Goal: Task Accomplishment & Management: Manage account settings

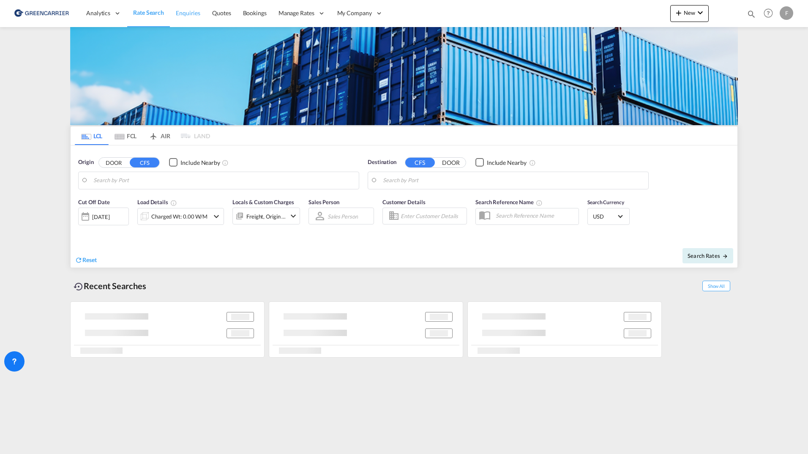
type input "[GEOGRAPHIC_DATA], [GEOGRAPHIC_DATA]"
type input "Sharjah, AESHJ"
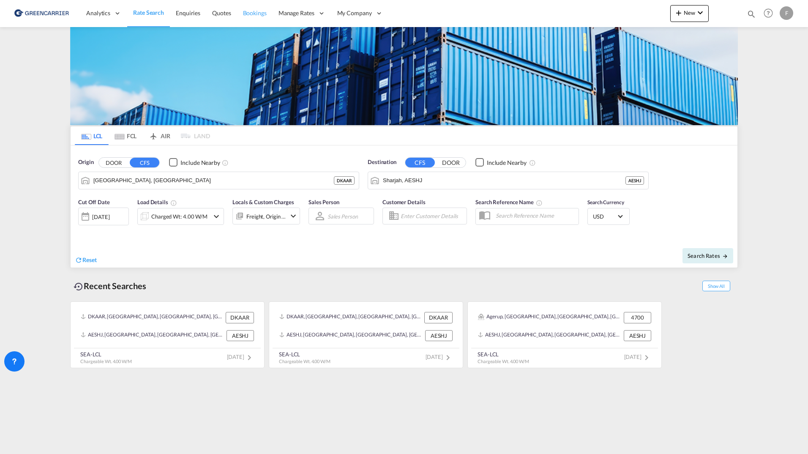
click at [246, 12] on span "Bookings" at bounding box center [255, 12] width 24 height 7
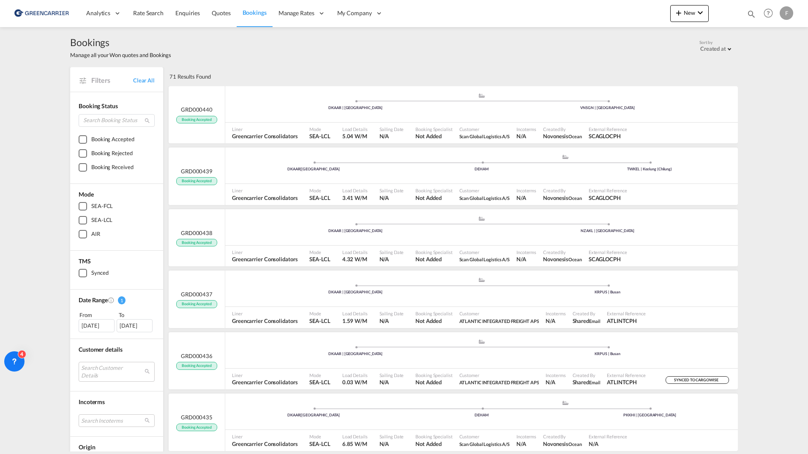
scroll to position [42, 0]
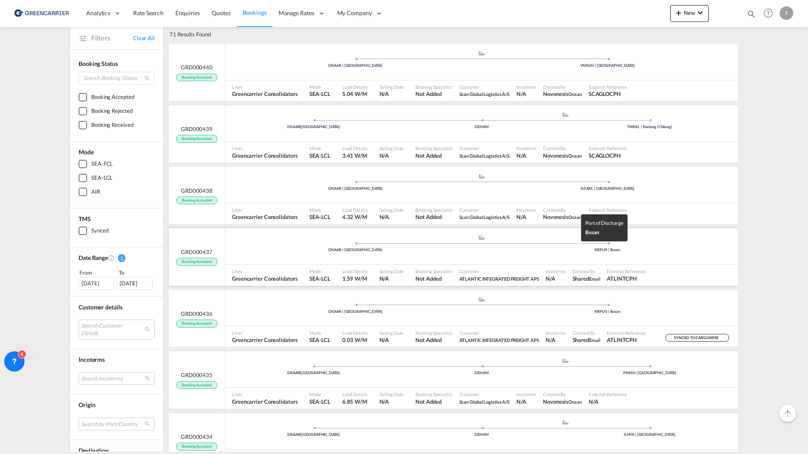
click at [681, 251] on div "KRPUS | Busan" at bounding box center [608, 249] width 252 height 5
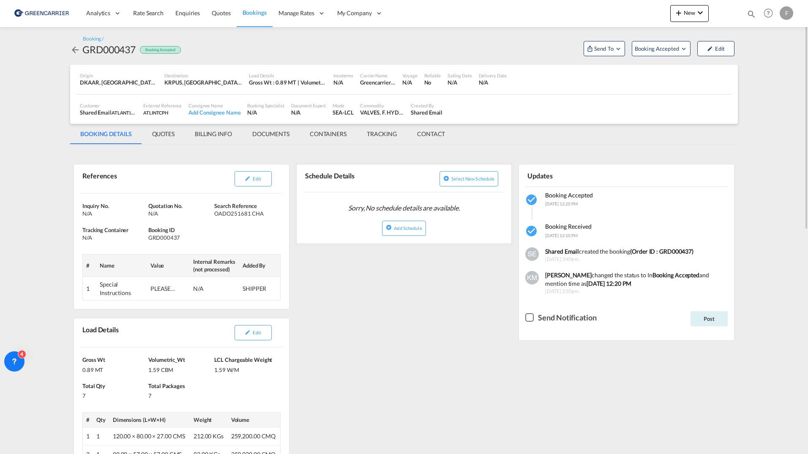
click at [164, 137] on md-tab-item "QUOTES" at bounding box center [163, 134] width 43 height 20
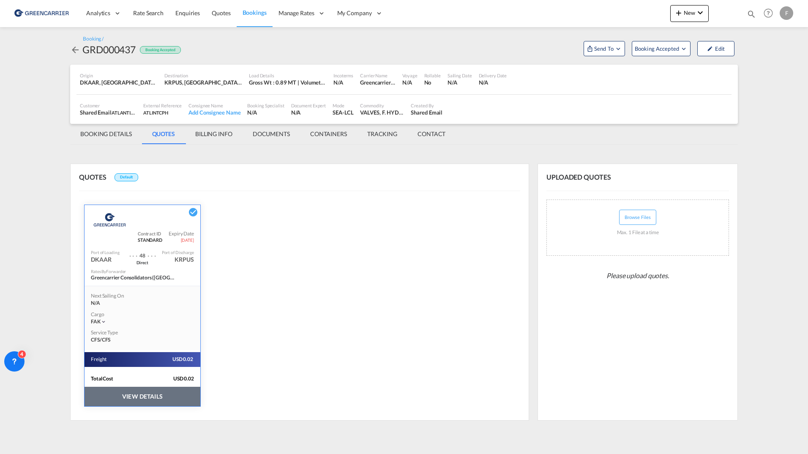
click at [75, 50] on md-icon "icon-arrow-left" at bounding box center [75, 50] width 10 height 10
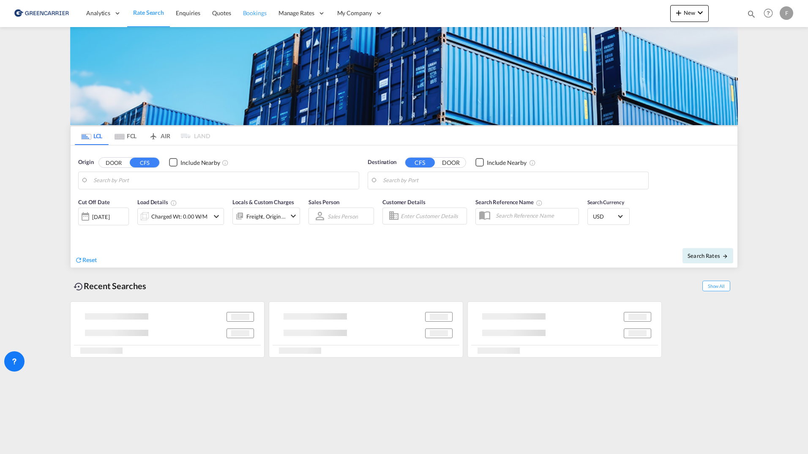
click at [259, 13] on span "Bookings" at bounding box center [255, 12] width 24 height 7
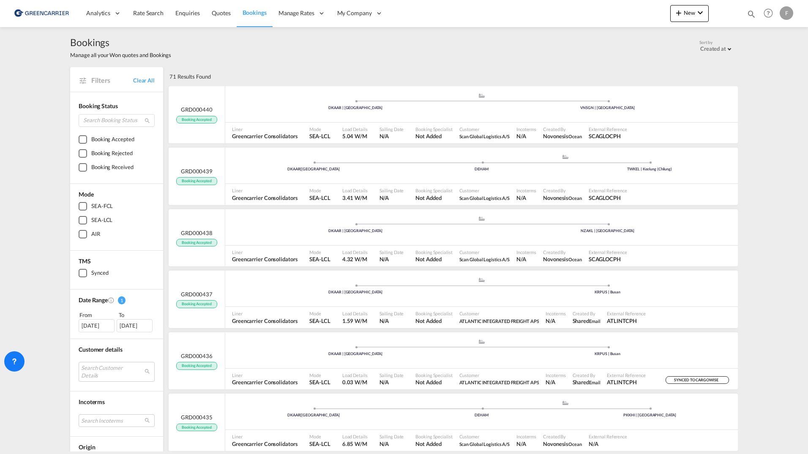
click at [91, 326] on div "[DATE]" at bounding box center [97, 325] width 36 height 13
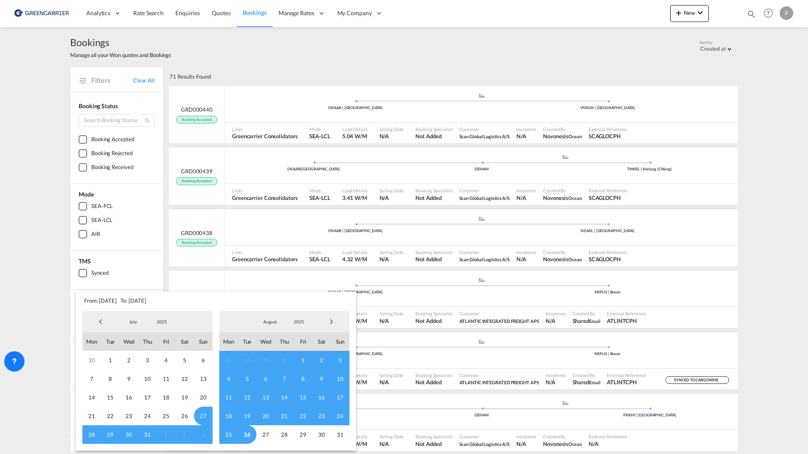
click at [94, 322] on span "Previous Month" at bounding box center [100, 321] width 17 height 17
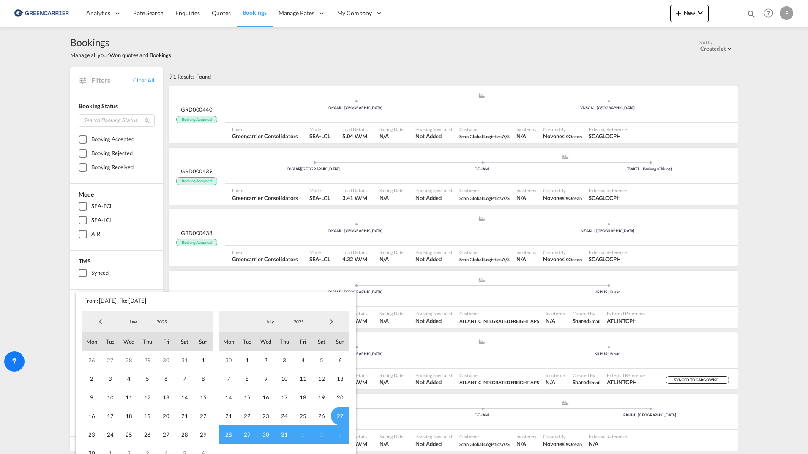
click at [94, 322] on span "Previous Month" at bounding box center [100, 321] width 17 height 17
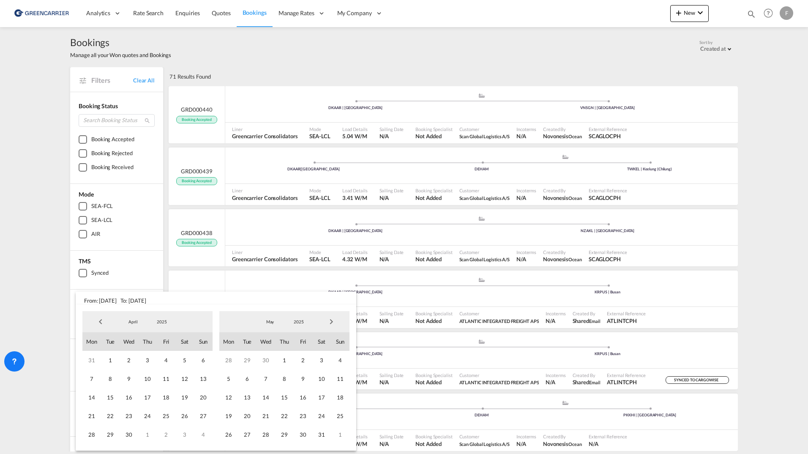
click at [101, 322] on span "Previous Month" at bounding box center [100, 321] width 17 height 17
click at [180, 362] on span "1" at bounding box center [184, 360] width 19 height 19
click at [87, 450] on span "31" at bounding box center [91, 453] width 19 height 19
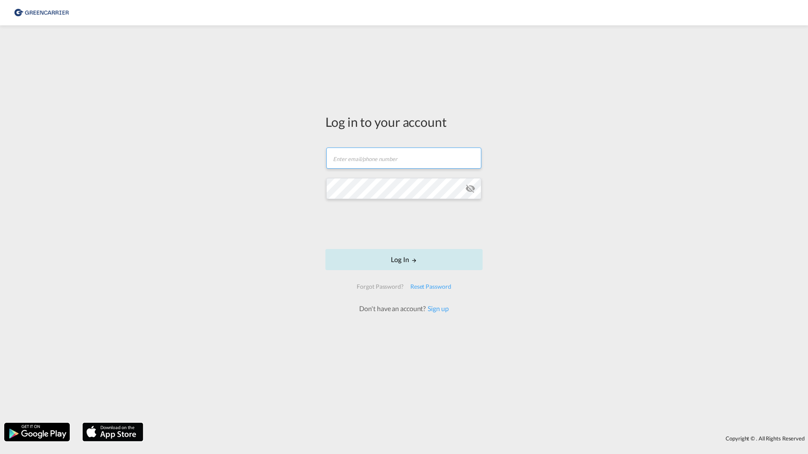
type input "[PERSON_NAME][EMAIL_ADDRESS][DOMAIN_NAME]"
click at [384, 260] on button "Log In" at bounding box center [404, 259] width 157 height 21
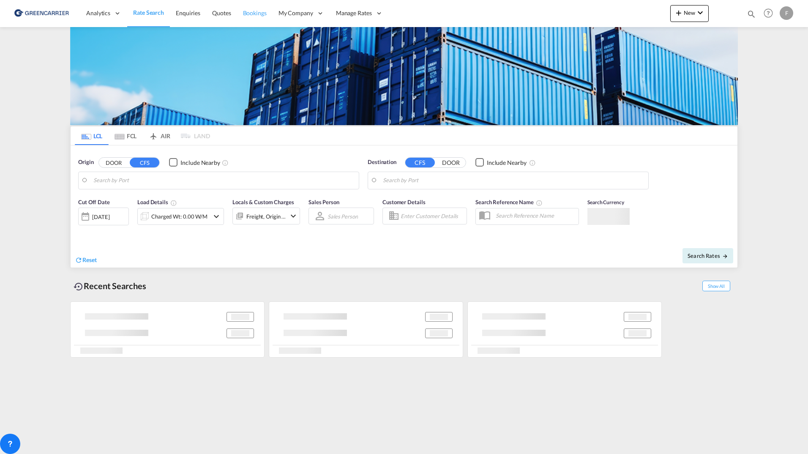
type input "Helsingfors (Helsinki), FIHEL"
type input "Jawaharlal Nehru (Nhava Sheva), INNSA"
click at [245, 10] on span "Bookings" at bounding box center [255, 12] width 24 height 7
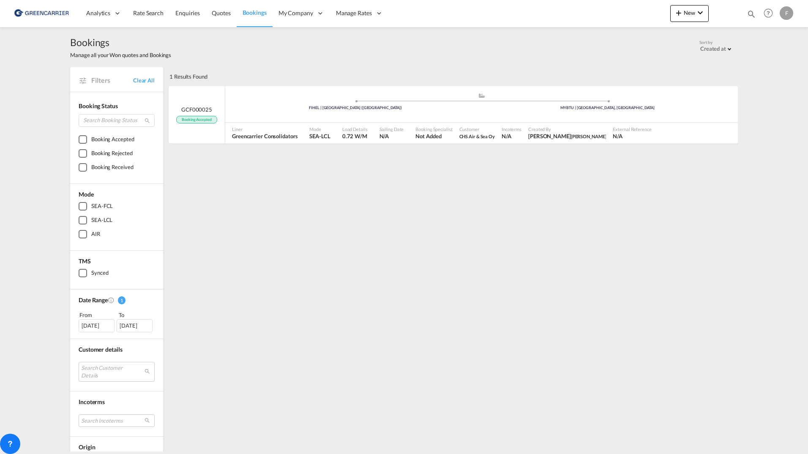
click at [100, 327] on div "[DATE]" at bounding box center [97, 325] width 36 height 13
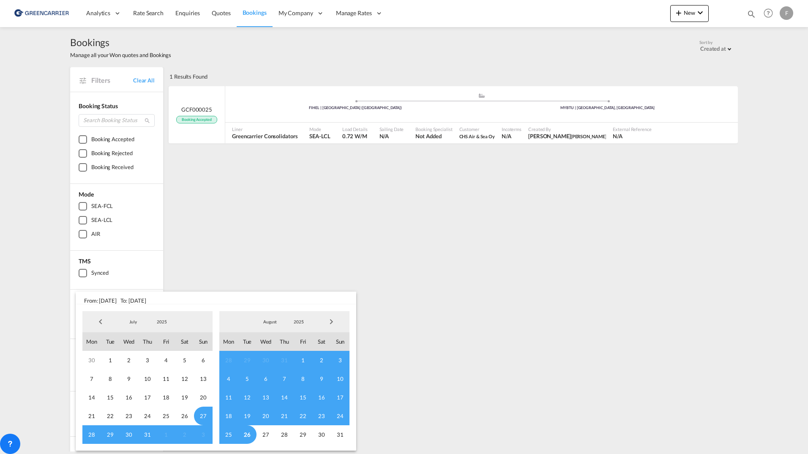
click at [96, 318] on span "Previous Month" at bounding box center [100, 321] width 17 height 17
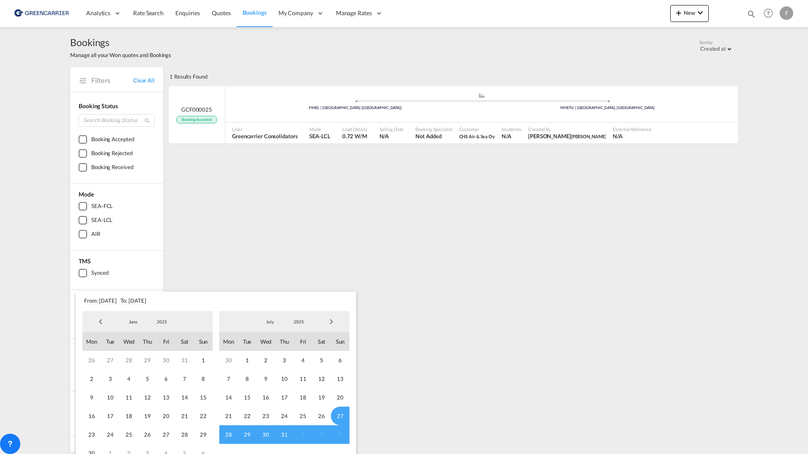
click at [96, 318] on span "Previous Month" at bounding box center [100, 321] width 17 height 17
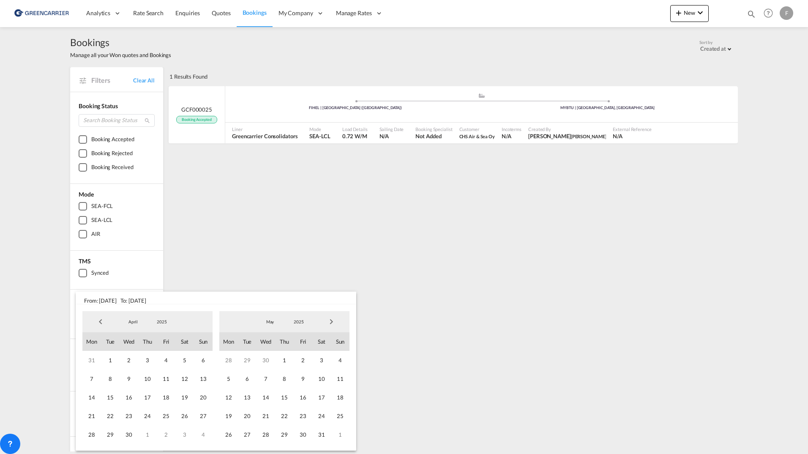
click at [96, 318] on span "Previous Month" at bounding box center [100, 321] width 17 height 17
click at [185, 364] on span "1" at bounding box center [184, 360] width 19 height 19
click at [90, 450] on span "31" at bounding box center [91, 453] width 19 height 19
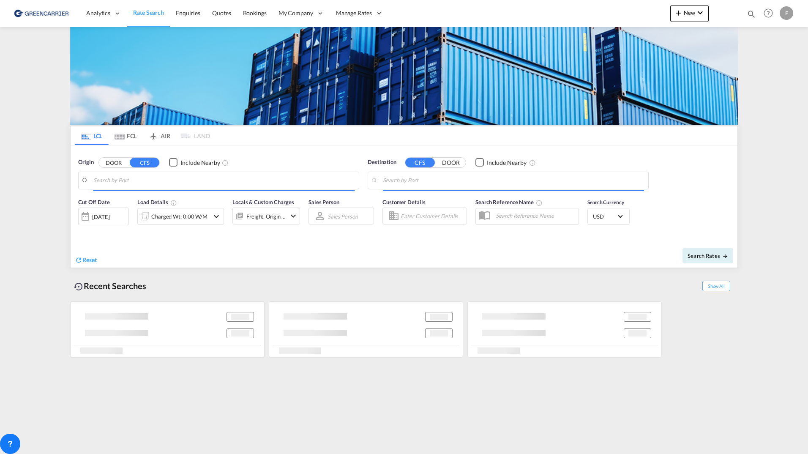
type input "Oslo, NOOSL"
type input "Busan, KRPUS"
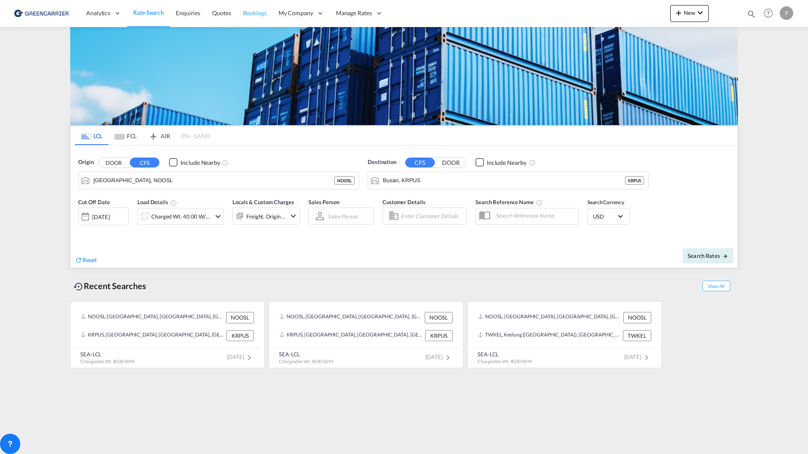
click at [256, 13] on span "Bookings" at bounding box center [255, 12] width 24 height 7
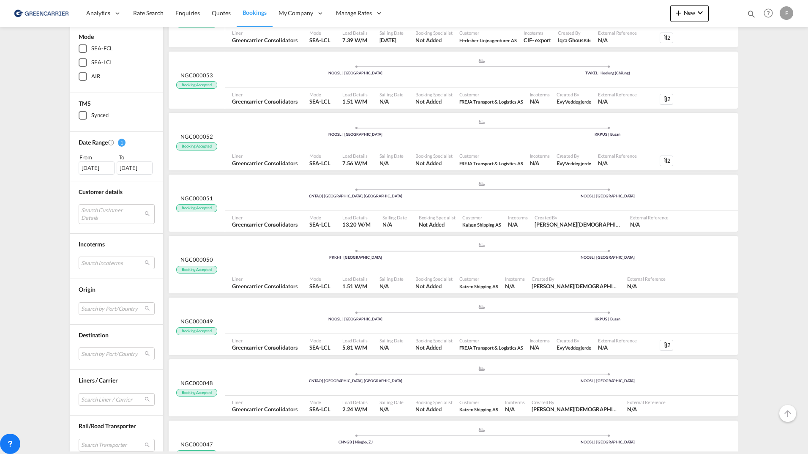
scroll to position [169, 0]
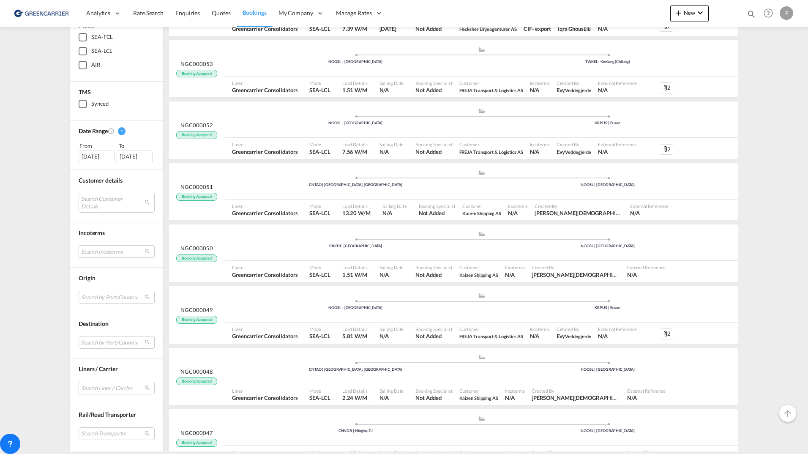
click at [101, 154] on div "[DATE]" at bounding box center [97, 156] width 36 height 13
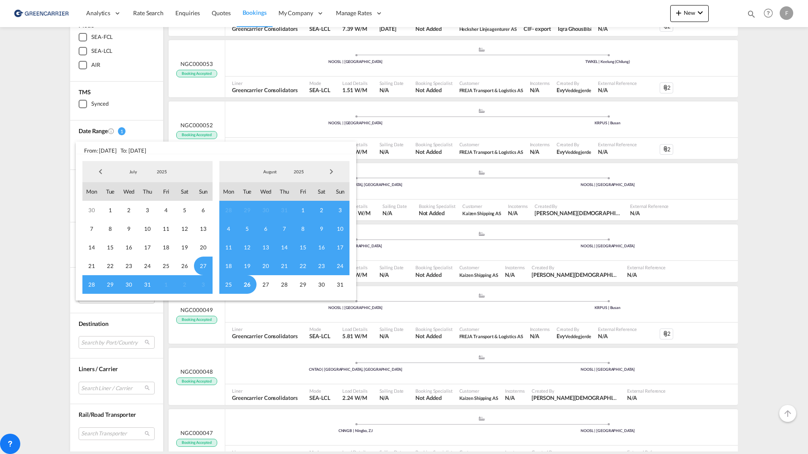
click at [99, 171] on span "Previous Month" at bounding box center [100, 171] width 17 height 17
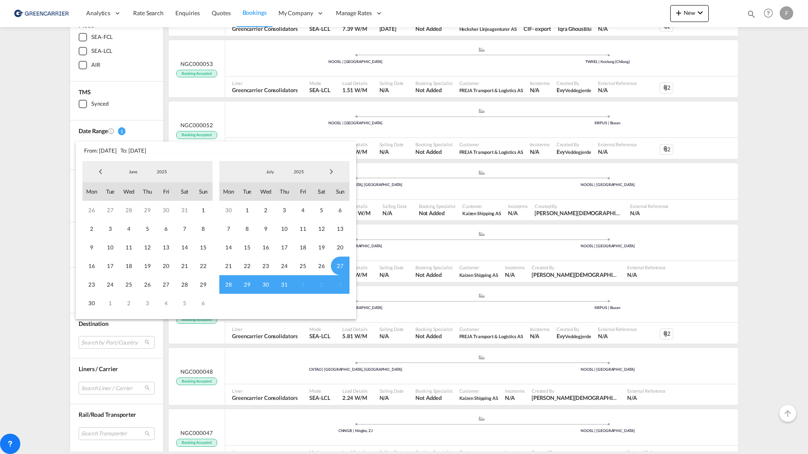
click at [99, 171] on span "Previous Month" at bounding box center [100, 171] width 17 height 17
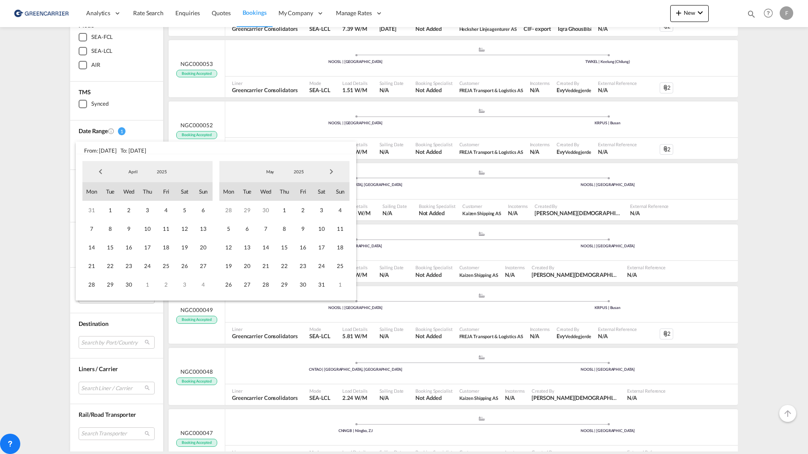
click at [97, 169] on span "Previous Month" at bounding box center [100, 171] width 17 height 17
click at [181, 212] on span "1" at bounding box center [184, 210] width 19 height 19
click at [92, 303] on span "31" at bounding box center [91, 303] width 19 height 19
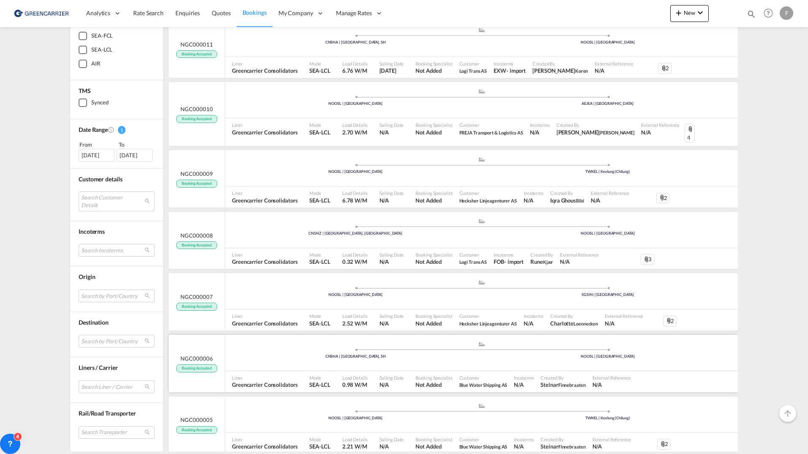
scroll to position [0, 0]
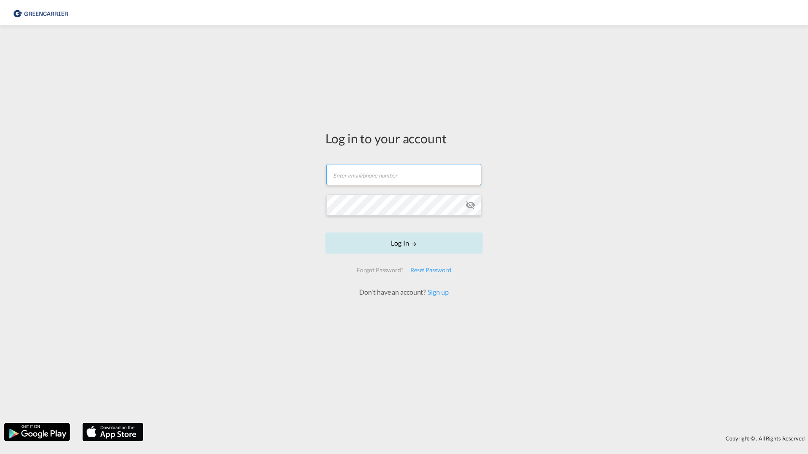
type input "[PERSON_NAME][EMAIL_ADDRESS][DOMAIN_NAME]"
click at [416, 236] on button "Log In" at bounding box center [404, 243] width 157 height 21
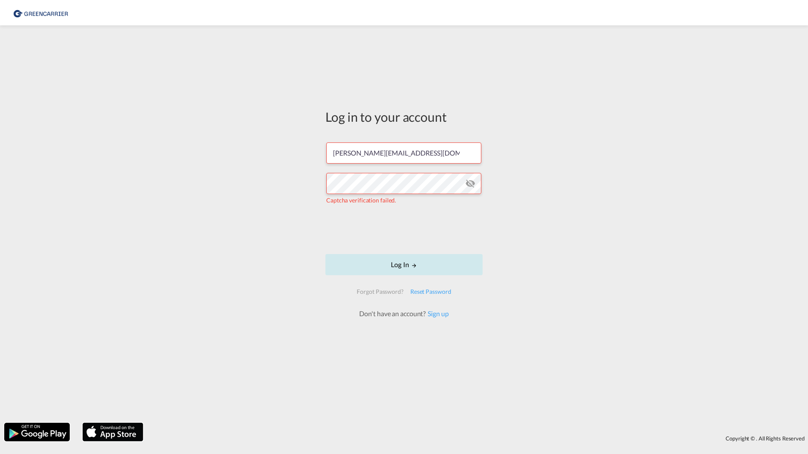
click at [397, 267] on button "Log In" at bounding box center [404, 264] width 157 height 21
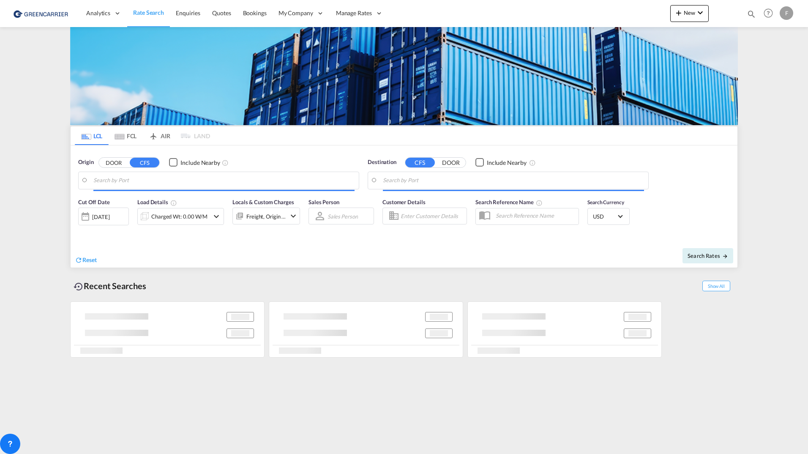
type input "Prague (Praha), CZPRG"
type input "Singapore, SGSIN"
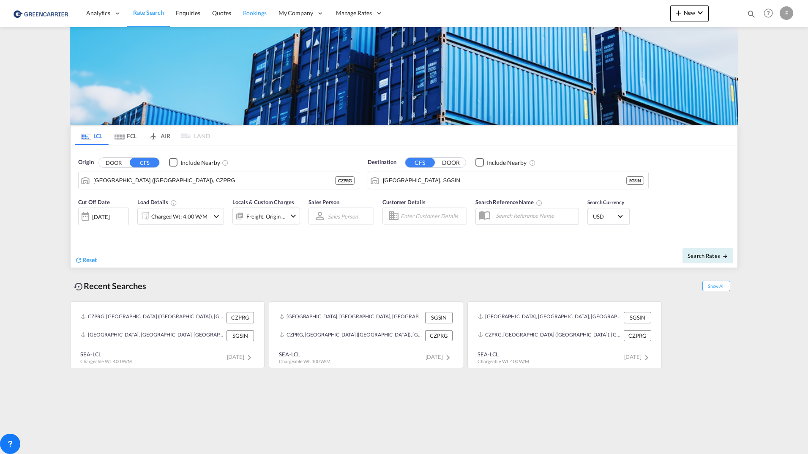
click at [258, 13] on span "Bookings" at bounding box center [255, 12] width 24 height 7
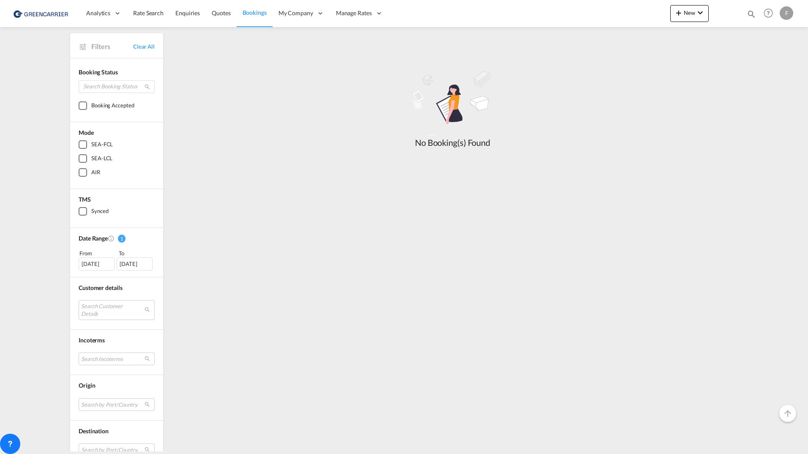
scroll to position [42, 0]
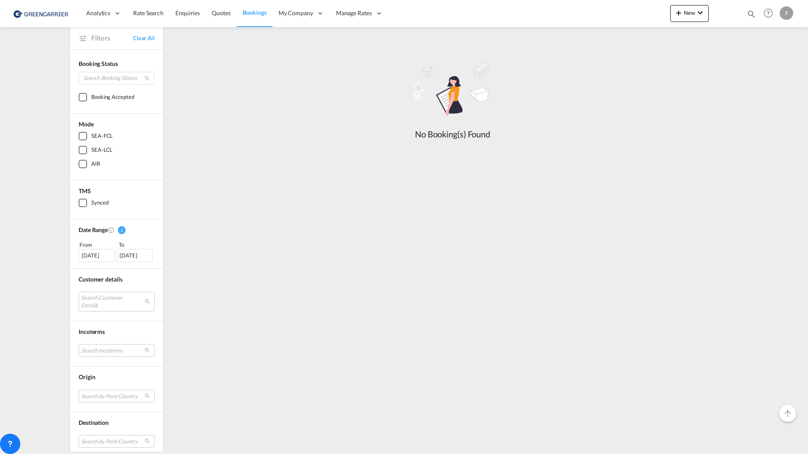
click at [93, 262] on div "[DATE]" at bounding box center [97, 255] width 36 height 13
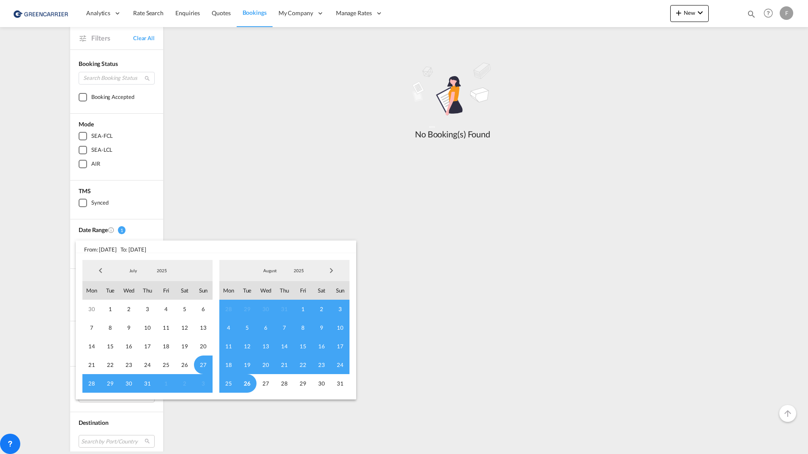
click at [95, 270] on span "Previous Month" at bounding box center [100, 270] width 17 height 17
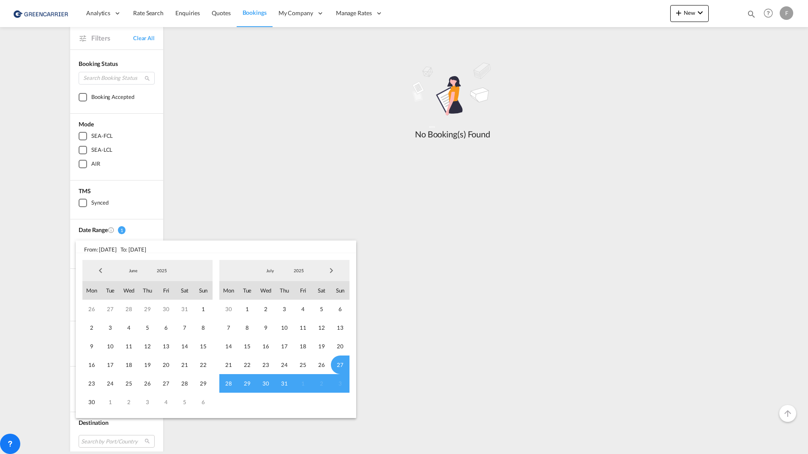
click at [95, 270] on span "Previous Month" at bounding box center [100, 270] width 17 height 17
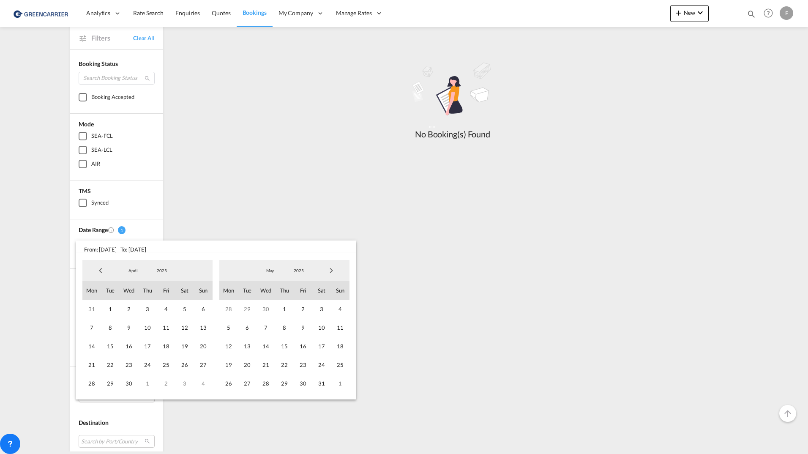
click at [95, 270] on span "Previous Month" at bounding box center [100, 270] width 17 height 17
click at [185, 313] on span "1" at bounding box center [184, 309] width 19 height 19
click at [93, 402] on span "31" at bounding box center [91, 402] width 19 height 19
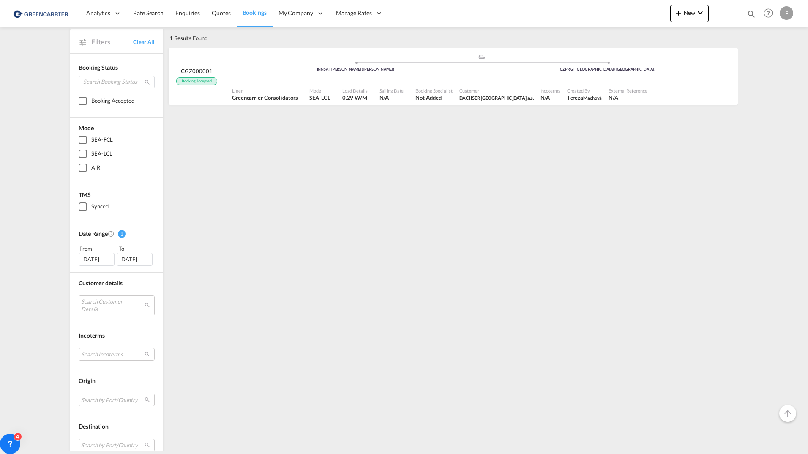
scroll to position [85, 0]
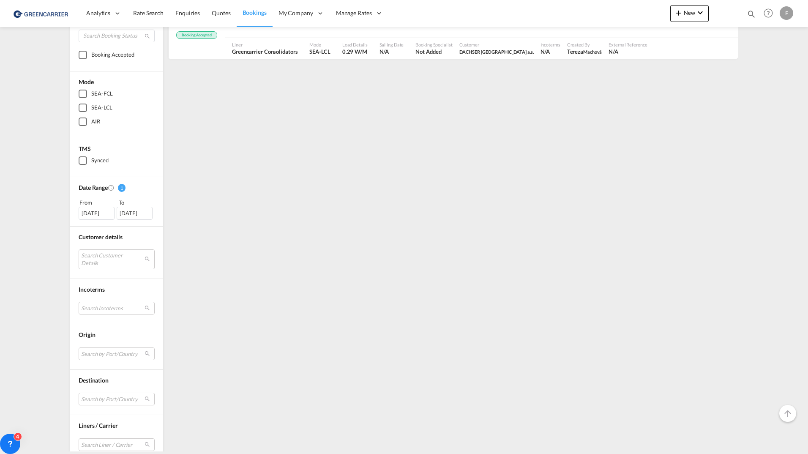
click at [99, 213] on div "01 Mar 2025" at bounding box center [97, 213] width 36 height 13
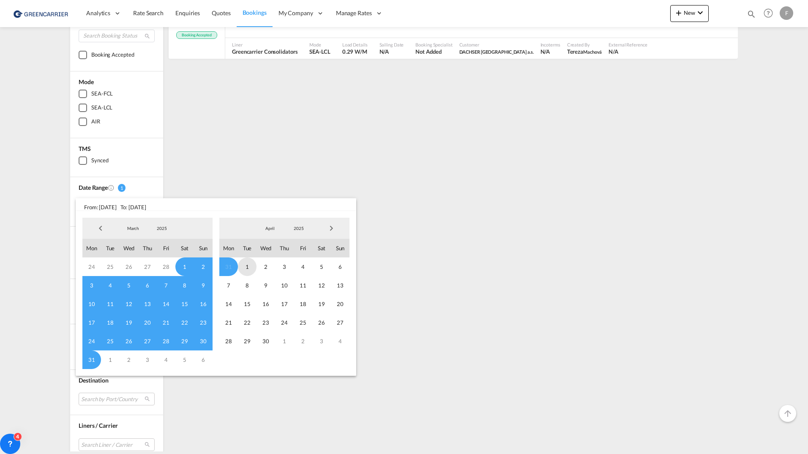
click at [246, 268] on span "1" at bounding box center [247, 266] width 19 height 19
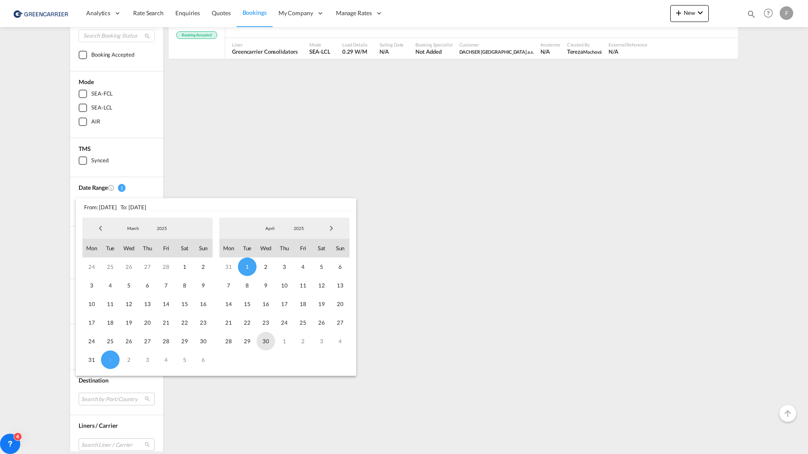
click at [267, 342] on span "30" at bounding box center [266, 341] width 19 height 19
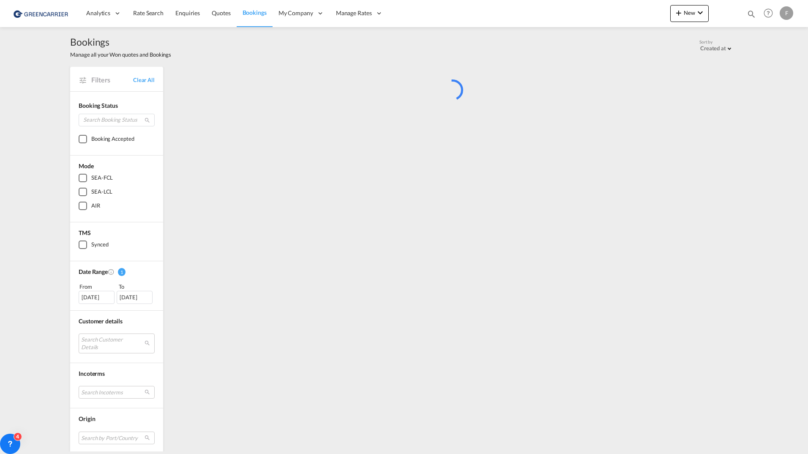
scroll to position [0, 0]
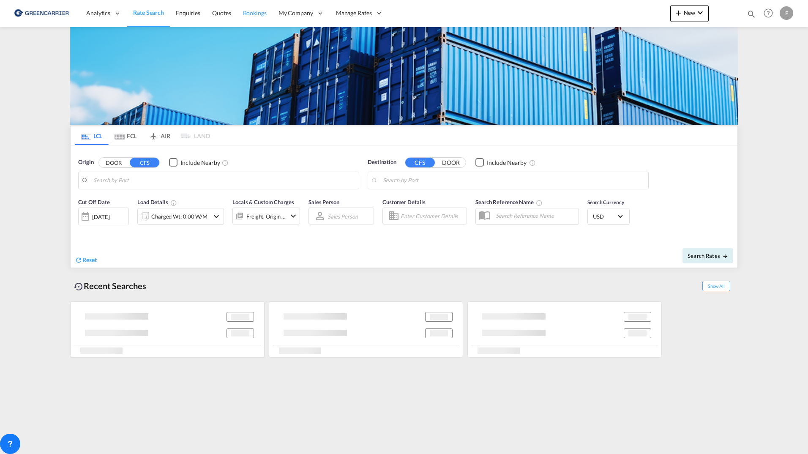
click at [261, 9] on span "Bookings" at bounding box center [255, 12] width 24 height 7
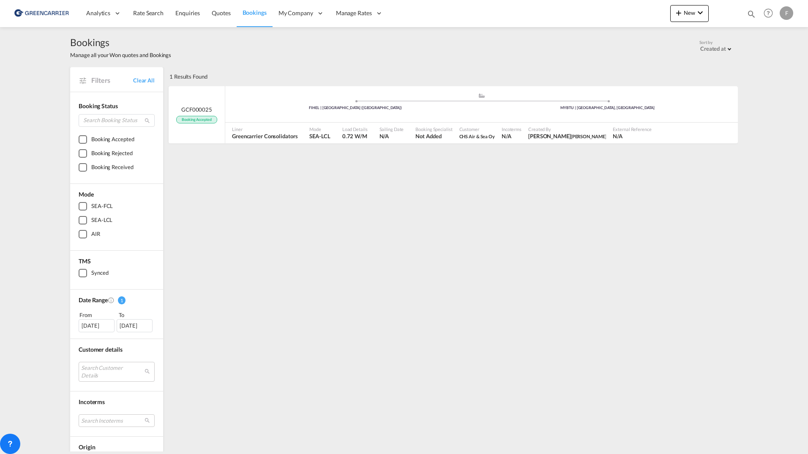
click at [98, 323] on div "[DATE]" at bounding box center [97, 325] width 36 height 13
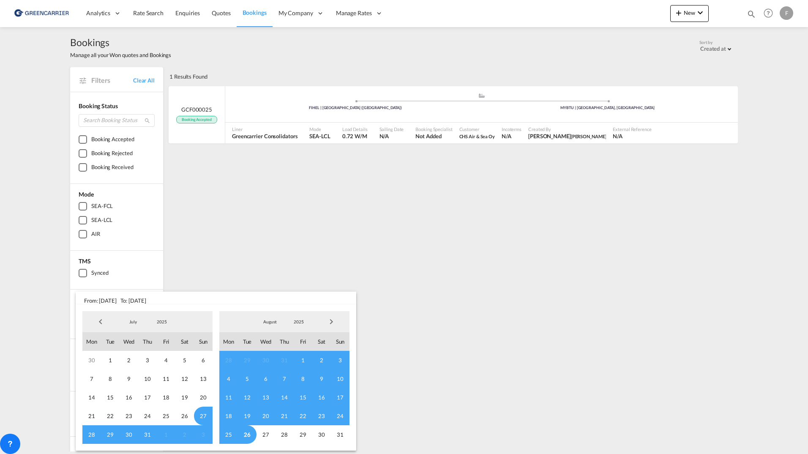
click at [99, 321] on span "Previous Month" at bounding box center [100, 321] width 17 height 17
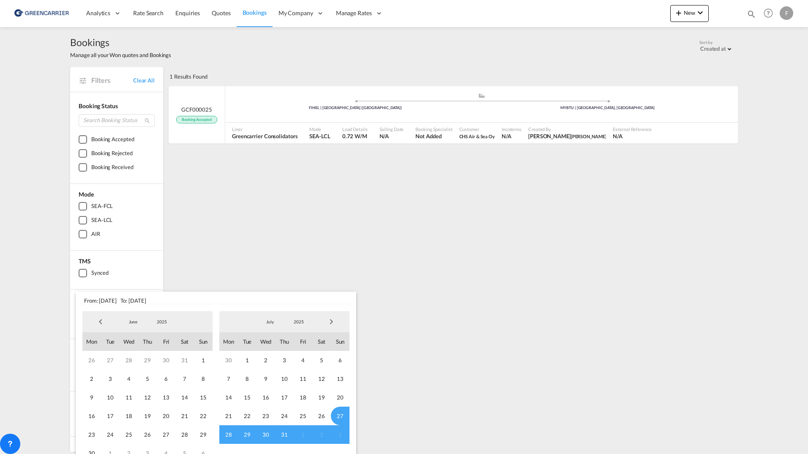
click at [99, 321] on span "Previous Month" at bounding box center [100, 321] width 17 height 17
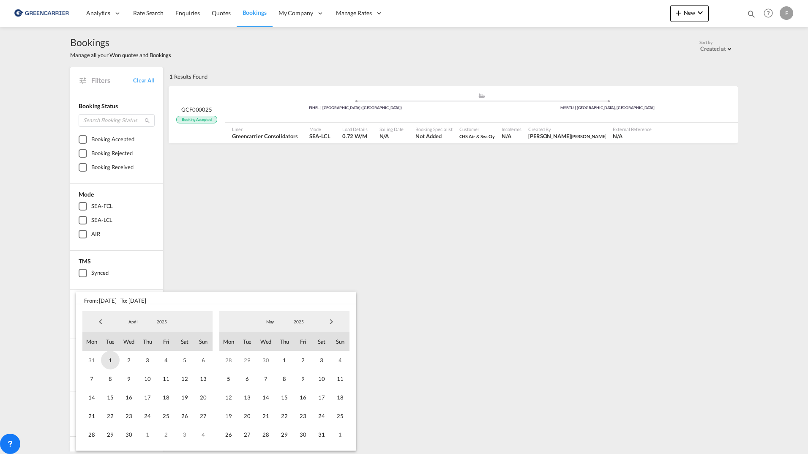
click at [112, 359] on span "1" at bounding box center [110, 360] width 19 height 19
click at [130, 437] on span "30" at bounding box center [129, 434] width 19 height 19
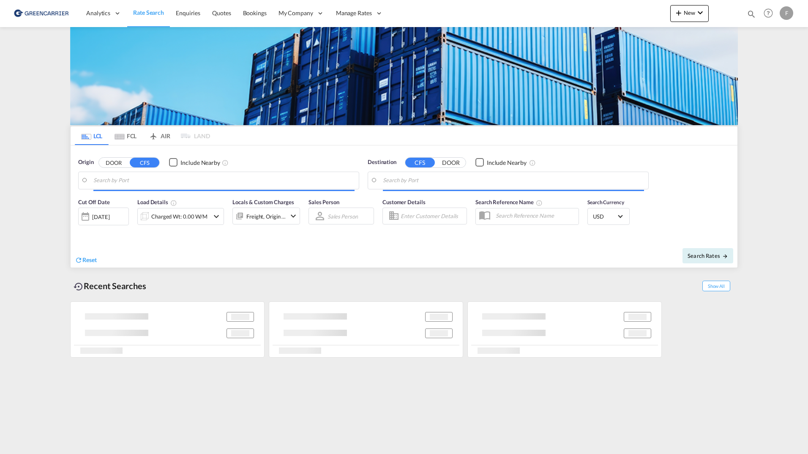
type input "[GEOGRAPHIC_DATA] ([GEOGRAPHIC_DATA]), [GEOGRAPHIC_DATA]"
type input "Busan, KRPUS"
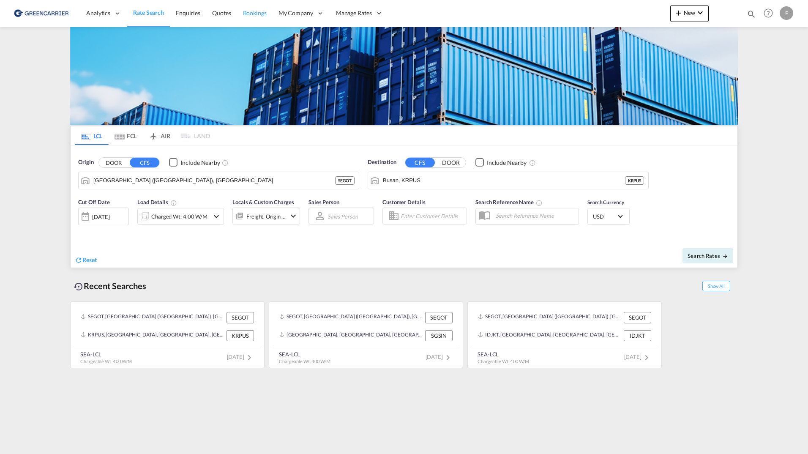
click at [252, 16] on span "Bookings" at bounding box center [255, 12] width 24 height 7
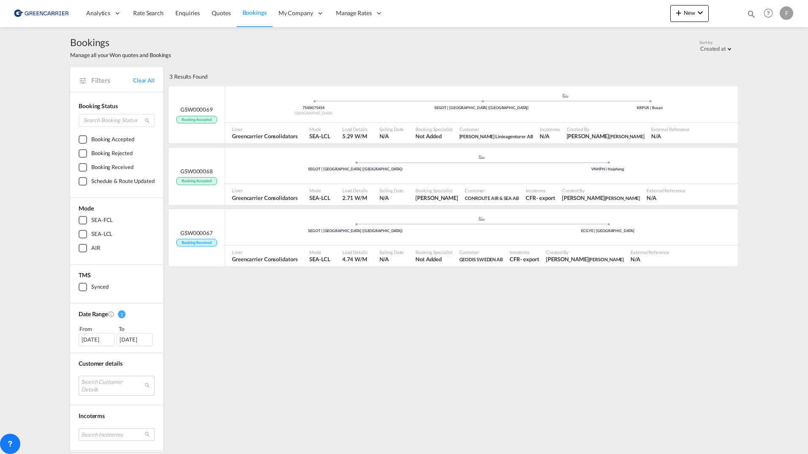
click at [97, 340] on div "[DATE]" at bounding box center [97, 339] width 36 height 13
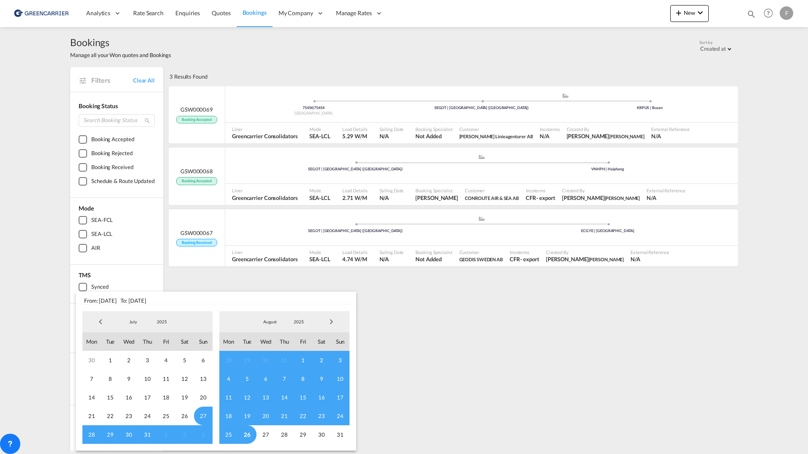
click at [101, 320] on span "Previous Month" at bounding box center [100, 321] width 17 height 17
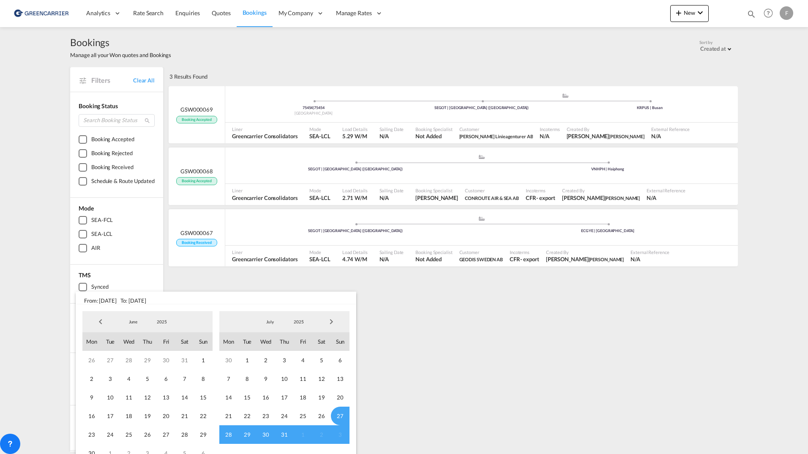
click at [101, 320] on span "Previous Month" at bounding box center [100, 321] width 17 height 17
click at [99, 319] on span "Previous Month" at bounding box center [100, 321] width 17 height 17
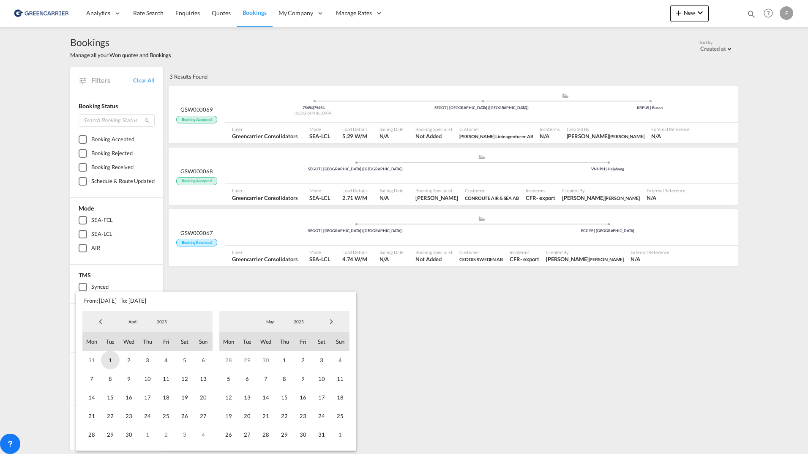
click at [111, 357] on span "1" at bounding box center [110, 360] width 19 height 19
click at [130, 437] on span "30" at bounding box center [129, 434] width 19 height 19
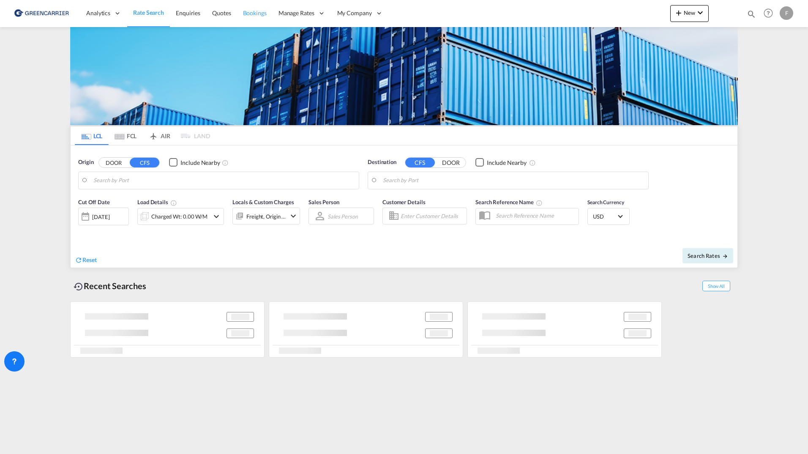
click at [252, 15] on span "Bookings" at bounding box center [255, 12] width 24 height 7
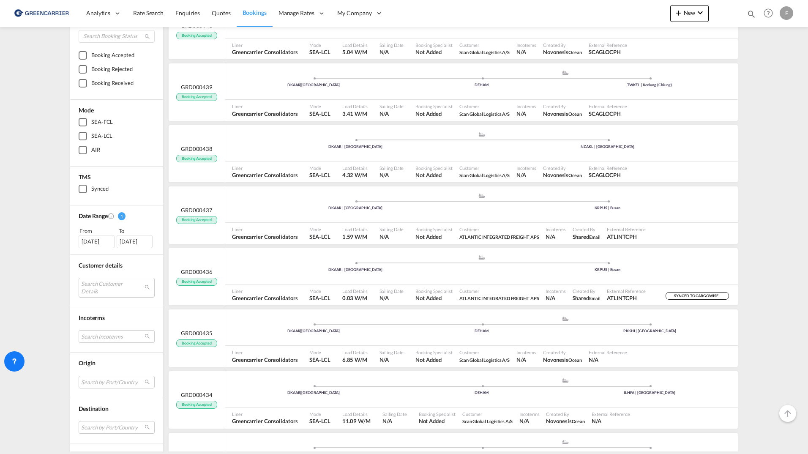
scroll to position [85, 0]
click at [91, 241] on div "[DATE]" at bounding box center [97, 241] width 36 height 13
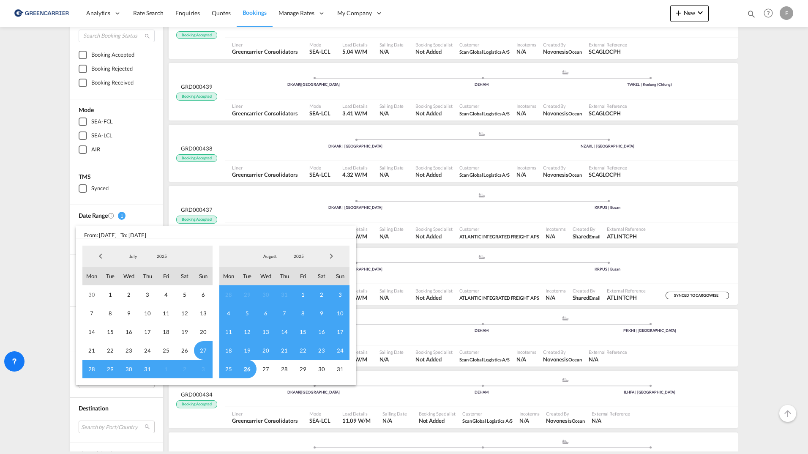
click at [95, 255] on span "Previous Month" at bounding box center [100, 256] width 17 height 17
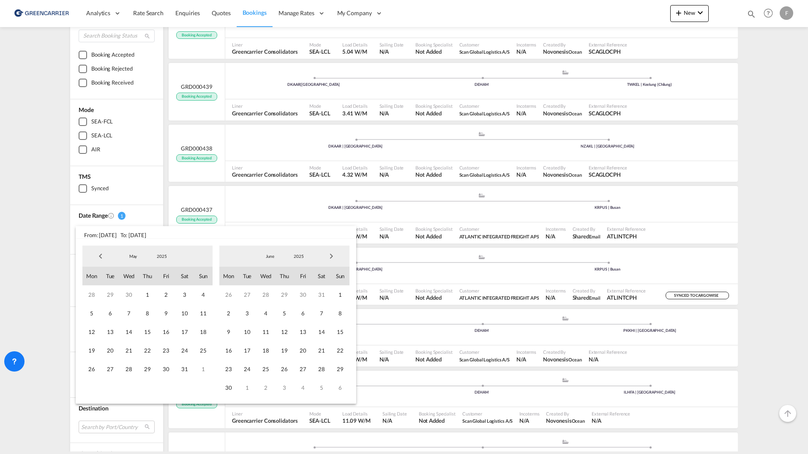
click at [97, 255] on span "Previous Month" at bounding box center [100, 256] width 17 height 17
click at [106, 296] on span "1" at bounding box center [110, 294] width 19 height 19
click at [129, 368] on span "30" at bounding box center [129, 369] width 19 height 19
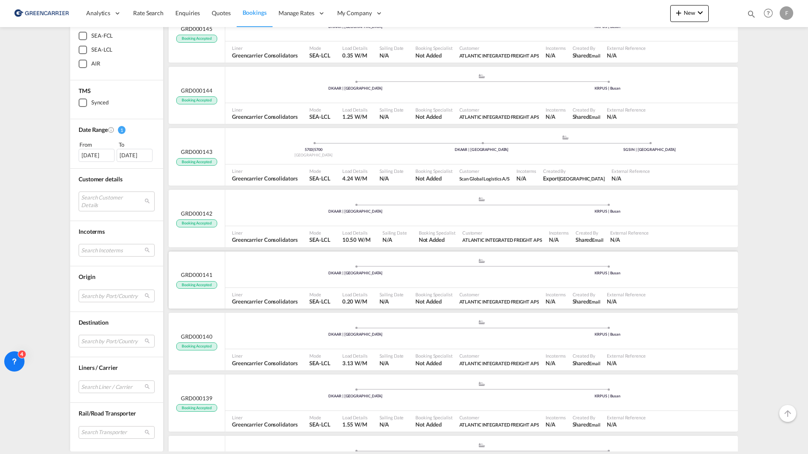
scroll to position [1481, 0]
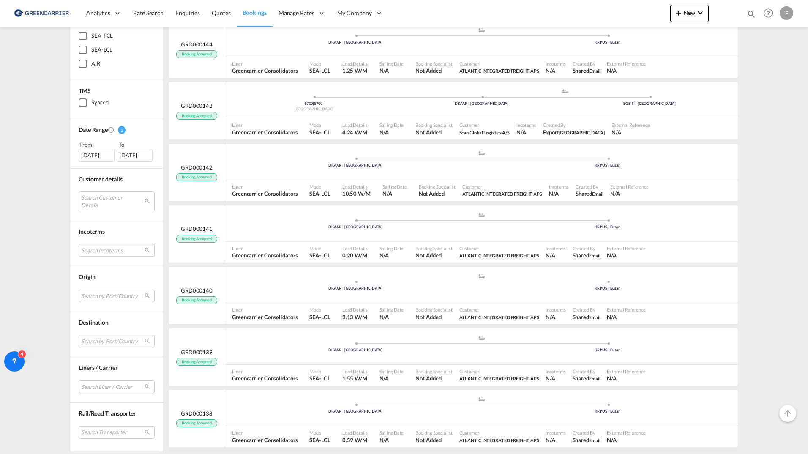
click at [31, 87] on div "Bookings Manage all your Won quotes and Bookings Sort by Created at Created at …" at bounding box center [404, 239] width 808 height 424
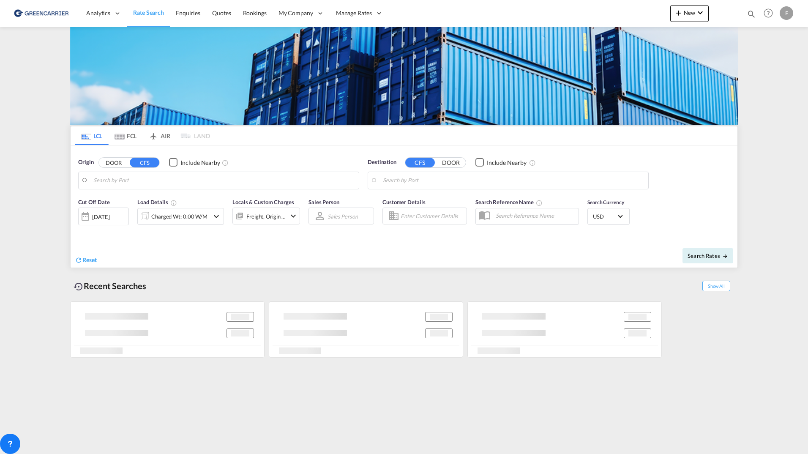
type input "[GEOGRAPHIC_DATA] ([GEOGRAPHIC_DATA]), [GEOGRAPHIC_DATA]"
type input "Busan, KRPUS"
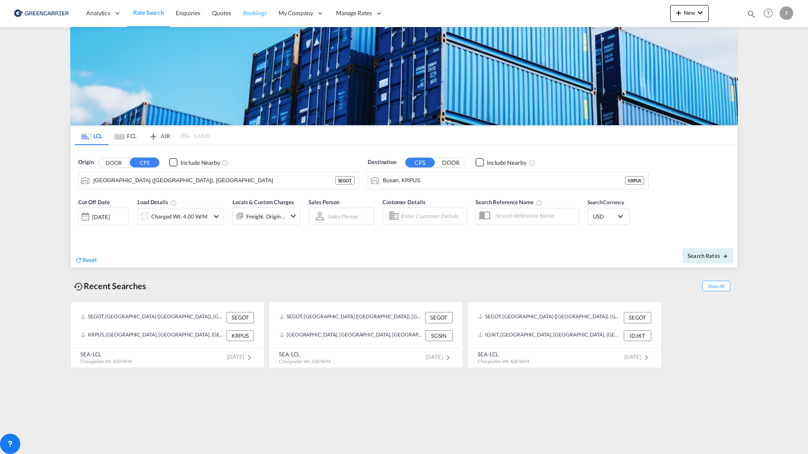
click at [250, 17] on span "Bookings" at bounding box center [255, 13] width 24 height 8
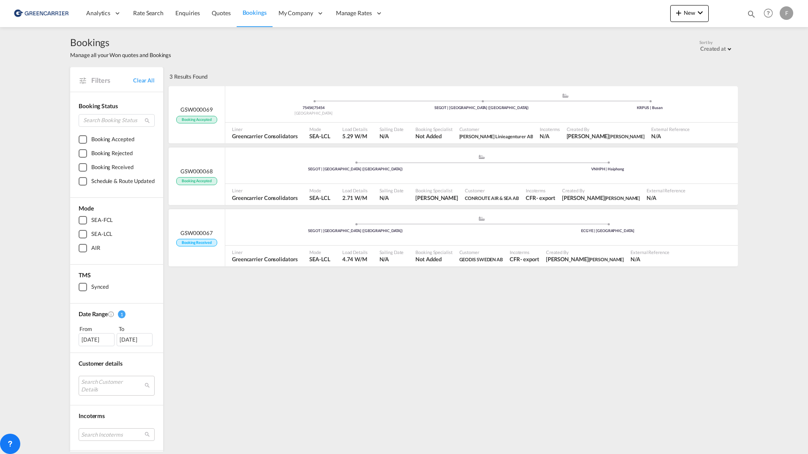
click at [101, 344] on div "[DATE]" at bounding box center [97, 339] width 36 height 13
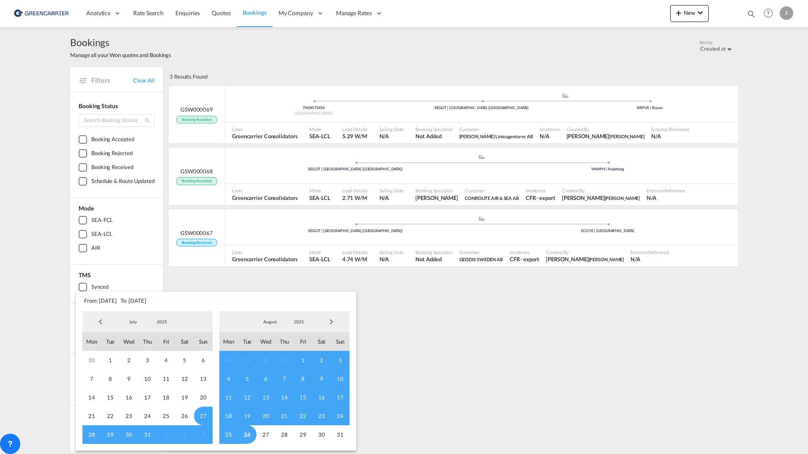
click at [95, 327] on span "Previous Month" at bounding box center [100, 321] width 17 height 17
click at [96, 327] on span "Previous Month" at bounding box center [100, 321] width 17 height 17
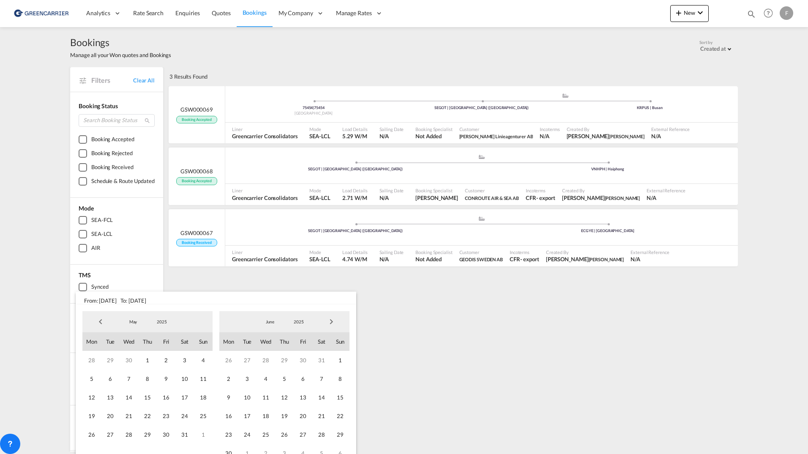
click at [96, 327] on span "Previous Month" at bounding box center [100, 321] width 17 height 17
click at [111, 359] on span "1" at bounding box center [110, 360] width 19 height 19
click at [131, 436] on span "30" at bounding box center [129, 434] width 19 height 19
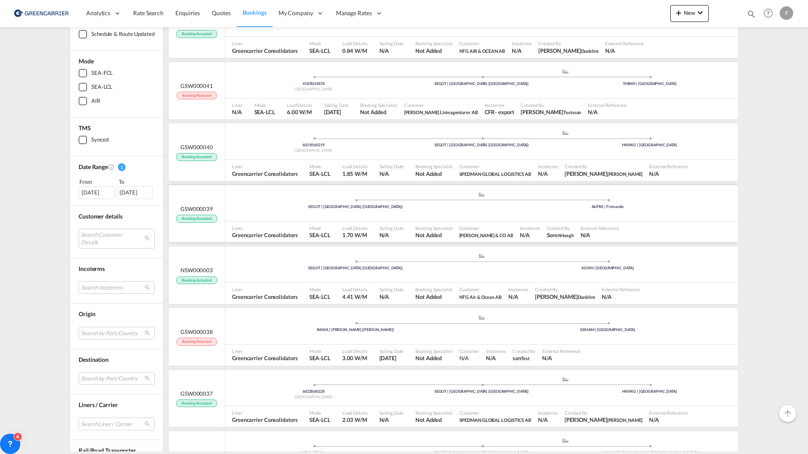
scroll to position [189, 0]
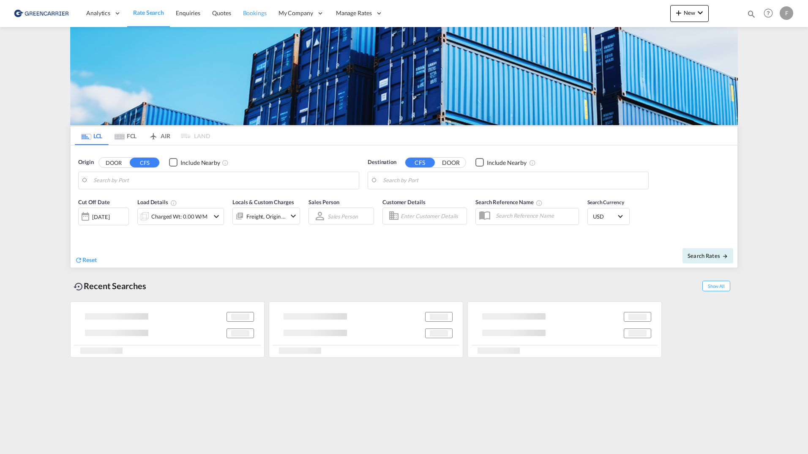
type input "[GEOGRAPHIC_DATA], NOOSL"
type input "Busan, KRPUS"
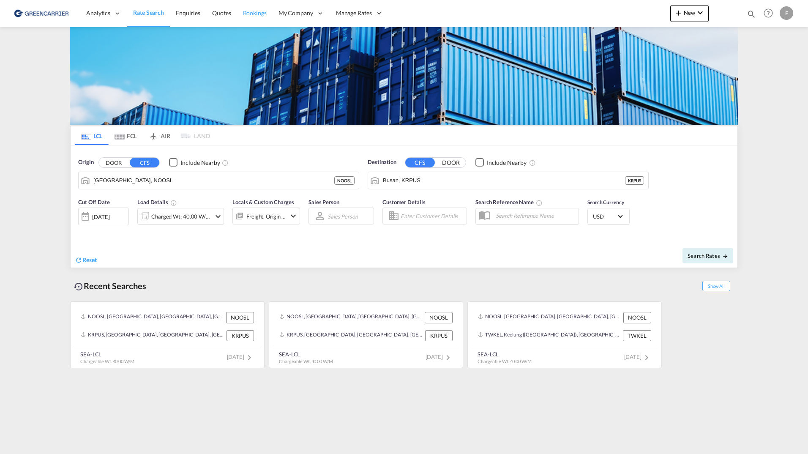
click at [254, 20] on link "Bookings" at bounding box center [255, 13] width 36 height 27
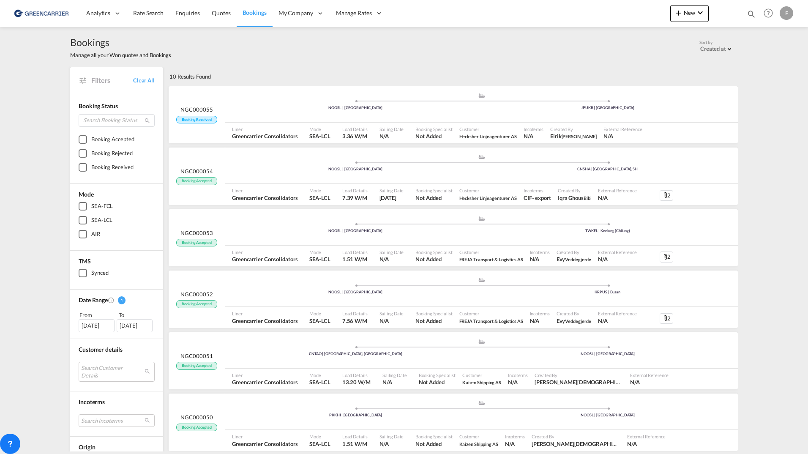
scroll to position [42, 0]
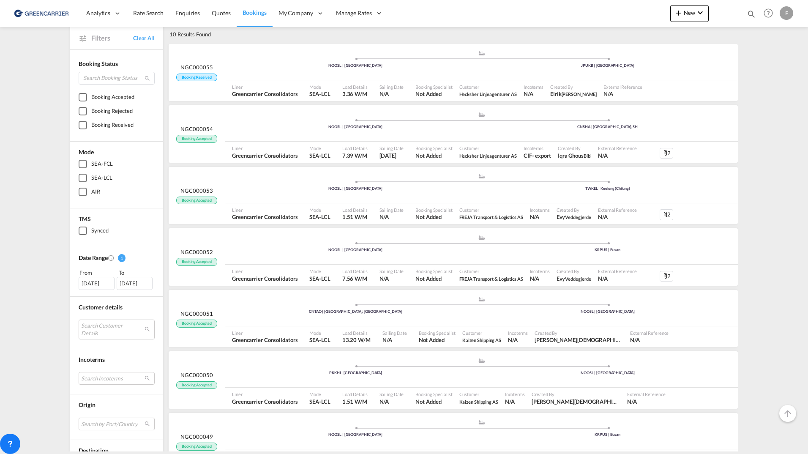
click at [86, 277] on div "[DATE]" at bounding box center [97, 283] width 36 height 13
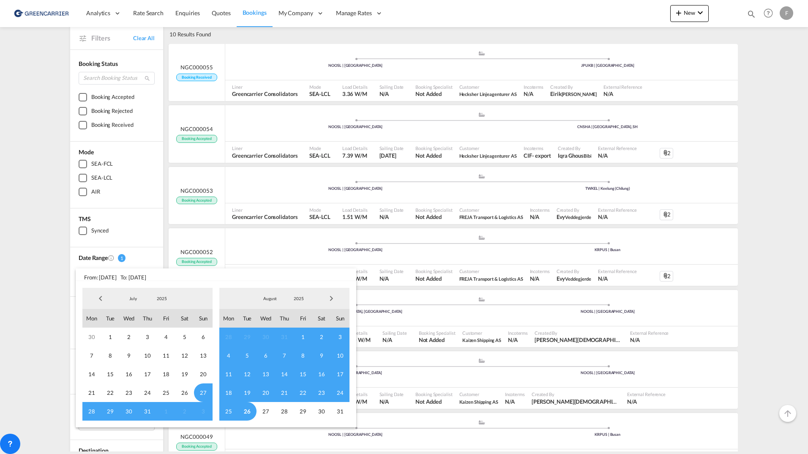
click at [99, 297] on span "Previous Month" at bounding box center [100, 298] width 17 height 17
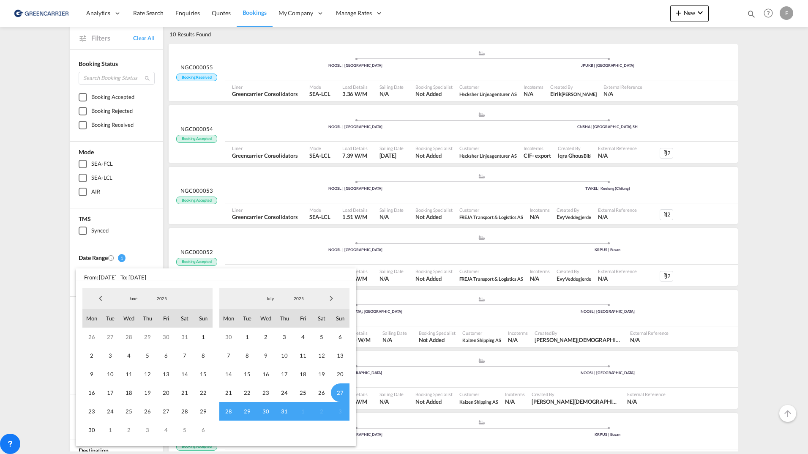
click at [99, 297] on span "Previous Month" at bounding box center [100, 298] width 17 height 17
click at [99, 301] on span "Previous Month" at bounding box center [100, 298] width 17 height 17
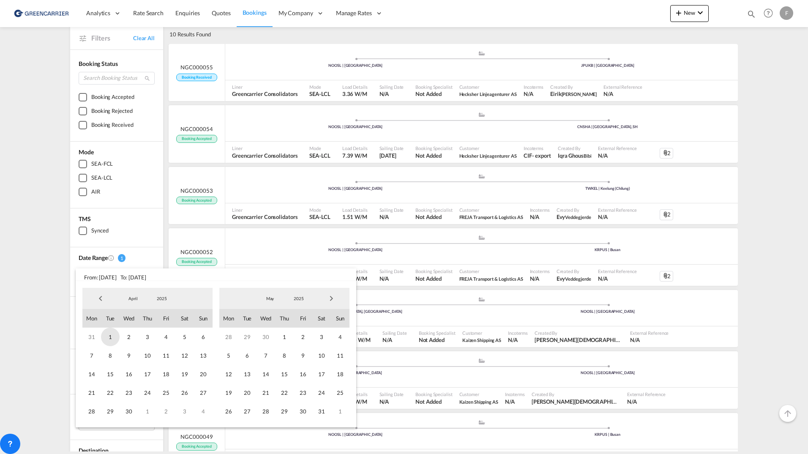
click at [112, 334] on span "1" at bounding box center [110, 337] width 19 height 19
click at [131, 416] on span "30" at bounding box center [129, 411] width 19 height 19
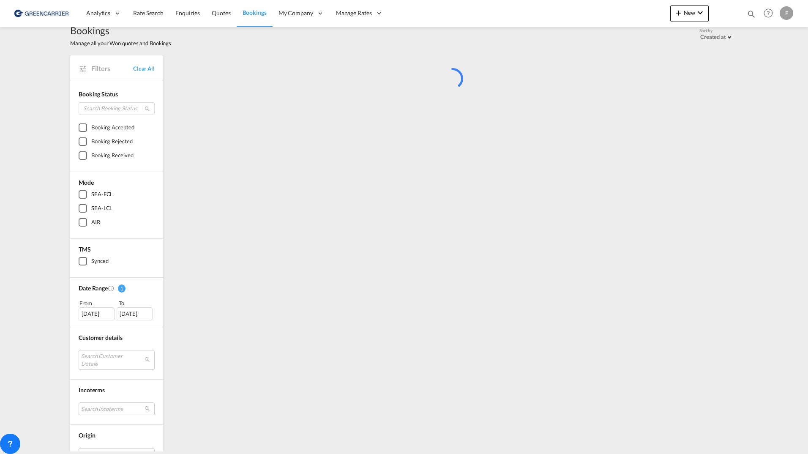
scroll to position [0, 0]
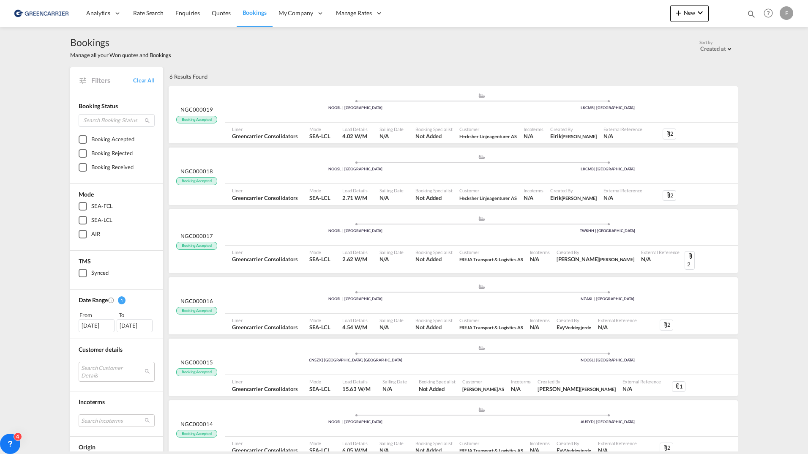
click at [275, 49] on div "Bookings Manage all your Won quotes and Bookings Sort by Created at Created at …" at bounding box center [404, 47] width 668 height 23
click at [223, 67] on div "6 Results Found" at bounding box center [452, 76] width 571 height 19
click at [93, 329] on div "01 Apr 2025" at bounding box center [97, 325] width 36 height 13
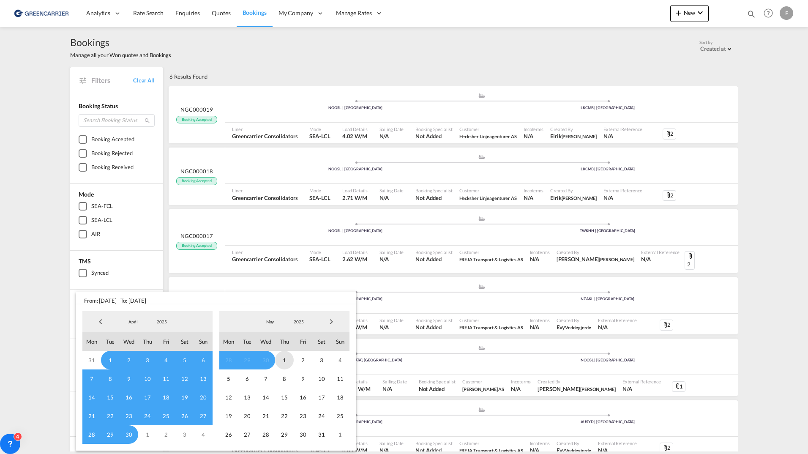
click at [285, 360] on span "1" at bounding box center [284, 360] width 19 height 19
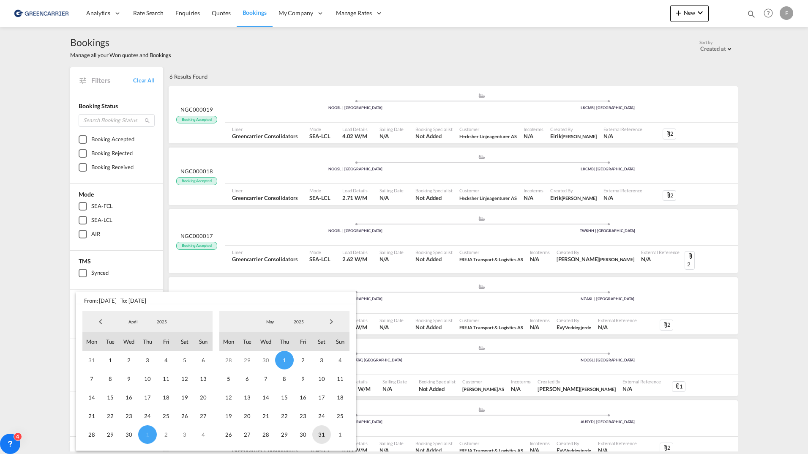
click at [326, 439] on span "31" at bounding box center [321, 434] width 19 height 19
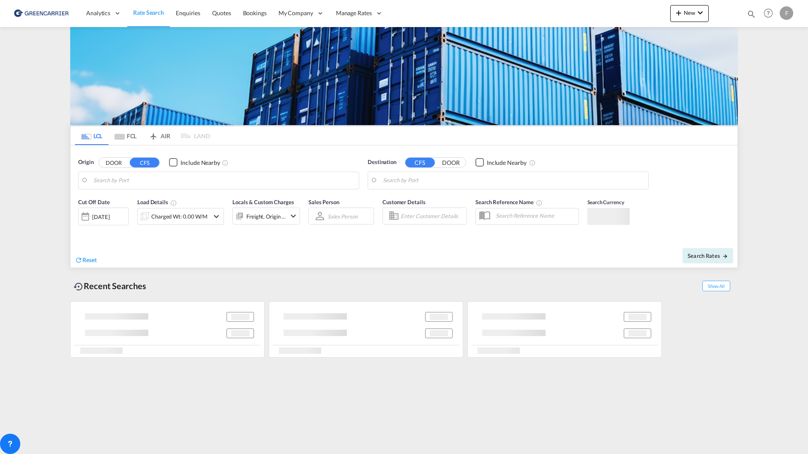
type input "[GEOGRAPHIC_DATA] ([GEOGRAPHIC_DATA]), [GEOGRAPHIC_DATA]"
type input "Busan, KRPUS"
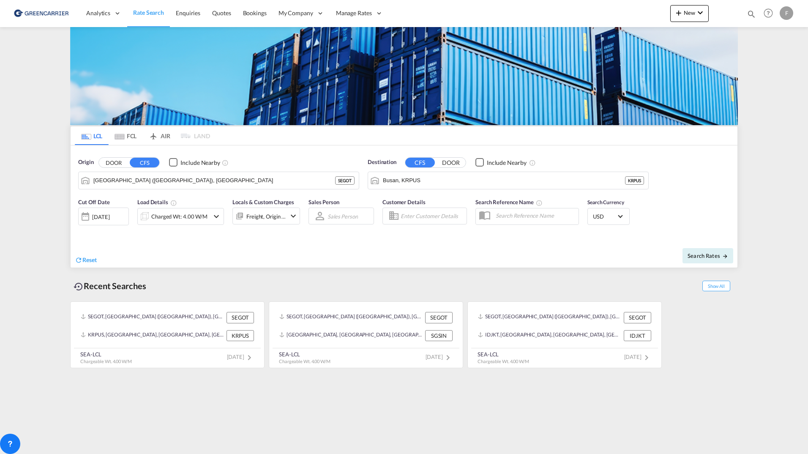
click at [47, 104] on md-content "Analytics Reports Dashboard Rate Search Enquiries Quotes Bookings" at bounding box center [404, 227] width 808 height 454
click at [256, 16] on span "Bookings" at bounding box center [255, 12] width 24 height 7
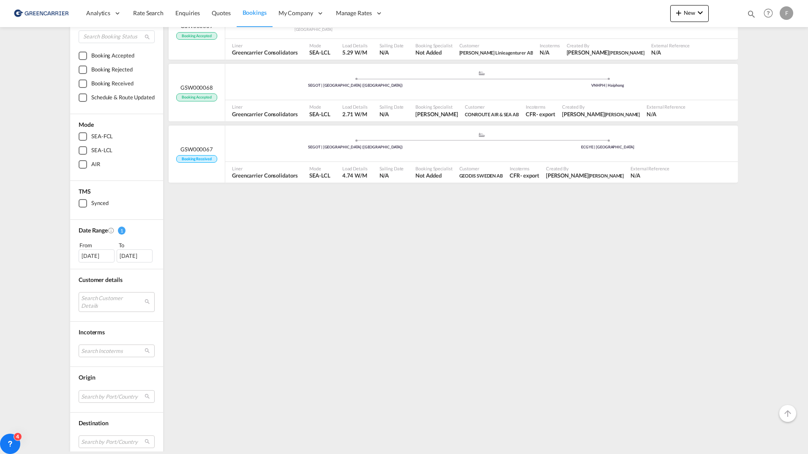
scroll to position [85, 0]
click at [93, 256] on div "[DATE]" at bounding box center [97, 255] width 36 height 13
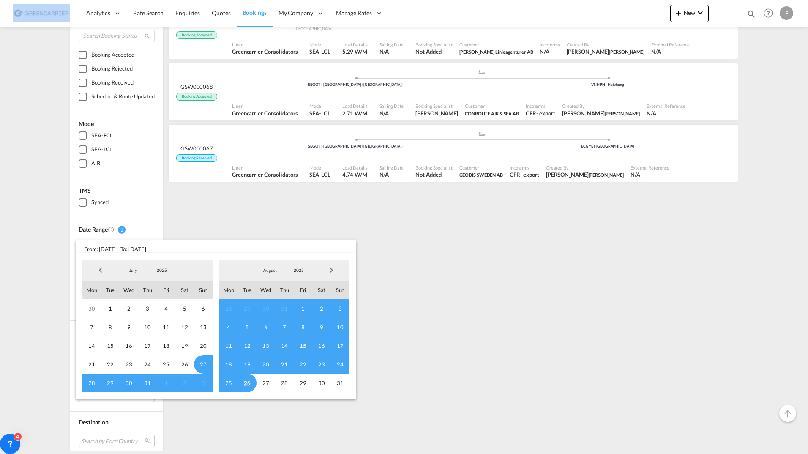
click at [97, 270] on span "Previous Month" at bounding box center [100, 270] width 17 height 17
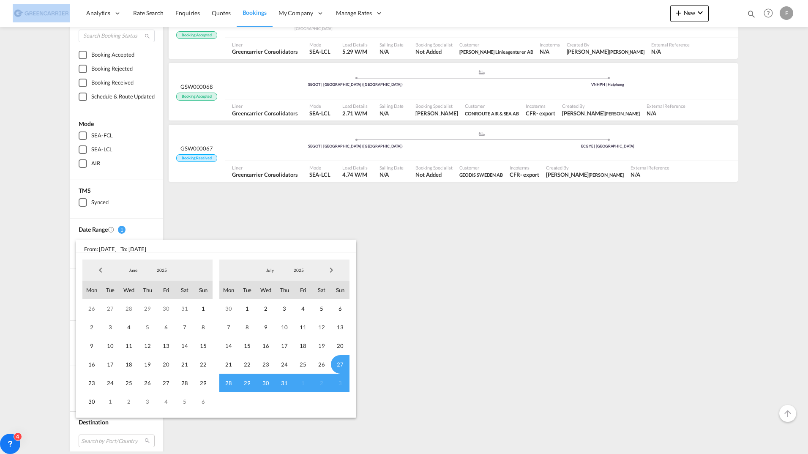
click at [97, 270] on span "Previous Month" at bounding box center [100, 270] width 17 height 17
click at [152, 310] on span "1" at bounding box center [147, 308] width 19 height 19
click at [181, 385] on span "31" at bounding box center [184, 383] width 19 height 19
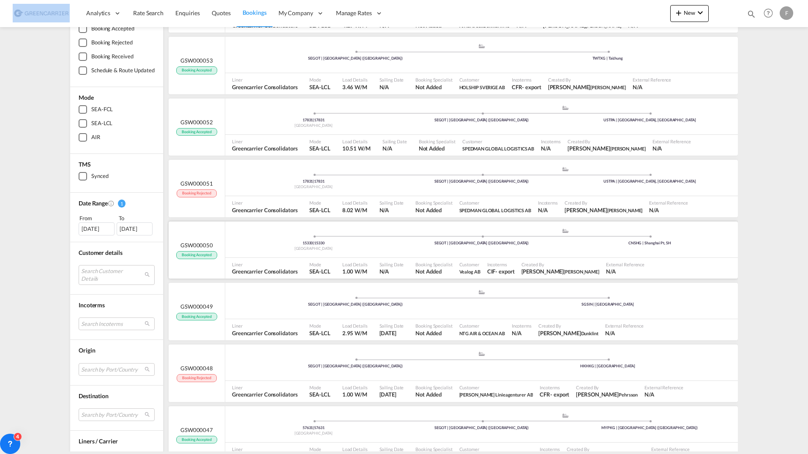
scroll to position [0, 0]
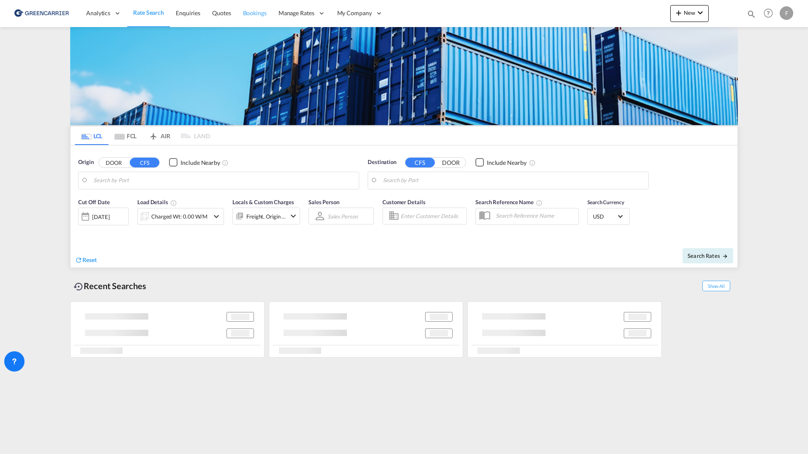
click at [244, 12] on span "Bookings" at bounding box center [255, 12] width 24 height 7
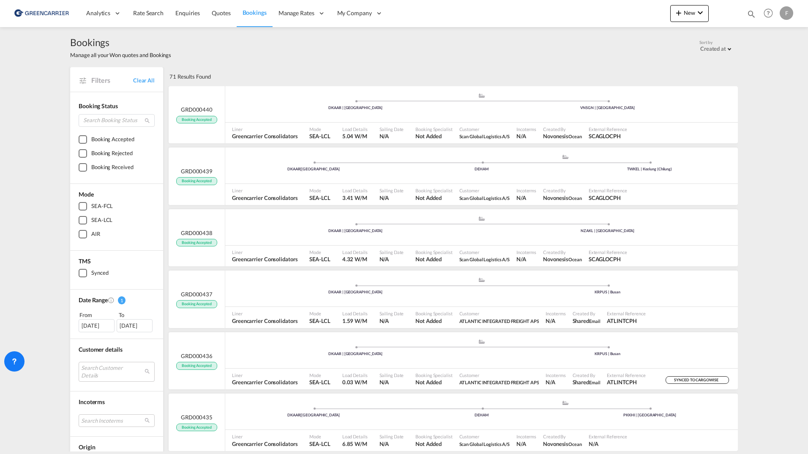
click at [83, 328] on div "[DATE]" at bounding box center [97, 325] width 36 height 13
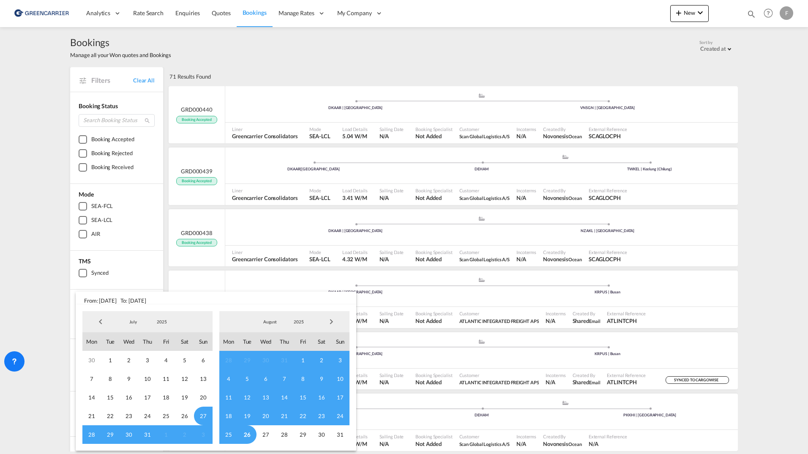
click at [98, 324] on span "Previous Month" at bounding box center [100, 321] width 17 height 17
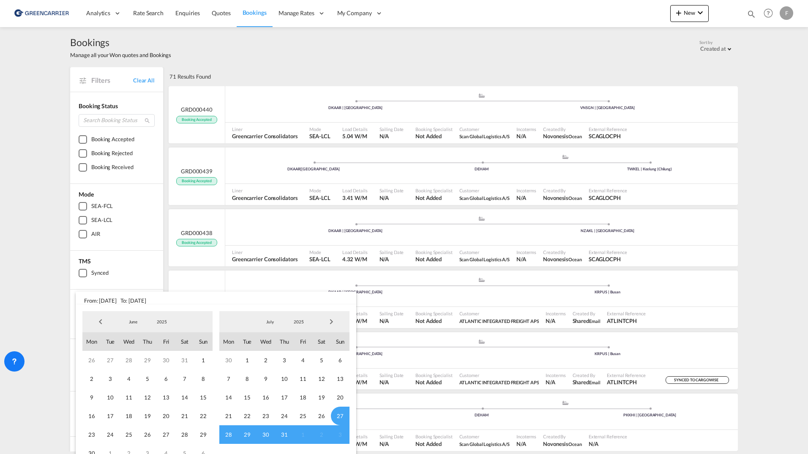
click at [99, 324] on span "Previous Month" at bounding box center [100, 321] width 17 height 17
click at [151, 363] on span "1" at bounding box center [147, 360] width 19 height 19
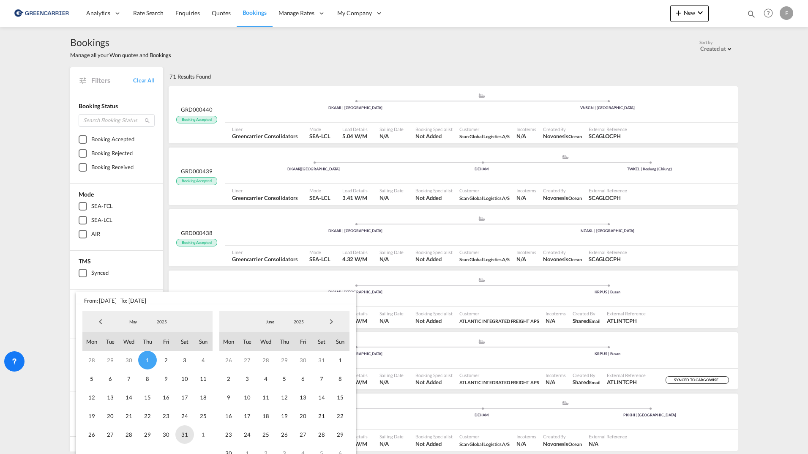
click at [189, 437] on span "31" at bounding box center [184, 434] width 19 height 19
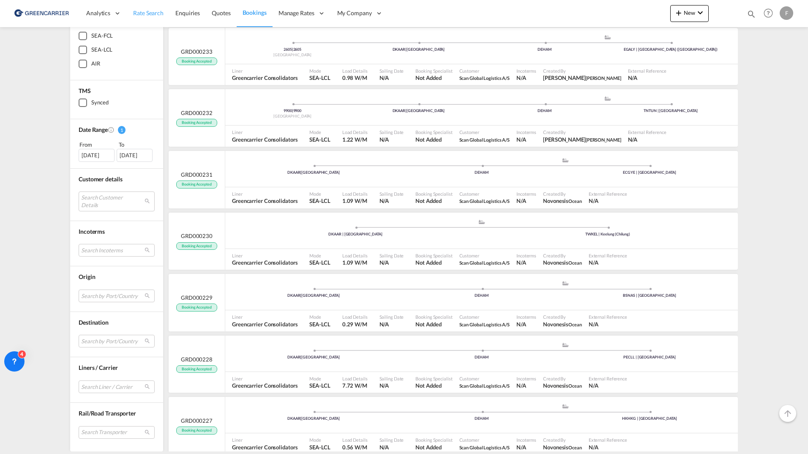
scroll to position [974, 0]
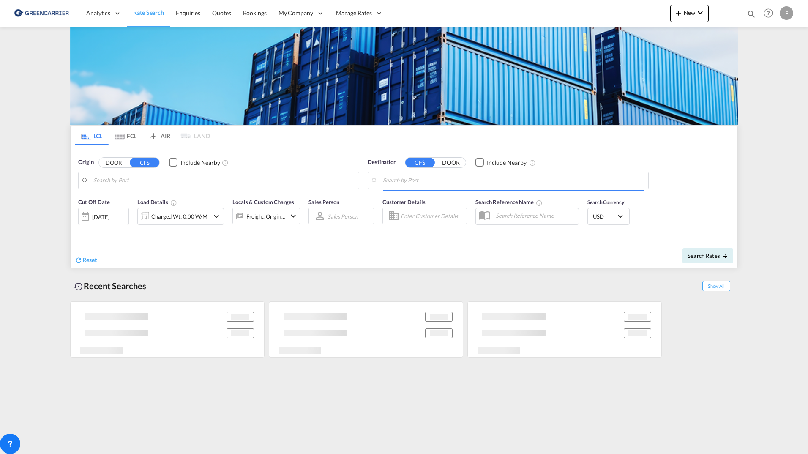
type input "[GEOGRAPHIC_DATA] ([GEOGRAPHIC_DATA]), [GEOGRAPHIC_DATA]"
type input "[PERSON_NAME] ([PERSON_NAME]), [GEOGRAPHIC_DATA]"
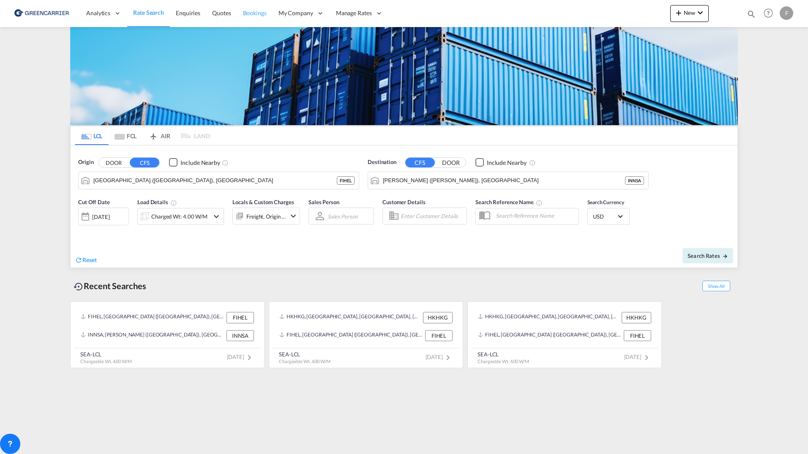
click at [249, 16] on span "Bookings" at bounding box center [255, 12] width 24 height 7
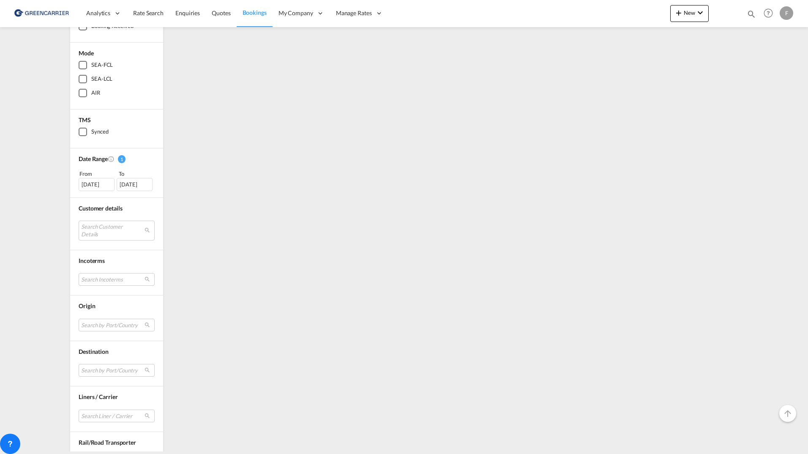
scroll to position [170, 0]
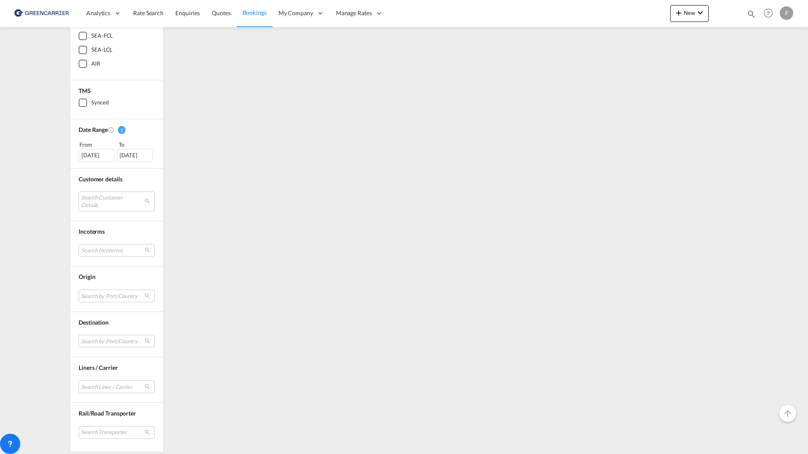
click at [101, 156] on div "[DATE]" at bounding box center [97, 155] width 36 height 13
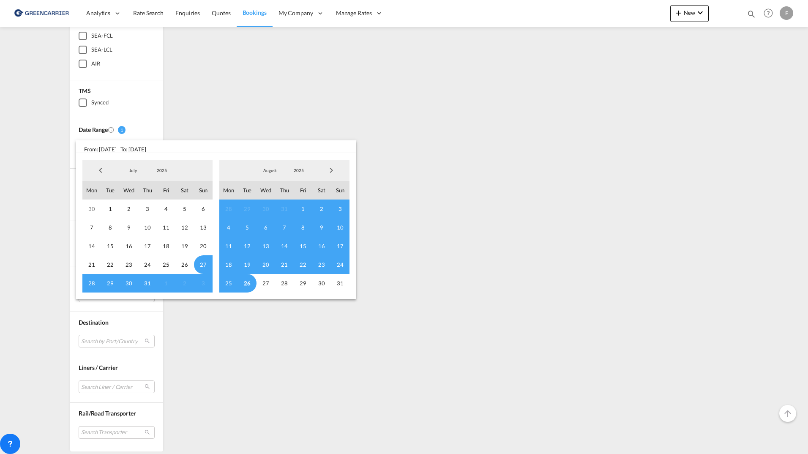
click at [95, 167] on span "Previous Month" at bounding box center [100, 170] width 17 height 17
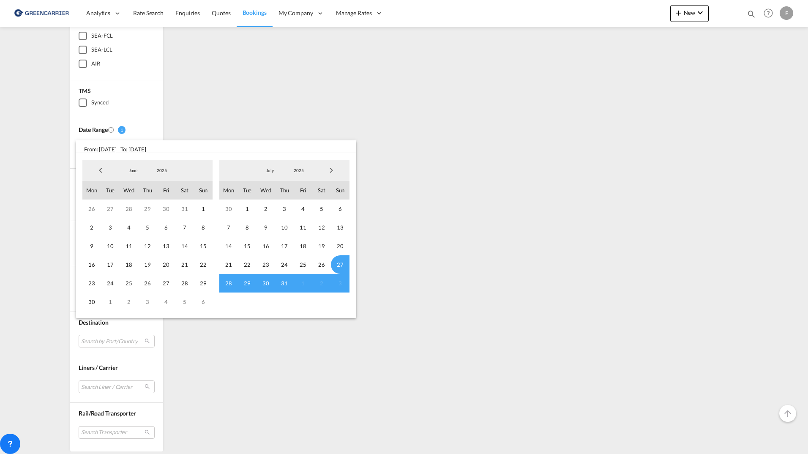
click at [95, 167] on span "Previous Month" at bounding box center [100, 170] width 17 height 17
click at [146, 209] on span "1" at bounding box center [147, 209] width 19 height 19
click at [182, 282] on span "31" at bounding box center [184, 283] width 19 height 19
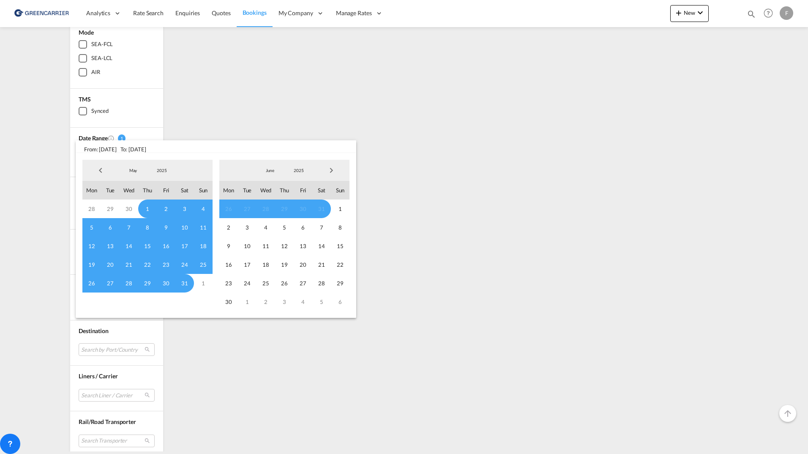
click at [182, 282] on div "1 Results Found .a{fill:#3f3d56;}.b,.l,.r,.t{fill:#fff;}.c{fill:#cecece;}.d{fil…" at bounding box center [452, 182] width 571 height 554
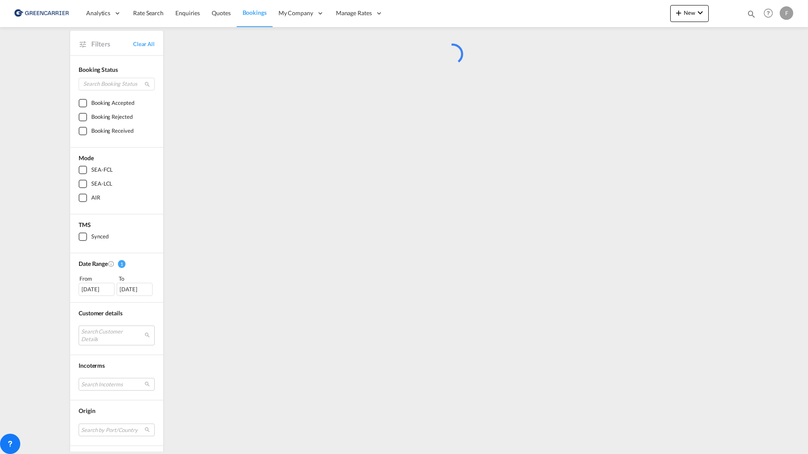
scroll to position [0, 0]
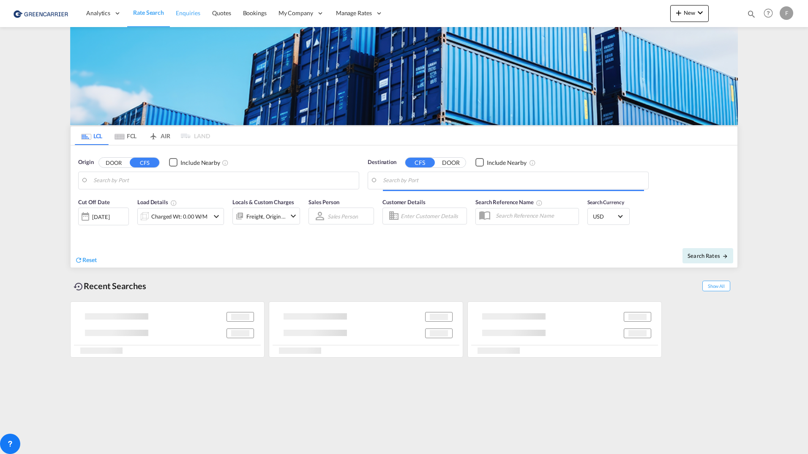
click at [192, 16] on span "Enquiries" at bounding box center [188, 12] width 25 height 7
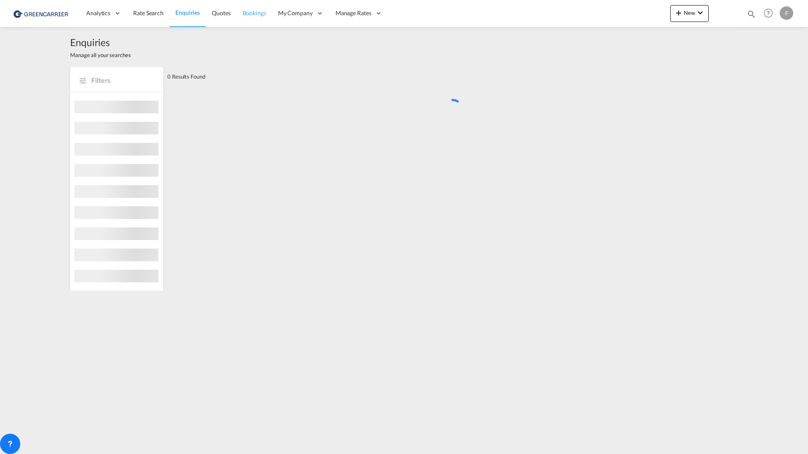
click at [265, 12] on span "Bookings" at bounding box center [255, 12] width 24 height 7
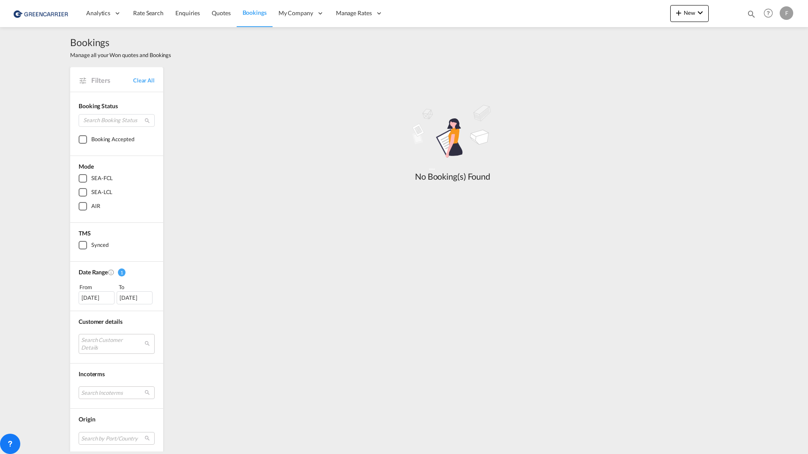
click at [94, 300] on div "[DATE]" at bounding box center [97, 297] width 36 height 13
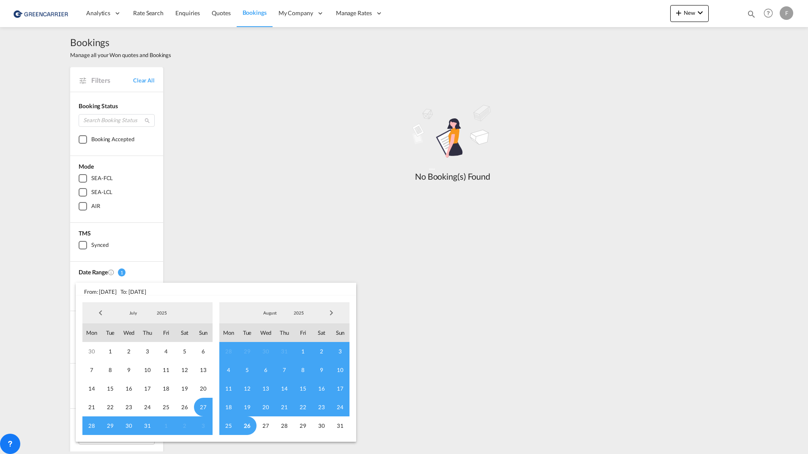
click at [101, 311] on span "Previous Month" at bounding box center [100, 312] width 17 height 17
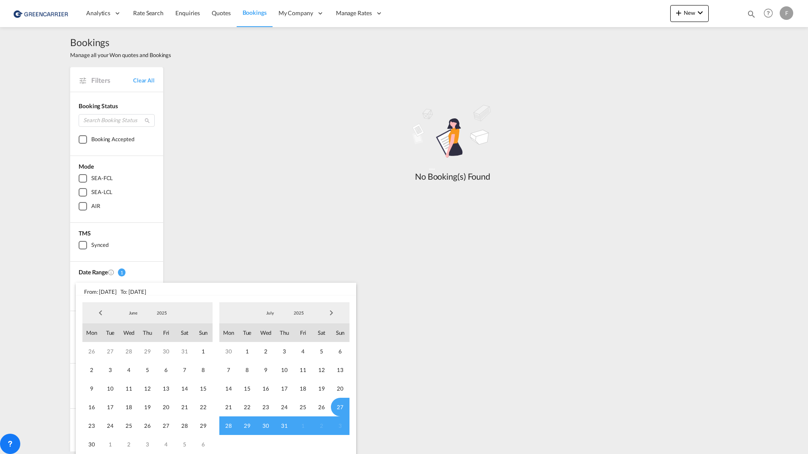
click at [101, 311] on span "Previous Month" at bounding box center [100, 312] width 17 height 17
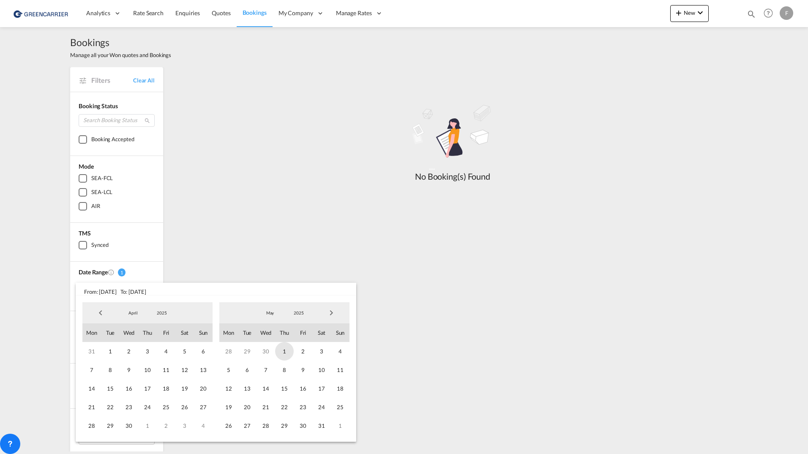
click at [286, 348] on span "1" at bounding box center [284, 351] width 19 height 19
click at [324, 427] on span "31" at bounding box center [321, 425] width 19 height 19
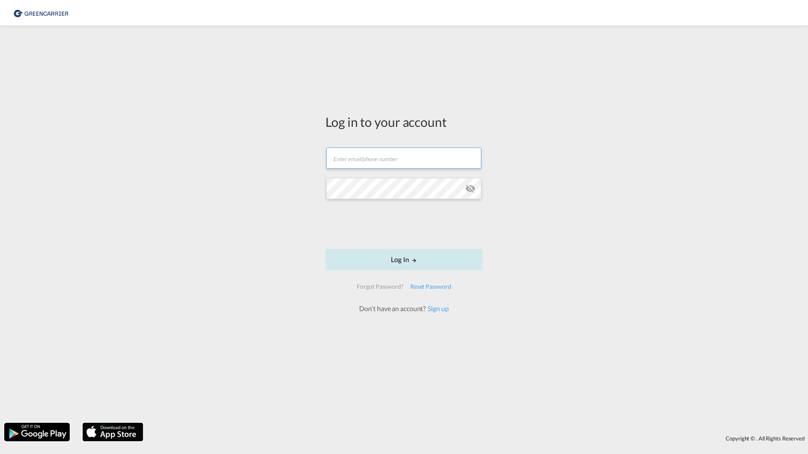
type input "filip.pehrsson@greencarrier.com"
click at [356, 263] on button "Log In" at bounding box center [404, 259] width 157 height 21
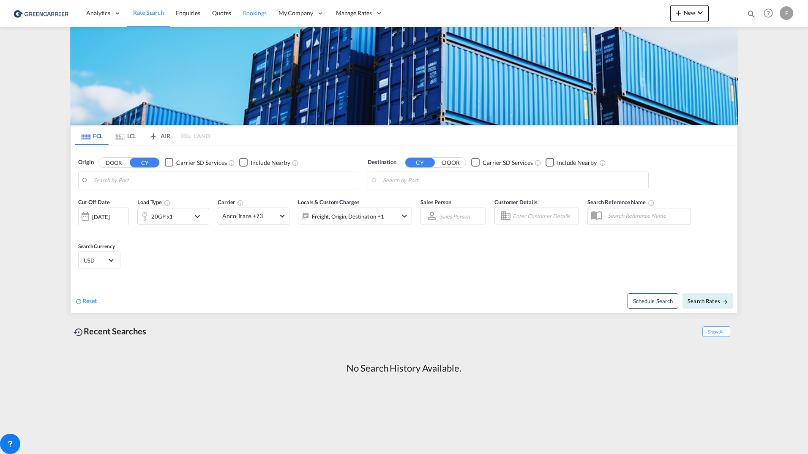
click at [251, 11] on span "Bookings" at bounding box center [255, 12] width 24 height 7
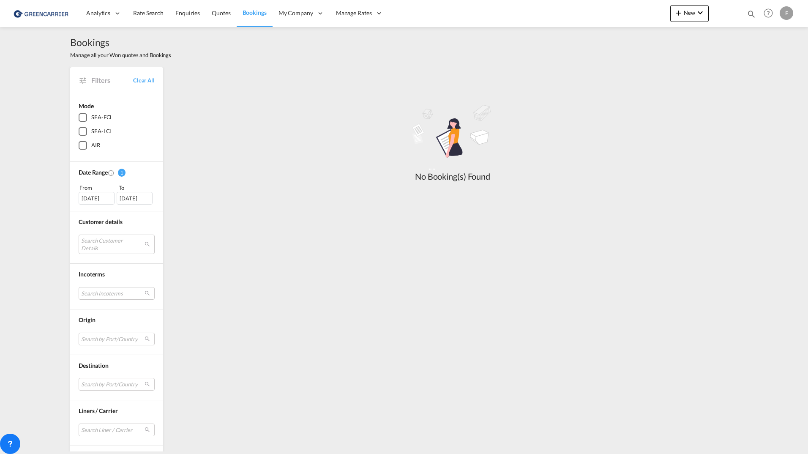
click at [94, 198] on div "[DATE]" at bounding box center [97, 198] width 36 height 13
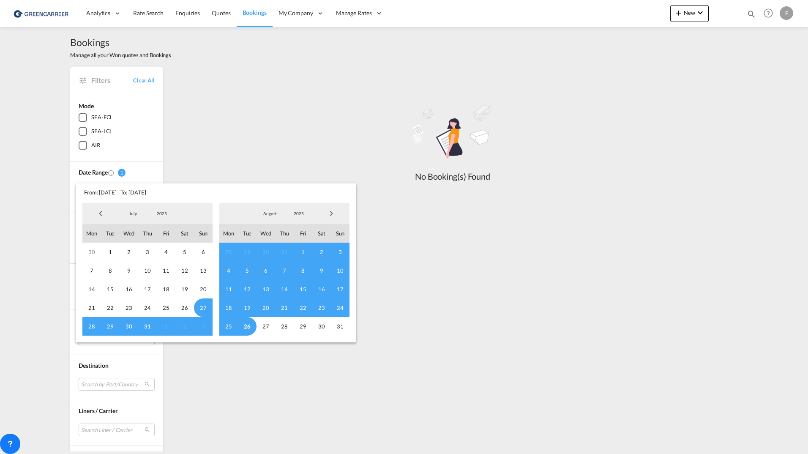
click at [96, 213] on span "Previous Month" at bounding box center [100, 213] width 17 height 17
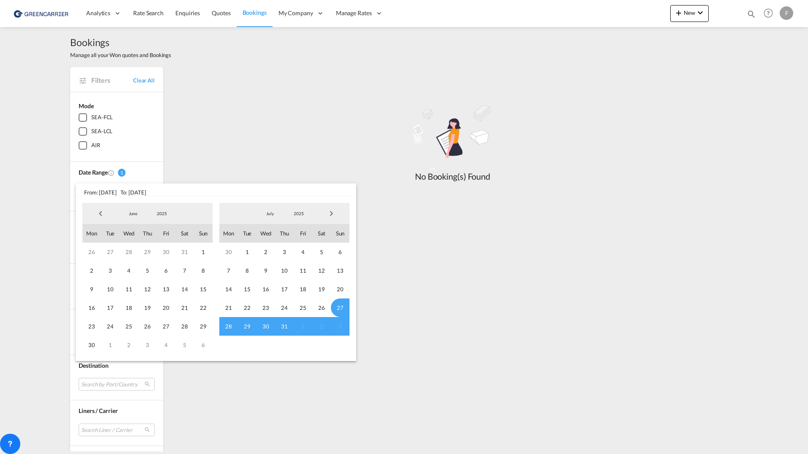
click at [96, 213] on span "Previous Month" at bounding box center [100, 213] width 17 height 17
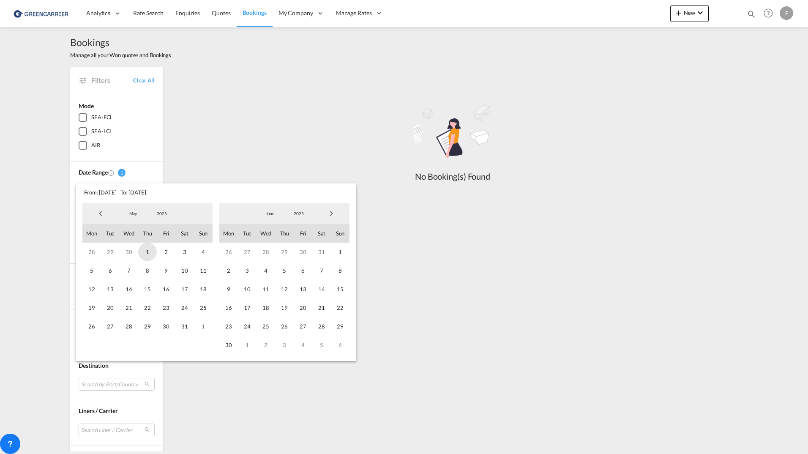
click at [145, 250] on span "1" at bounding box center [147, 252] width 19 height 19
click at [182, 328] on span "31" at bounding box center [184, 326] width 19 height 19
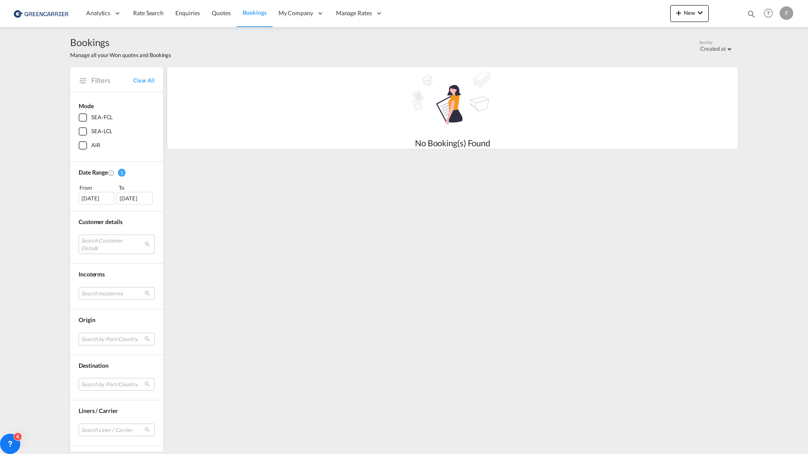
click at [419, 369] on div "Filters Clear All Mode SEA-FCL SEA-LCL AIR Date Range 1 From To 01 May 2025 31 …" at bounding box center [404, 280] width 668 height 427
click at [92, 199] on div "01 May 2025" at bounding box center [97, 198] width 36 height 13
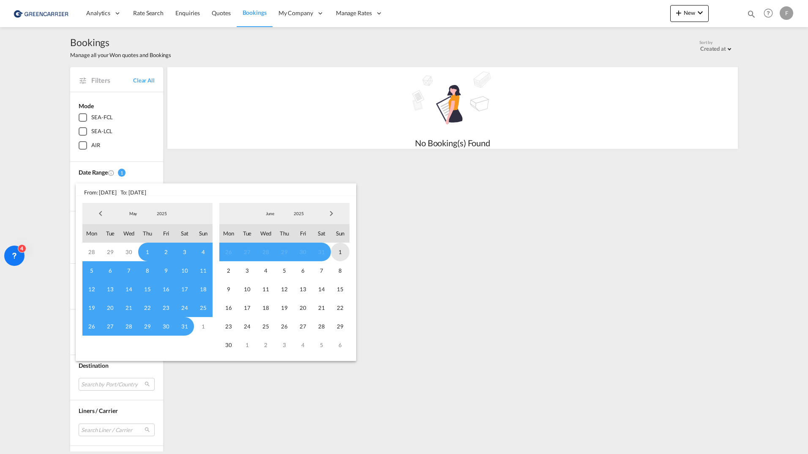
click at [339, 249] on span "1" at bounding box center [340, 252] width 19 height 19
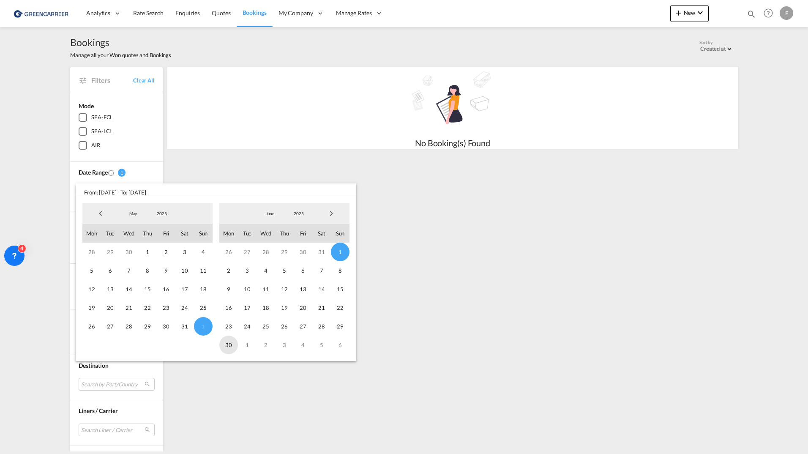
click at [230, 345] on span "30" at bounding box center [228, 345] width 19 height 19
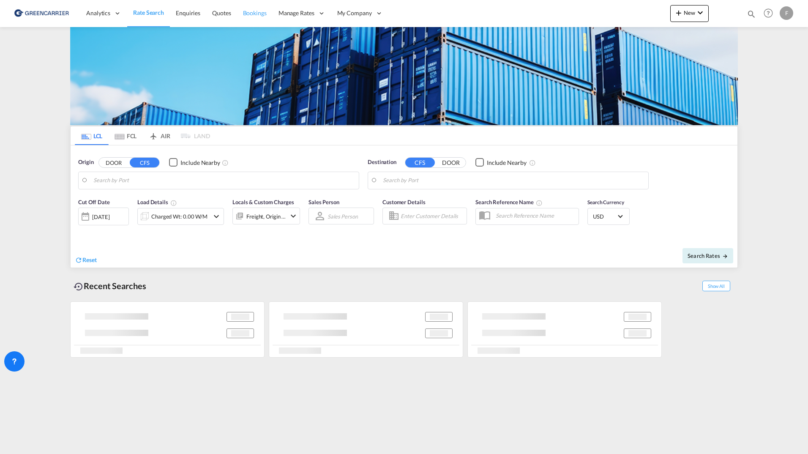
click at [263, 17] on span "Bookings" at bounding box center [255, 13] width 24 height 8
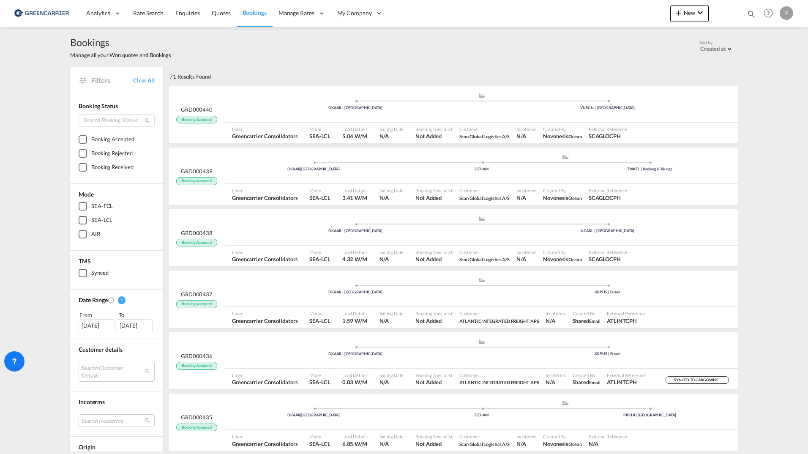
click at [89, 328] on div "[DATE]" at bounding box center [97, 325] width 36 height 13
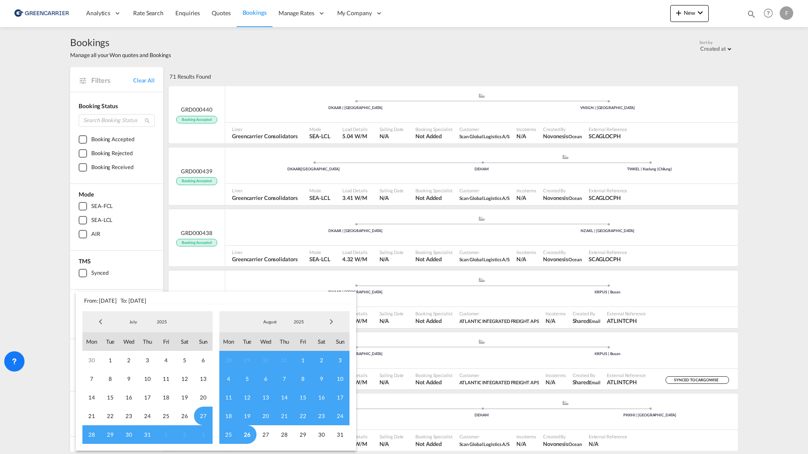
click at [95, 323] on span "Previous Month" at bounding box center [100, 321] width 17 height 17
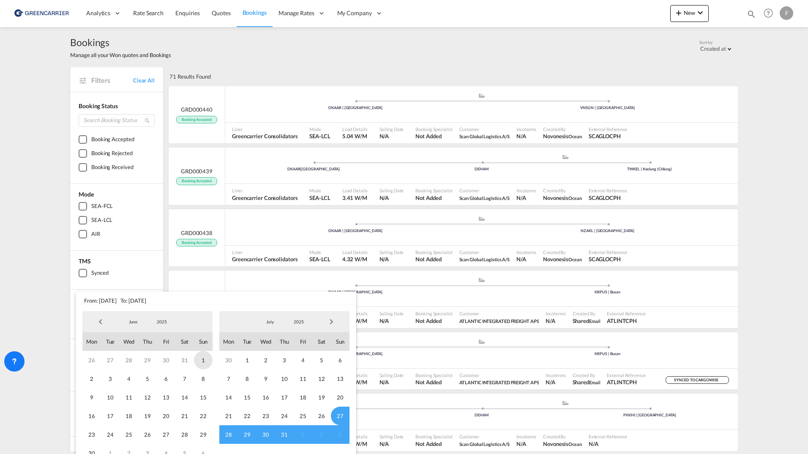
click at [203, 361] on span "1" at bounding box center [203, 360] width 19 height 19
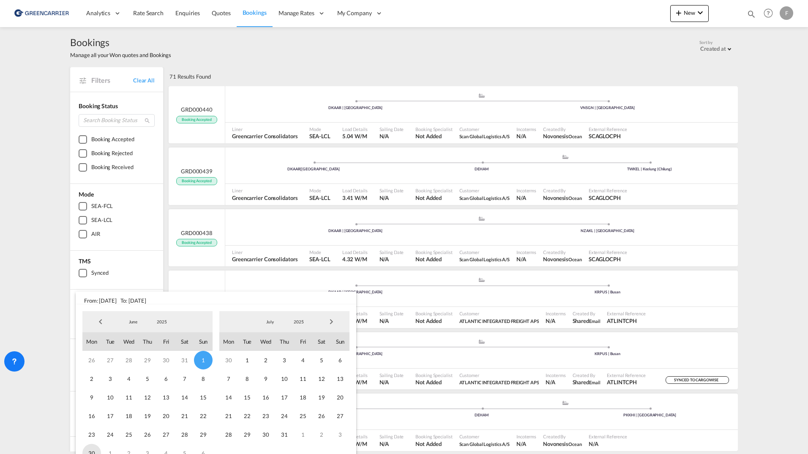
click at [93, 452] on span "30" at bounding box center [91, 453] width 19 height 19
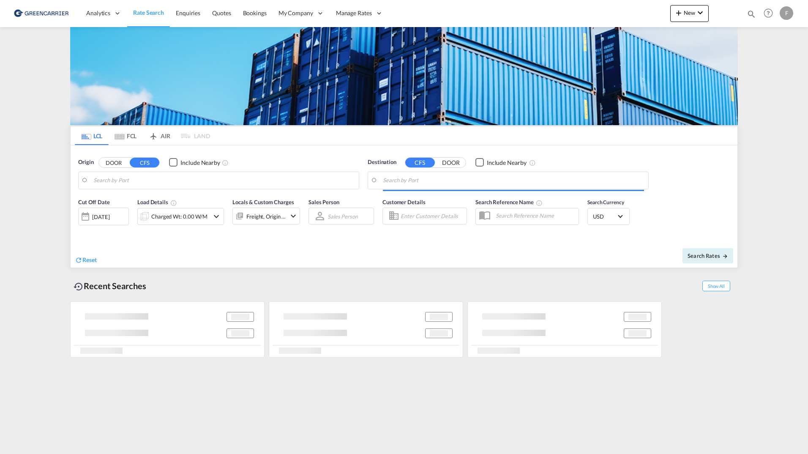
type input "[GEOGRAPHIC_DATA] ([GEOGRAPHIC_DATA]), [GEOGRAPHIC_DATA]"
type input "Busan, KRPUS"
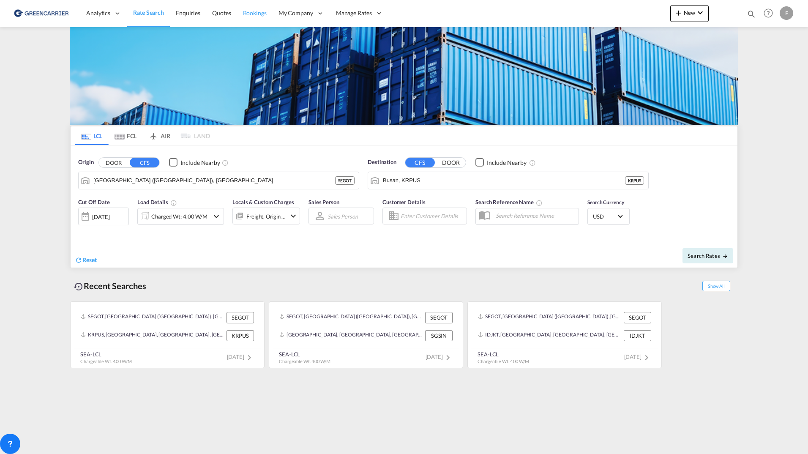
click at [263, 12] on span "Bookings" at bounding box center [255, 12] width 24 height 7
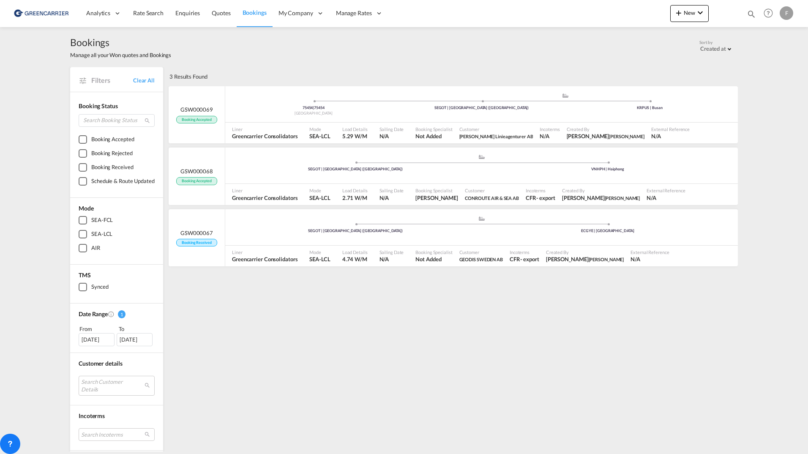
click at [93, 344] on div "[DATE]" at bounding box center [97, 339] width 36 height 13
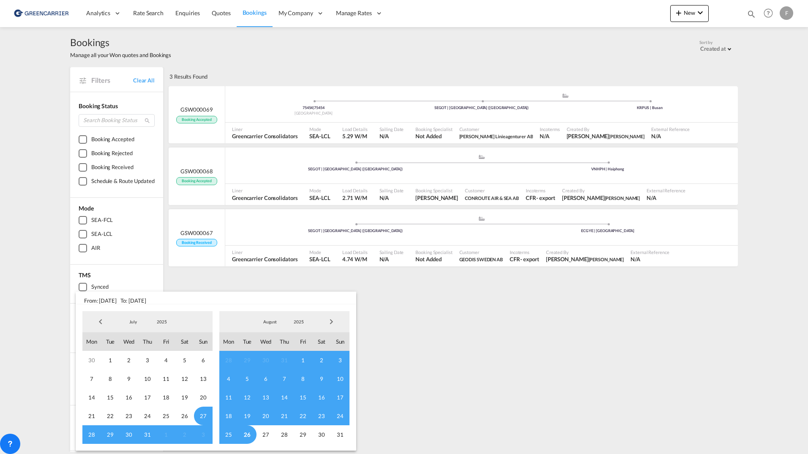
click at [99, 317] on span "Previous Month" at bounding box center [100, 321] width 17 height 17
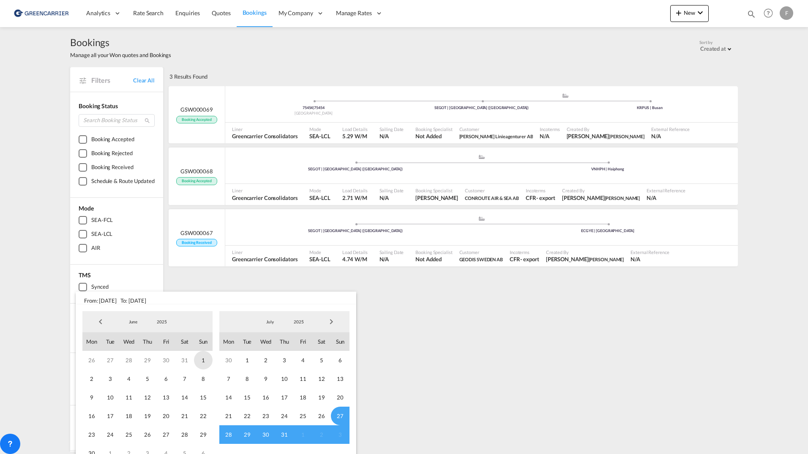
click at [196, 359] on span "1" at bounding box center [203, 360] width 19 height 19
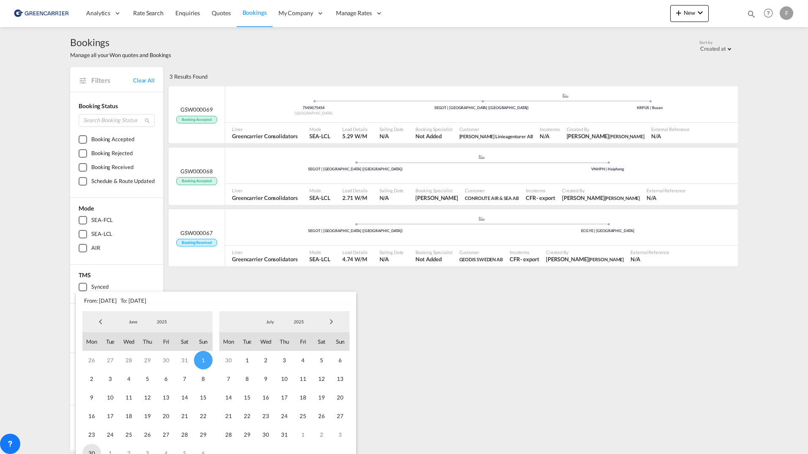
click at [93, 453] on span "30" at bounding box center [91, 453] width 19 height 19
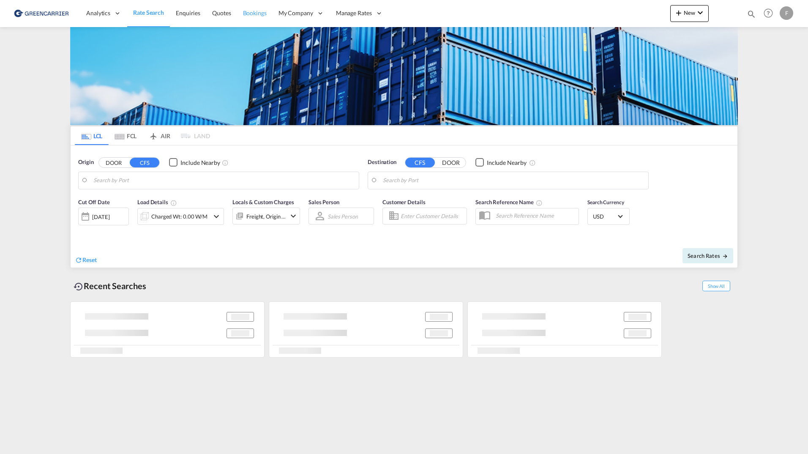
click at [260, 18] on link "Bookings" at bounding box center [255, 13] width 36 height 27
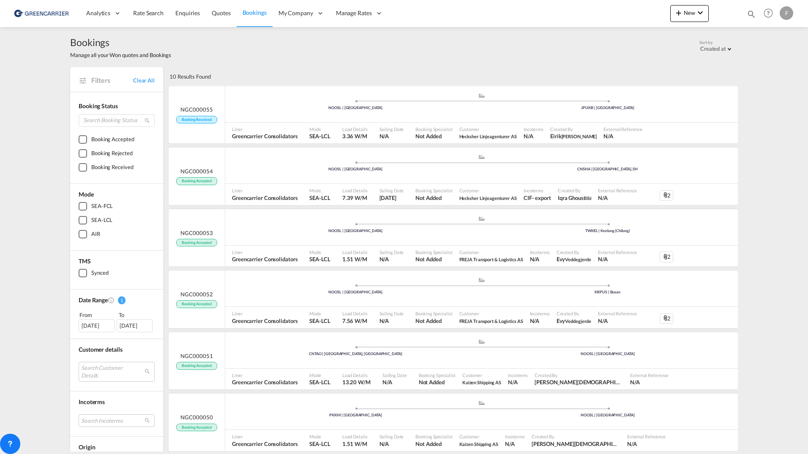
click at [86, 326] on div "[DATE]" at bounding box center [97, 325] width 36 height 13
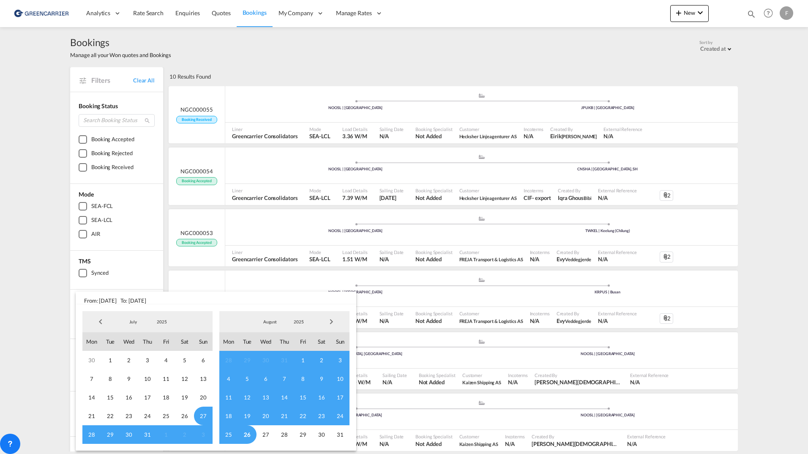
click at [101, 324] on span "Previous Month" at bounding box center [100, 321] width 17 height 17
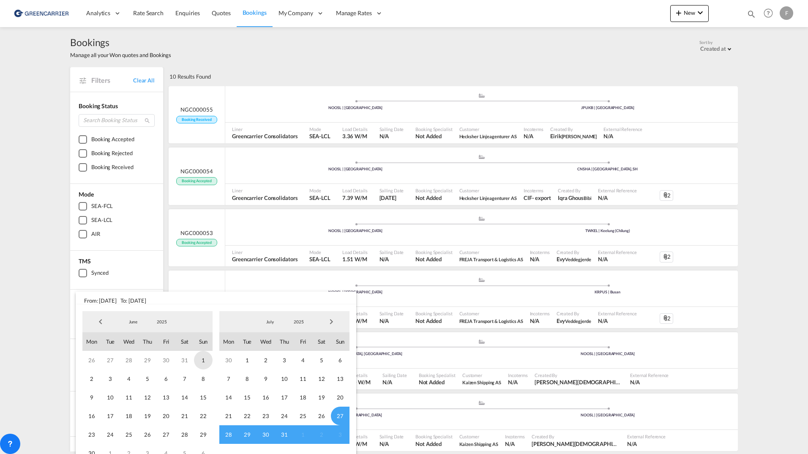
click at [205, 359] on span "1" at bounding box center [203, 360] width 19 height 19
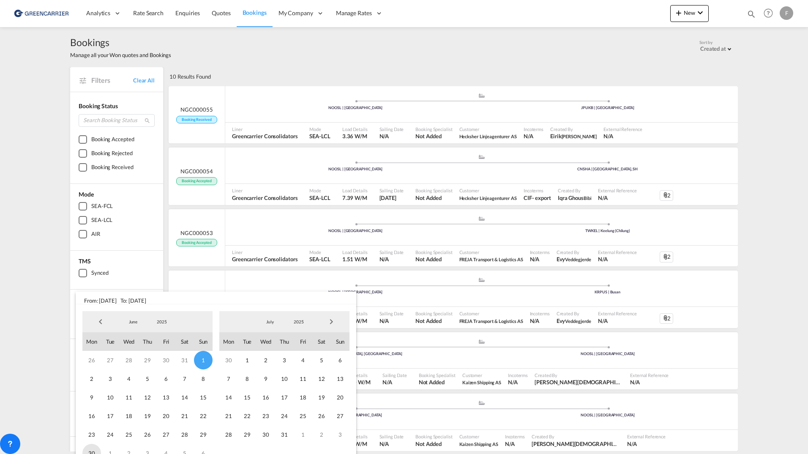
click at [92, 449] on span "30" at bounding box center [91, 453] width 19 height 19
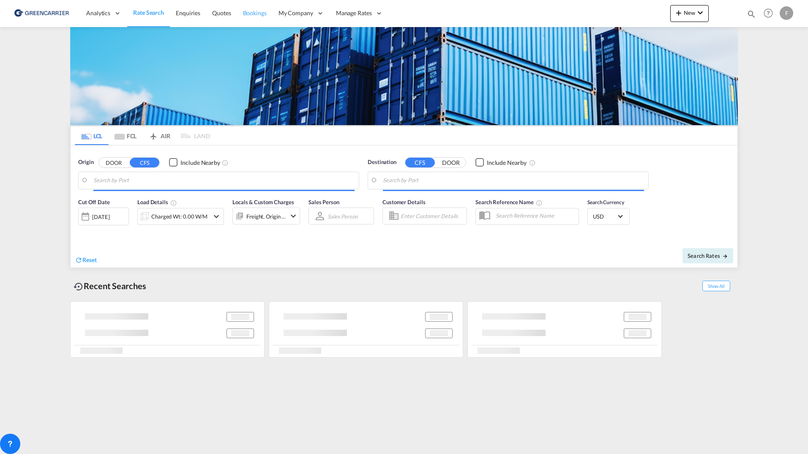
type input "[GEOGRAPHIC_DATA] ([GEOGRAPHIC_DATA]), [GEOGRAPHIC_DATA]"
type input "[PERSON_NAME] ([PERSON_NAME]), [GEOGRAPHIC_DATA]"
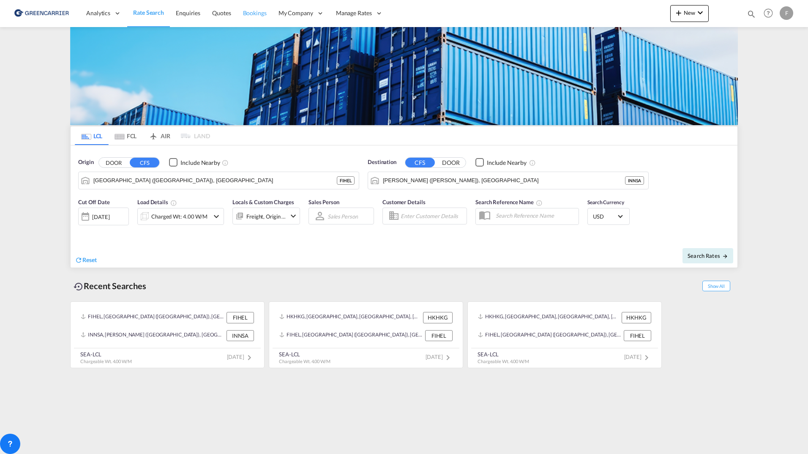
click at [265, 8] on link "Bookings" at bounding box center [255, 13] width 36 height 27
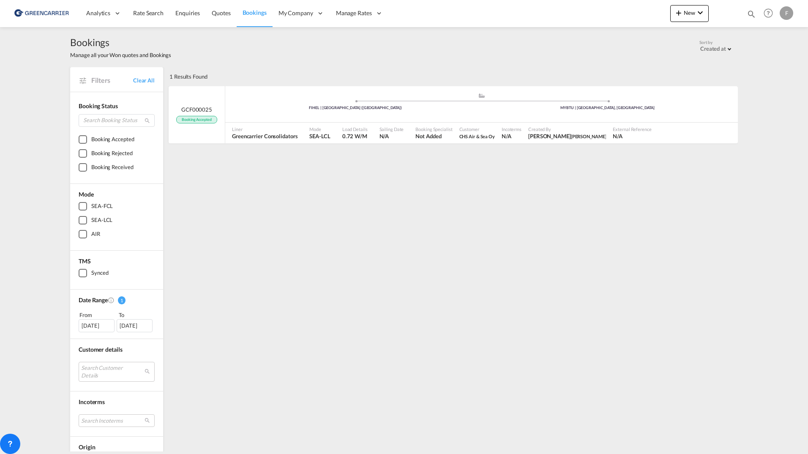
click at [96, 327] on div "[DATE]" at bounding box center [97, 325] width 36 height 13
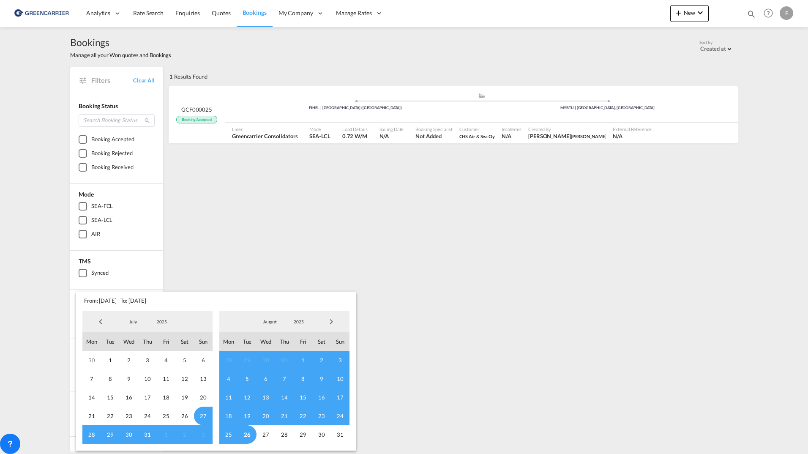
click at [99, 322] on span "Previous Month" at bounding box center [100, 321] width 17 height 17
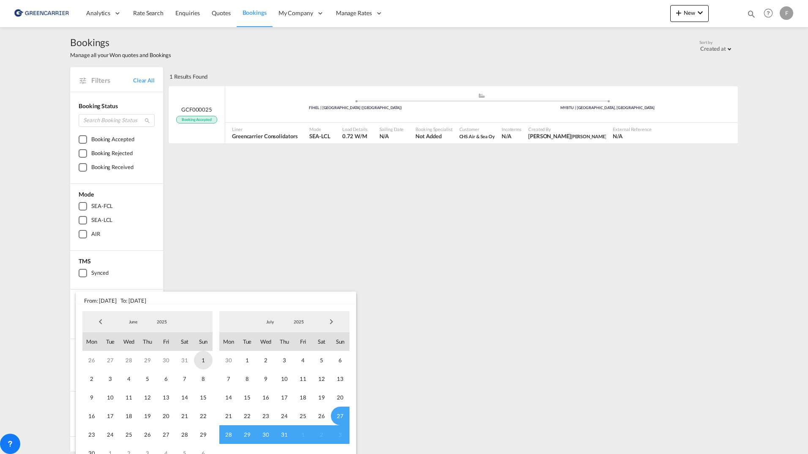
click at [200, 359] on span "1" at bounding box center [203, 360] width 19 height 19
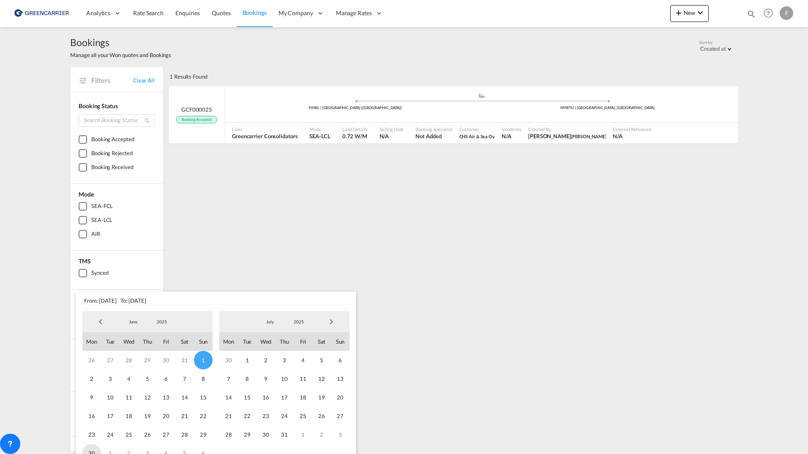
click at [89, 452] on span "30" at bounding box center [91, 453] width 19 height 19
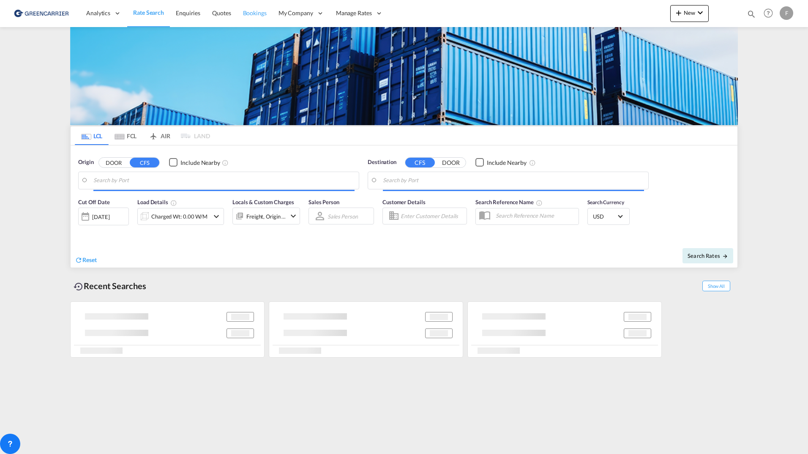
type input "[GEOGRAPHIC_DATA], NOOSL"
type input "Busan, KRPUS"
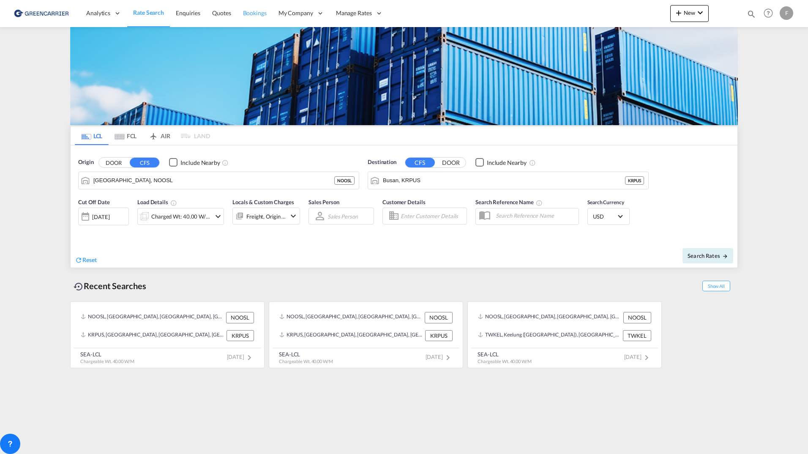
click at [252, 11] on span "Bookings" at bounding box center [255, 12] width 24 height 7
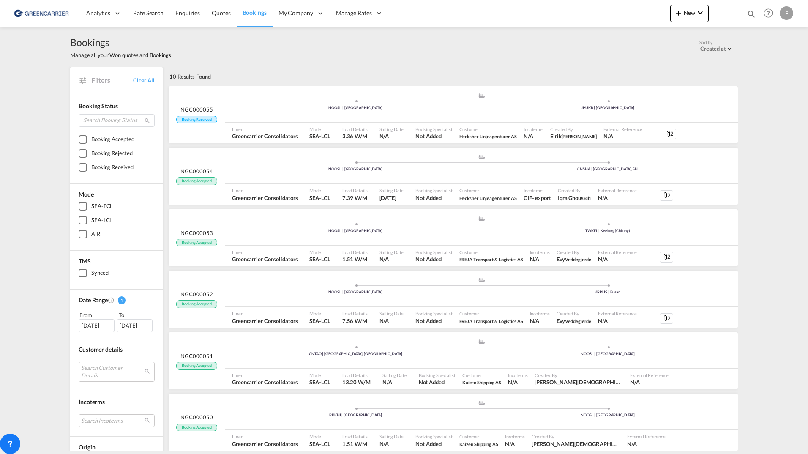
click at [84, 321] on div "[DATE]" at bounding box center [97, 325] width 36 height 13
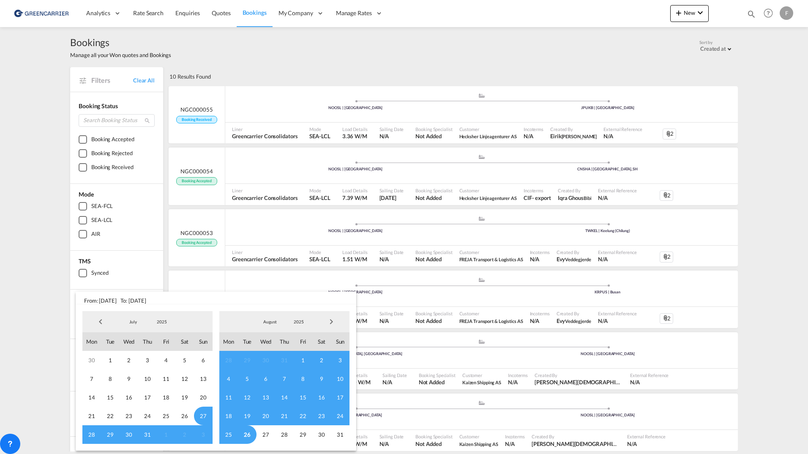
click at [84, 320] on md-backdrop at bounding box center [404, 227] width 808 height 454
click at [104, 323] on span "Previous Month" at bounding box center [100, 321] width 17 height 17
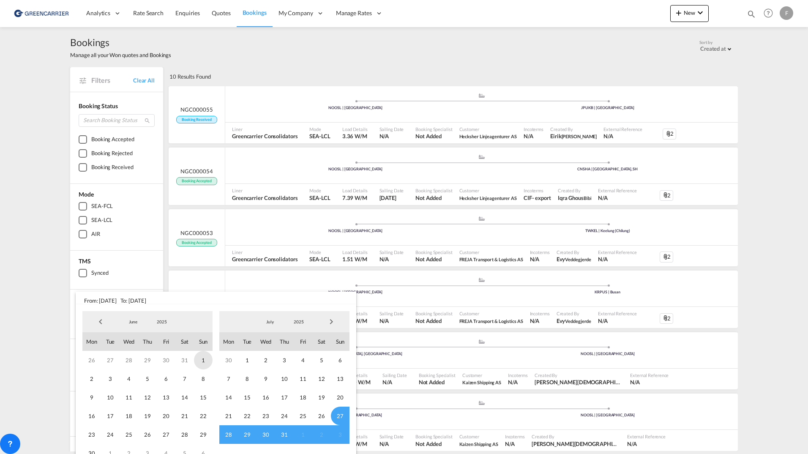
click at [198, 364] on span "1" at bounding box center [203, 360] width 19 height 19
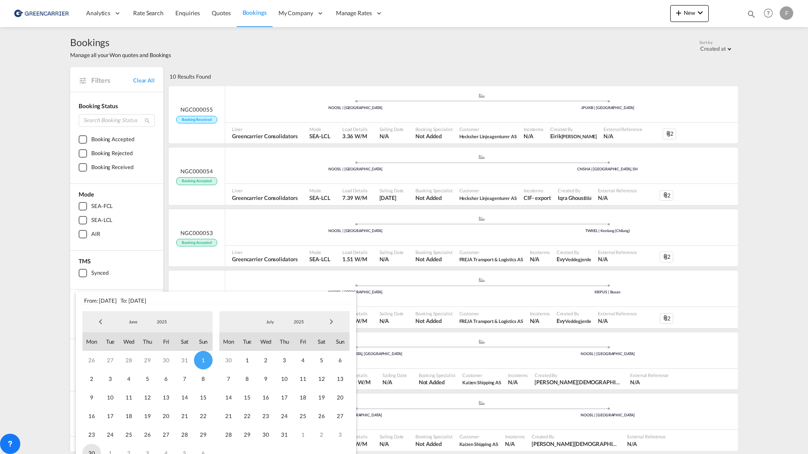
click at [92, 449] on span "30" at bounding box center [91, 453] width 19 height 19
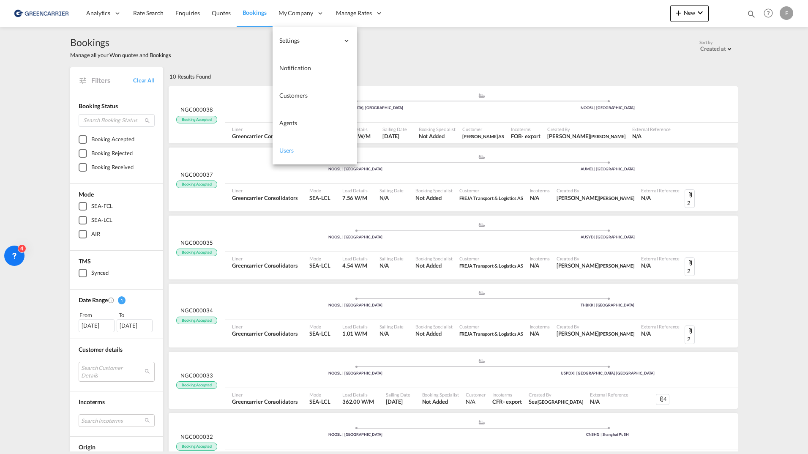
click at [282, 155] on link "Users" at bounding box center [315, 150] width 85 height 27
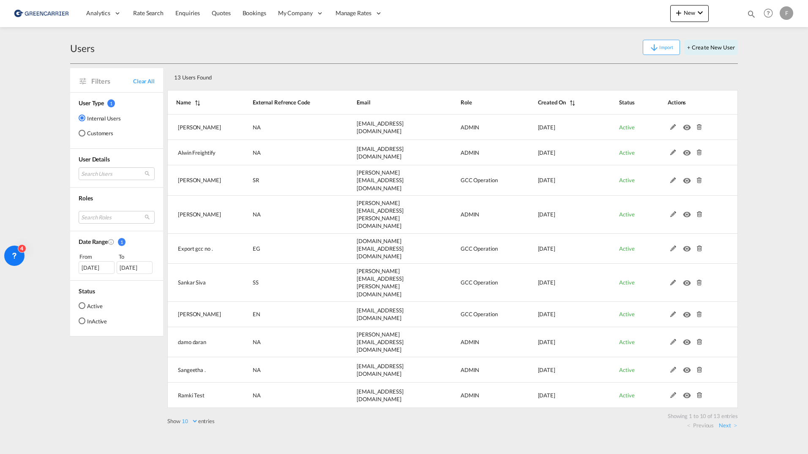
click at [108, 268] on div "[DATE]" at bounding box center [97, 267] width 36 height 13
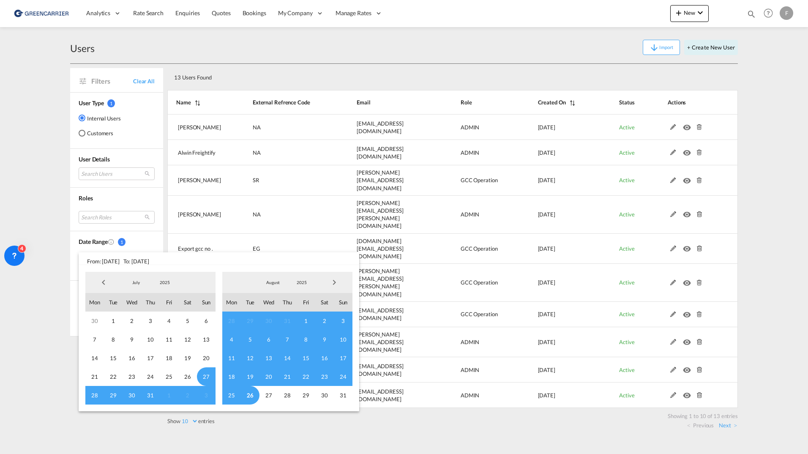
click at [102, 281] on span "Previous Month" at bounding box center [103, 282] width 17 height 17
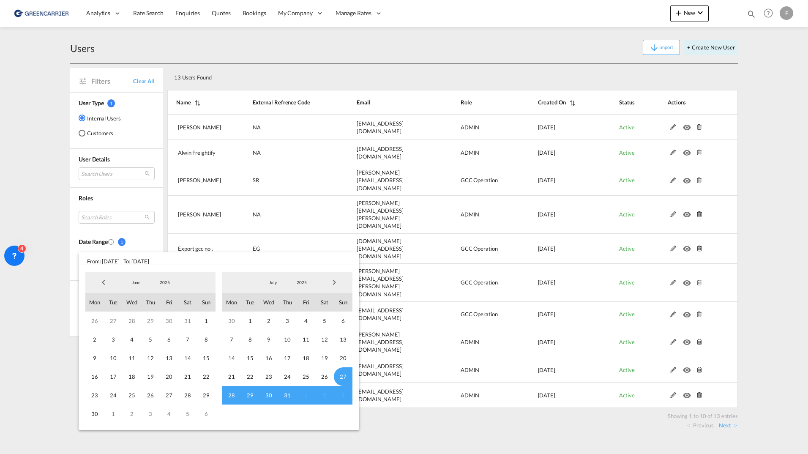
click at [102, 281] on span "Previous Month" at bounding box center [103, 282] width 17 height 17
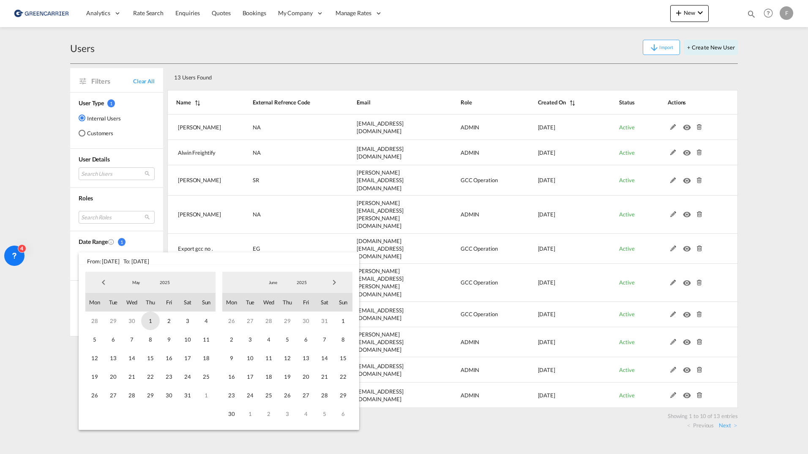
click at [152, 320] on span "1" at bounding box center [150, 321] width 19 height 19
click at [187, 393] on span "31" at bounding box center [187, 395] width 19 height 19
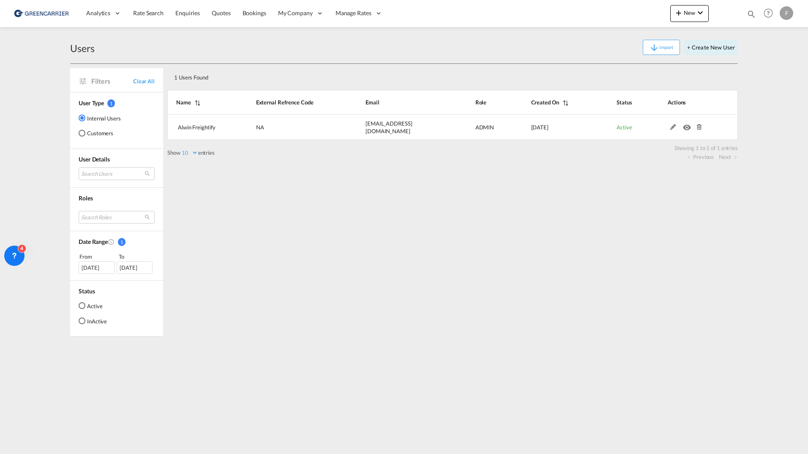
click at [103, 130] on md-radio-button "Customers" at bounding box center [100, 133] width 42 height 8
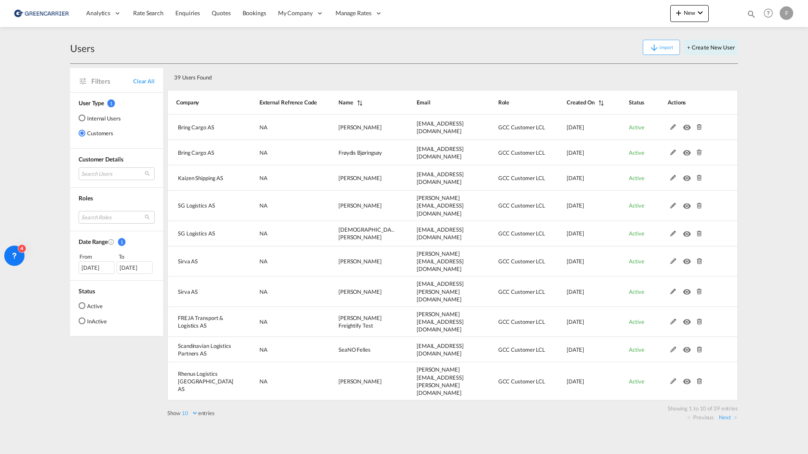
click at [93, 262] on div "[DATE]" at bounding box center [97, 267] width 36 height 13
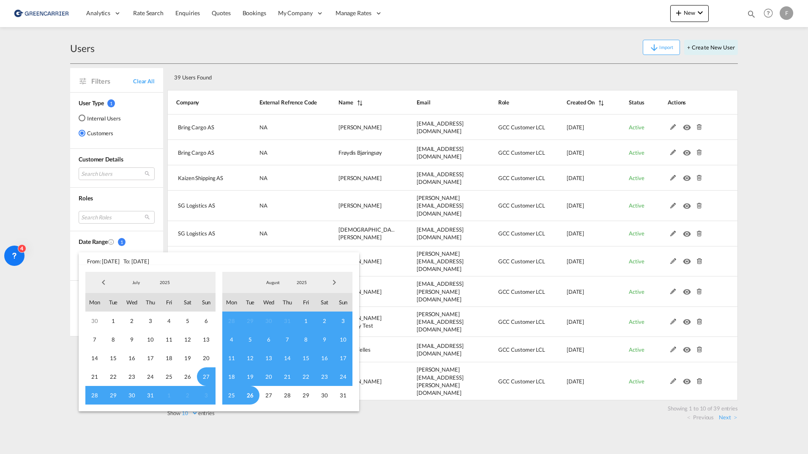
click at [553, 62] on md-backdrop at bounding box center [404, 227] width 808 height 454
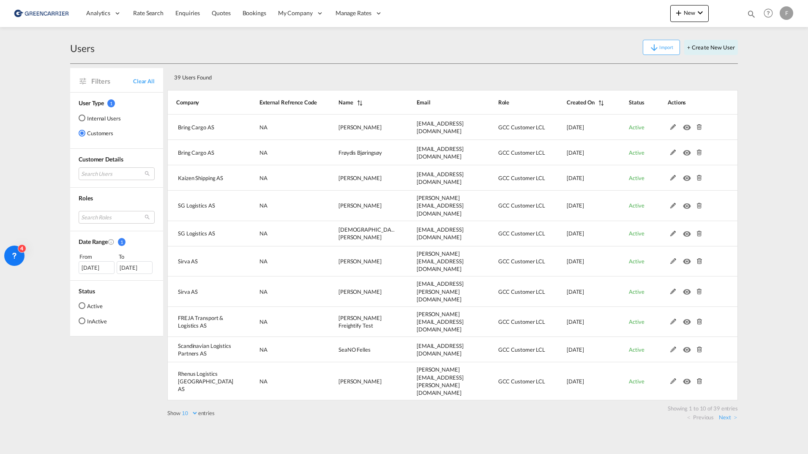
click at [601, 103] on md-icon "Created On" at bounding box center [600, 103] width 11 height 6
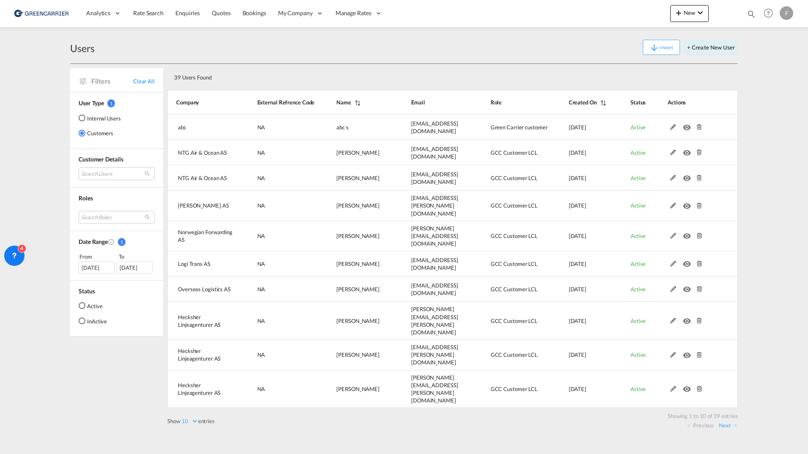
click at [731, 389] on div "Users Import + Create New User Filters Clear All User Type 1 Internal Users Cus…" at bounding box center [404, 232] width 668 height 411
click at [732, 421] on link "Next" at bounding box center [728, 425] width 18 height 8
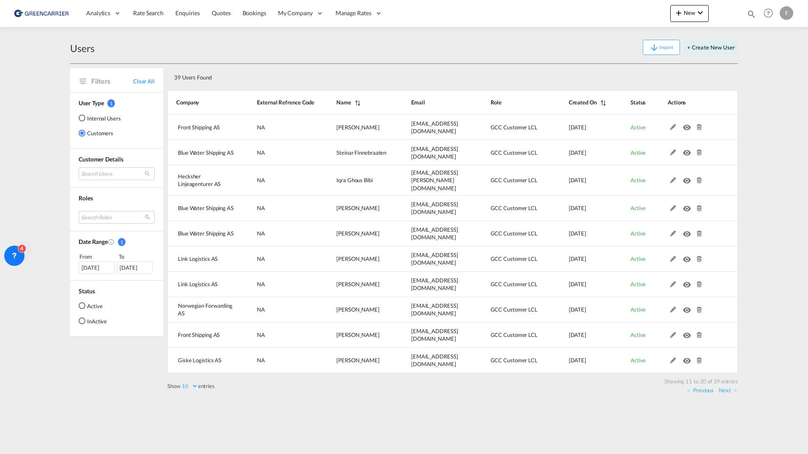
click at [729, 388] on link "Next" at bounding box center [728, 390] width 18 height 8
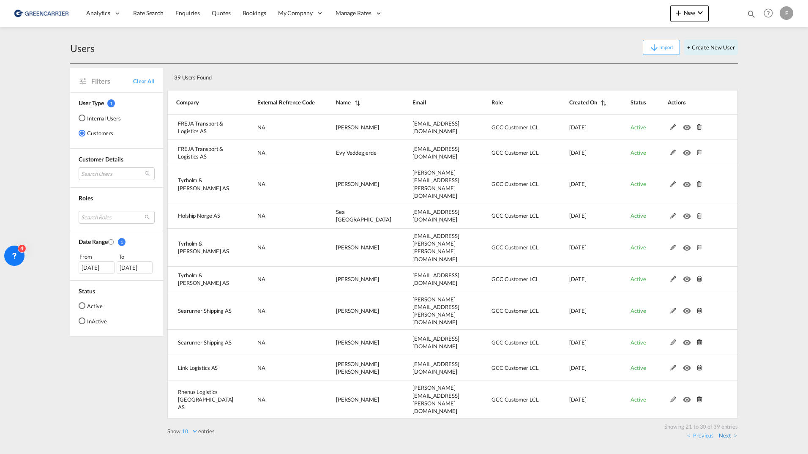
click at [729, 432] on link "Next" at bounding box center [728, 436] width 18 height 8
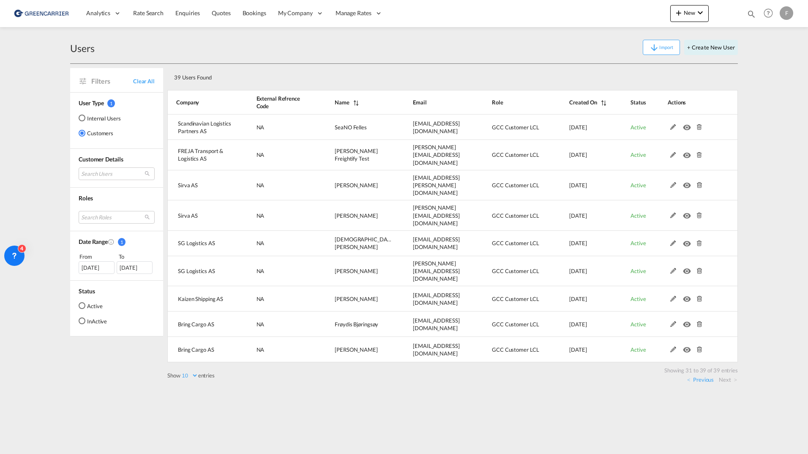
click at [218, 38] on div "Users Import + Create New User" at bounding box center [404, 47] width 668 height 33
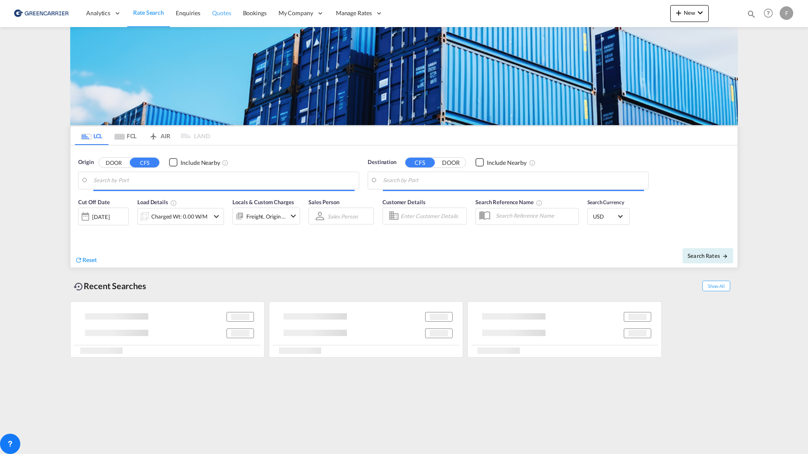
type input "[GEOGRAPHIC_DATA] ([GEOGRAPHIC_DATA]), [GEOGRAPHIC_DATA]"
type input "Busan, KRPUS"
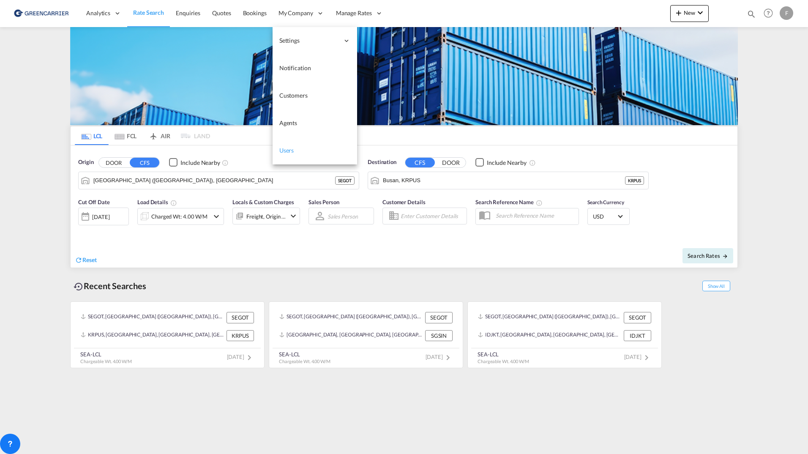
click at [297, 155] on link "Users" at bounding box center [315, 150] width 85 height 27
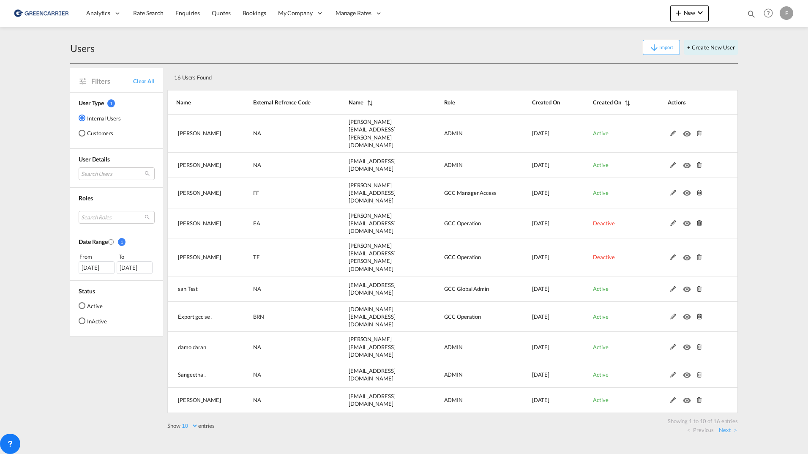
click at [100, 134] on md-radio-button "Customers" at bounding box center [100, 133] width 42 height 8
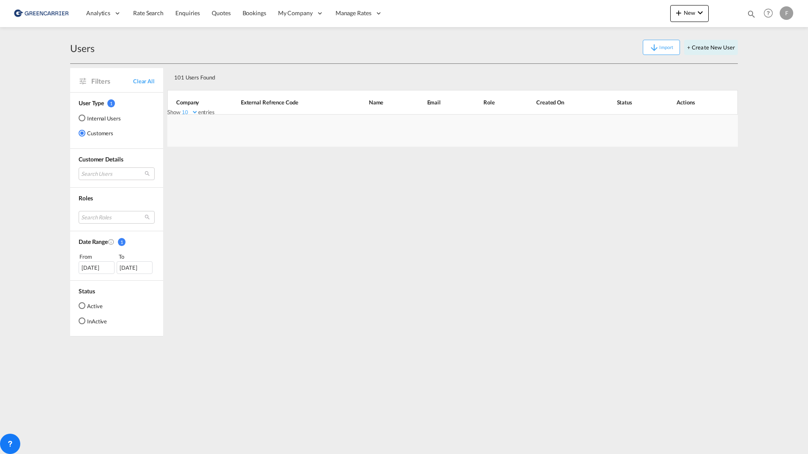
click at [90, 309] on md-radio-button "Active" at bounding box center [93, 305] width 28 height 8
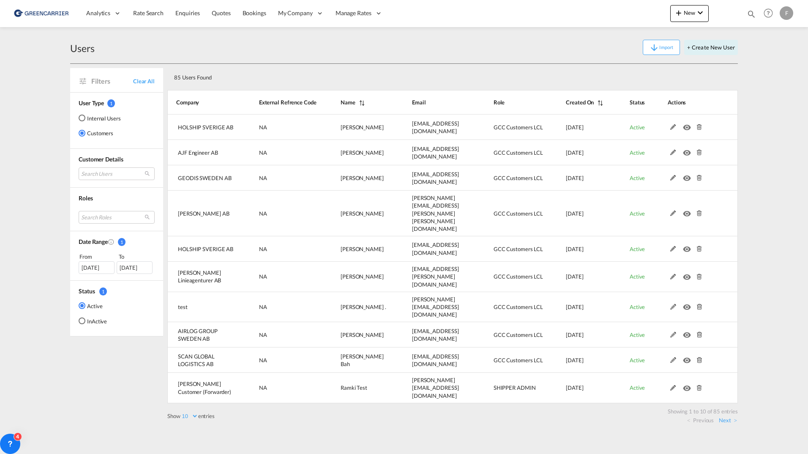
click at [598, 105] on md-icon "Created On" at bounding box center [599, 103] width 11 height 6
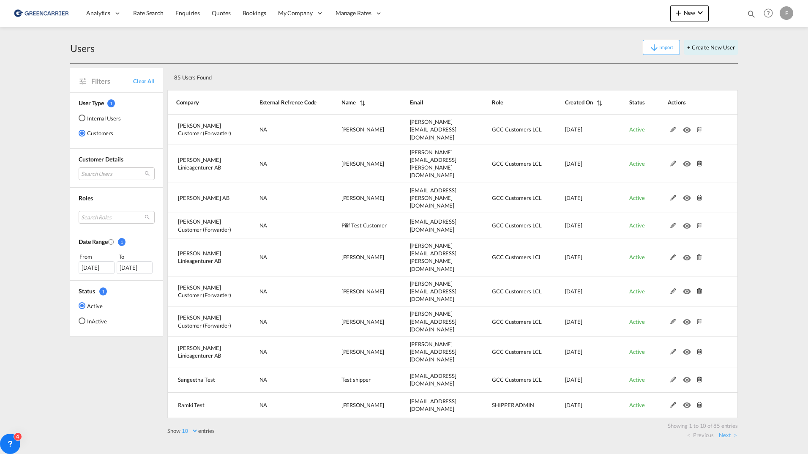
click at [184, 427] on select "10 25 50 100" at bounding box center [190, 430] width 18 height 7
select select "100"
click at [181, 427] on select "10 25 50 100" at bounding box center [190, 430] width 18 height 7
click at [764, 258] on md-content "Analytics Reports Dashboard Rate Search Enquiries Quotes Bookings" at bounding box center [404, 227] width 808 height 454
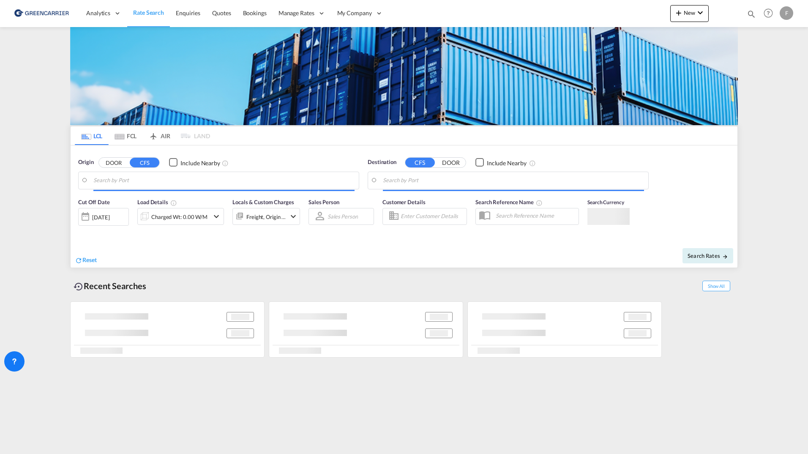
type input "[GEOGRAPHIC_DATA], [GEOGRAPHIC_DATA]"
type input "Sharjah, AESHJ"
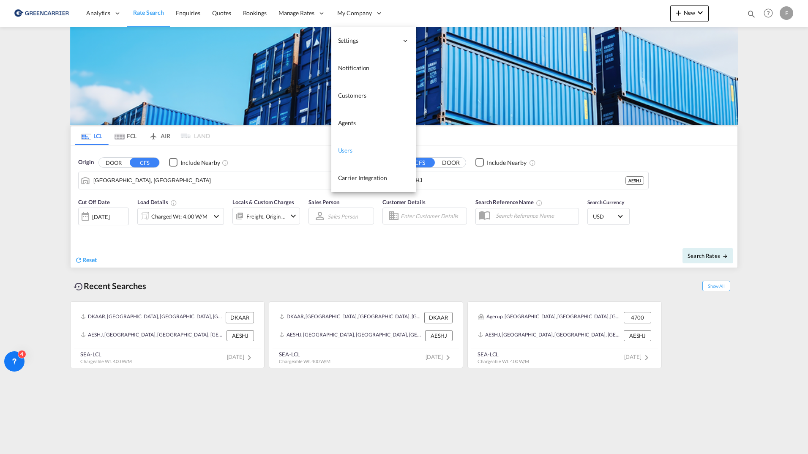
click at [345, 157] on link "Users" at bounding box center [373, 150] width 85 height 27
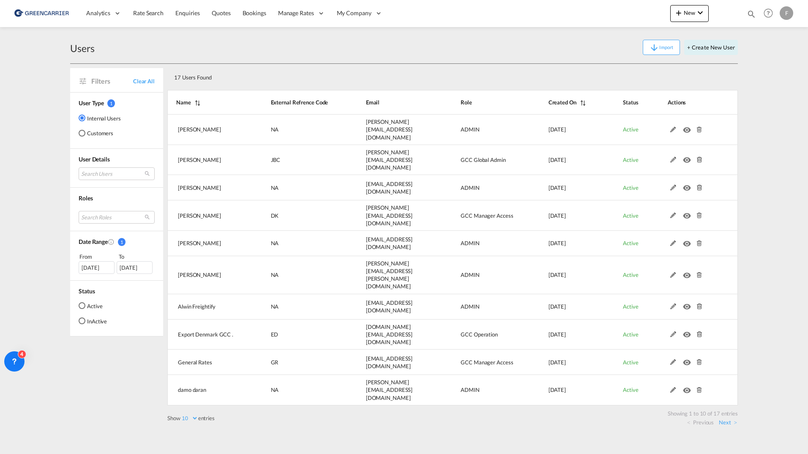
click at [186, 415] on select "10 25 50 100" at bounding box center [190, 418] width 18 height 7
select select "100"
click at [181, 415] on select "10 25 50 100" at bounding box center [190, 418] width 18 height 7
click at [37, 244] on md-content "Analytics Reports Dashboard Rate Search Enquiries Quotes Bookings" at bounding box center [404, 227] width 808 height 454
click at [96, 134] on md-radio-button "Customers" at bounding box center [100, 133] width 42 height 8
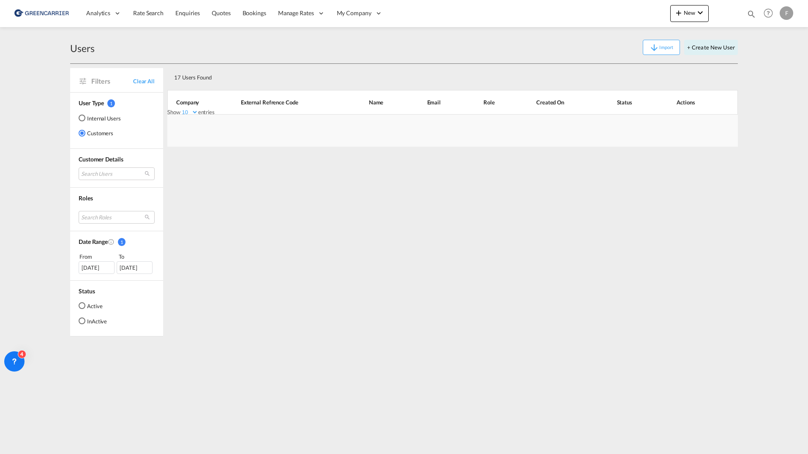
click at [188, 112] on select "10 25 50 100" at bounding box center [190, 112] width 18 height 7
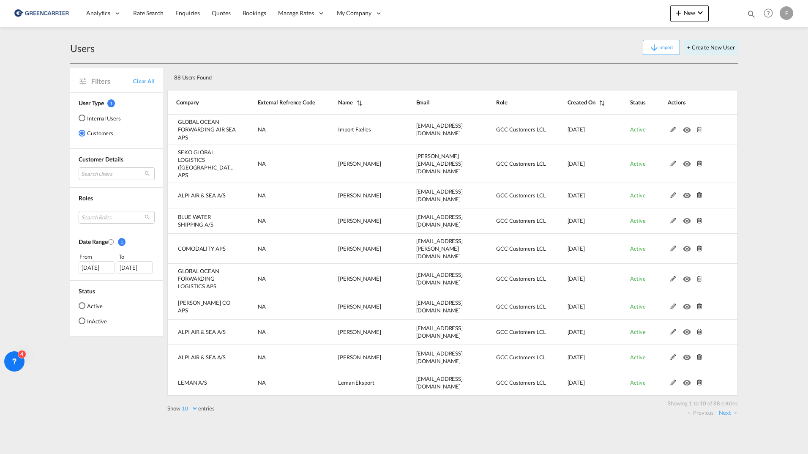
select select "100"
click at [181, 405] on select "10 25 50 100" at bounding box center [190, 408] width 18 height 7
click at [29, 152] on md-content "Analytics Reports Dashboard Rate Search Enquiries Quotes Bookings" at bounding box center [404, 227] width 808 height 454
click at [136, 269] on div "[DATE]" at bounding box center [135, 267] width 36 height 13
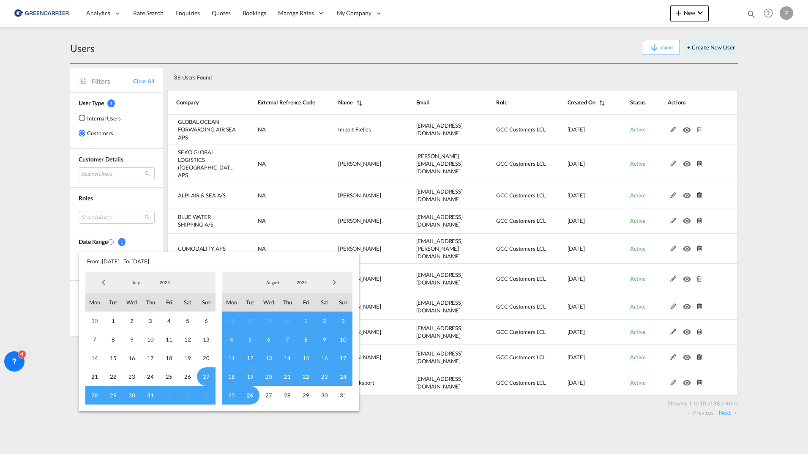
click at [98, 279] on span "Previous Month" at bounding box center [103, 282] width 17 height 17
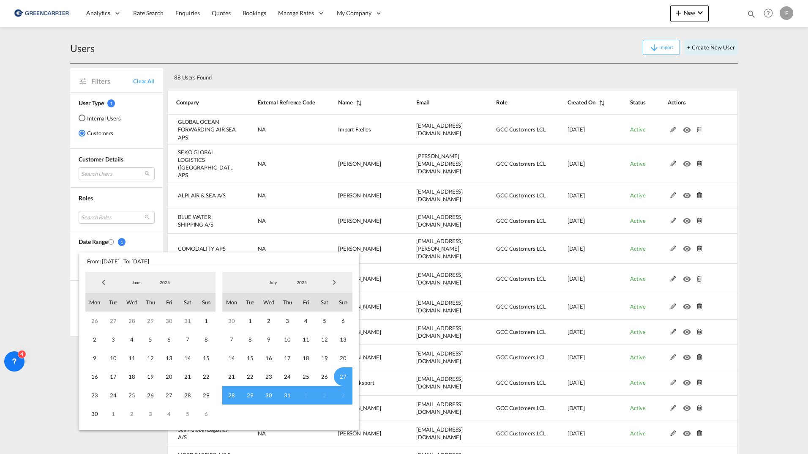
click at [98, 279] on span "Previous Month" at bounding box center [103, 282] width 17 height 17
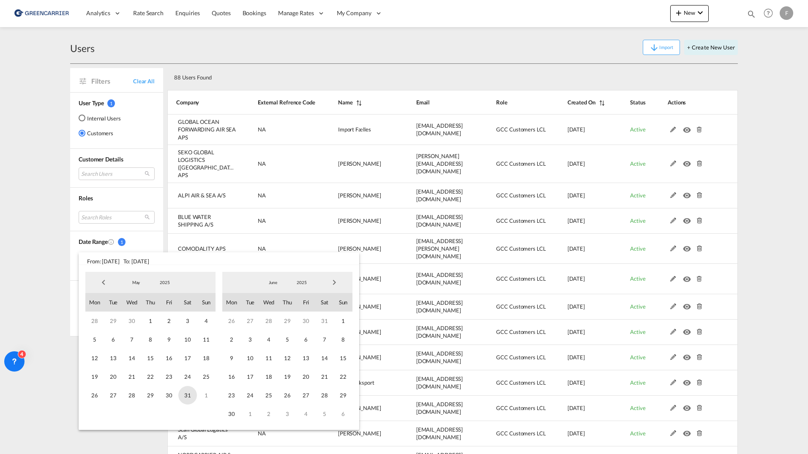
click at [187, 395] on span "31" at bounding box center [187, 395] width 19 height 19
click at [104, 284] on span "Previous Month" at bounding box center [103, 282] width 17 height 17
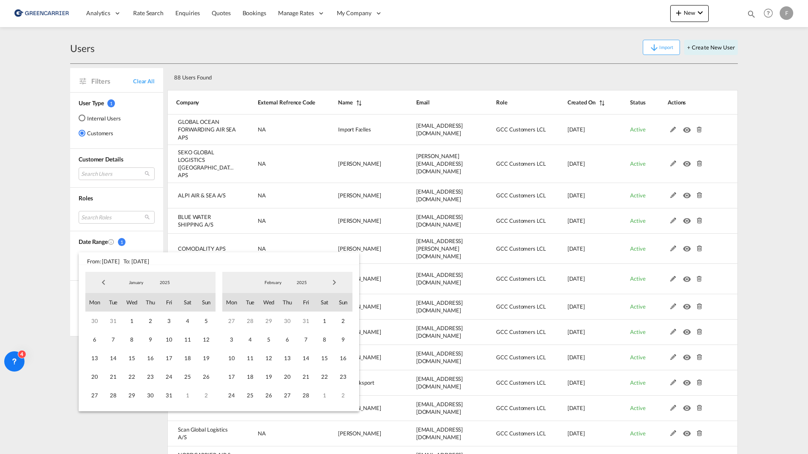
click at [63, 215] on md-backdrop at bounding box center [404, 227] width 808 height 454
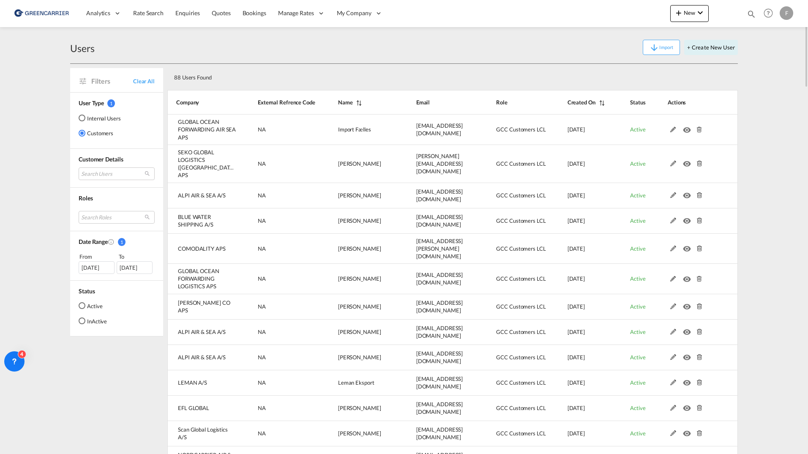
click at [91, 267] on div "[DATE]" at bounding box center [97, 267] width 36 height 13
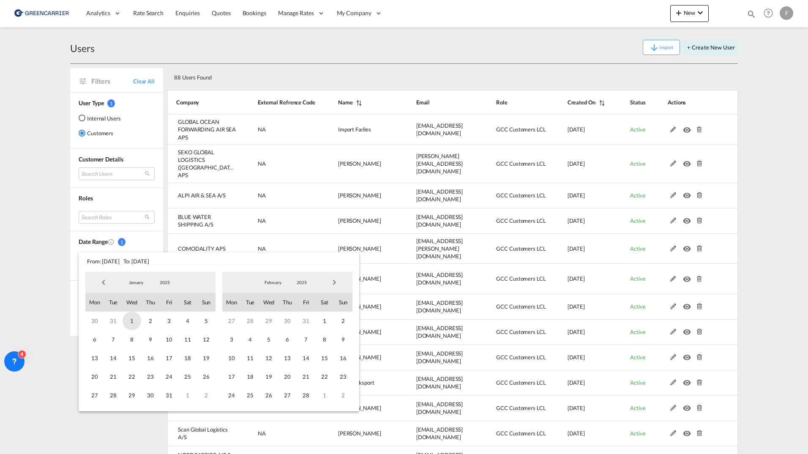
click at [129, 320] on span "1" at bounding box center [132, 321] width 19 height 19
select select "100"
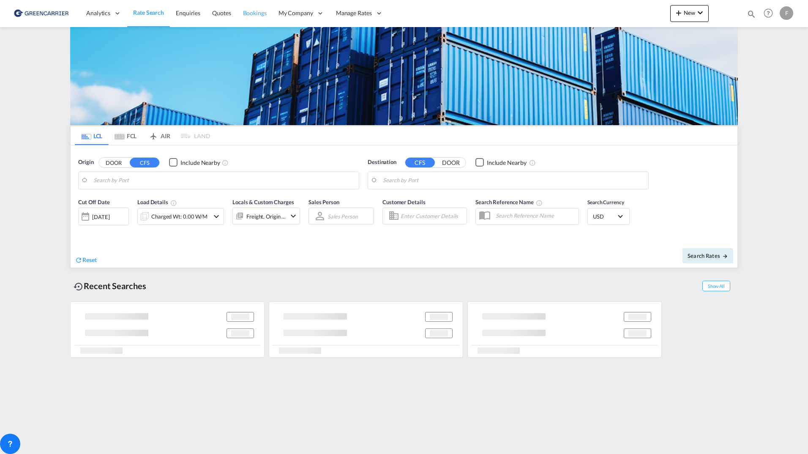
click at [256, 14] on span "Bookings" at bounding box center [255, 12] width 24 height 7
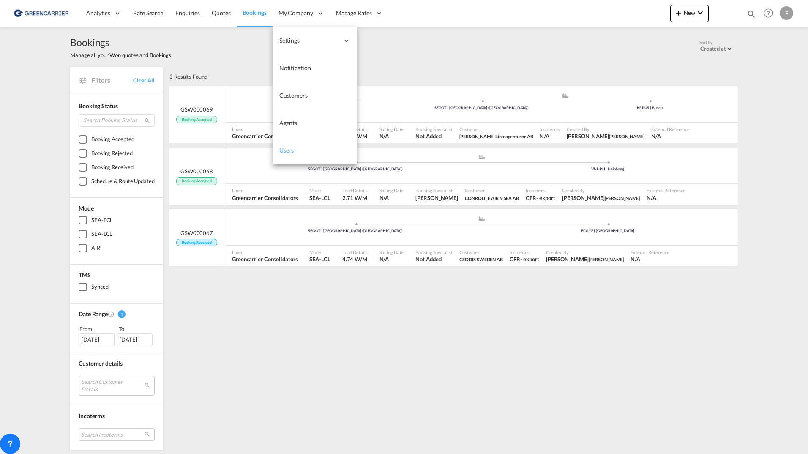
click at [288, 148] on span "Users" at bounding box center [286, 150] width 15 height 7
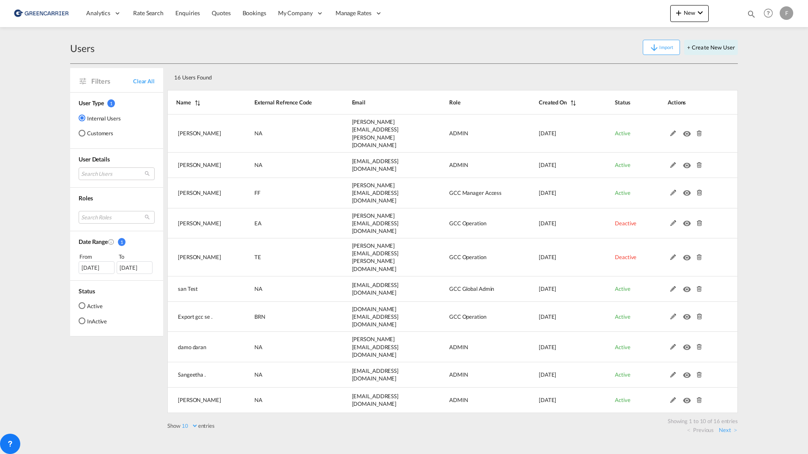
click at [101, 134] on md-radio-button "Customers" at bounding box center [100, 133] width 42 height 8
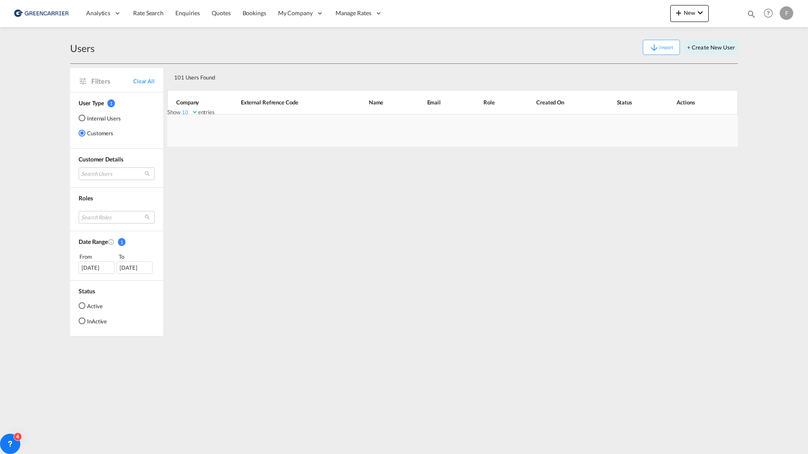
click at [188, 111] on select "10 25 50 100" at bounding box center [190, 112] width 18 height 7
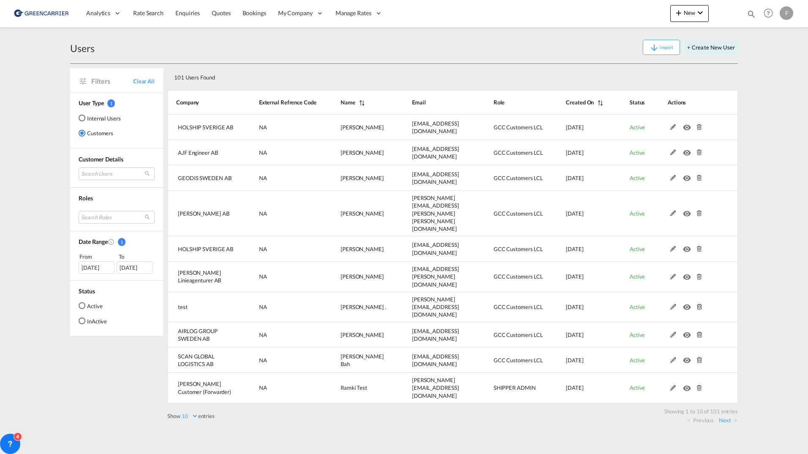
click at [107, 265] on div "[DATE]" at bounding box center [97, 267] width 36 height 13
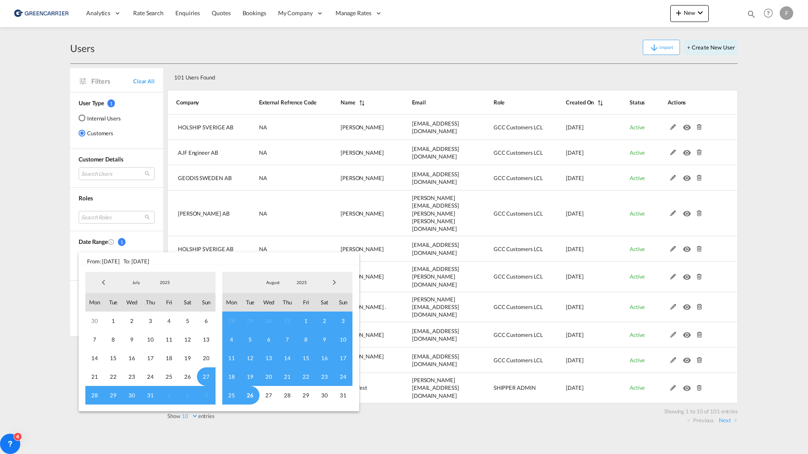
click at [101, 279] on span "Previous Month" at bounding box center [103, 282] width 17 height 17
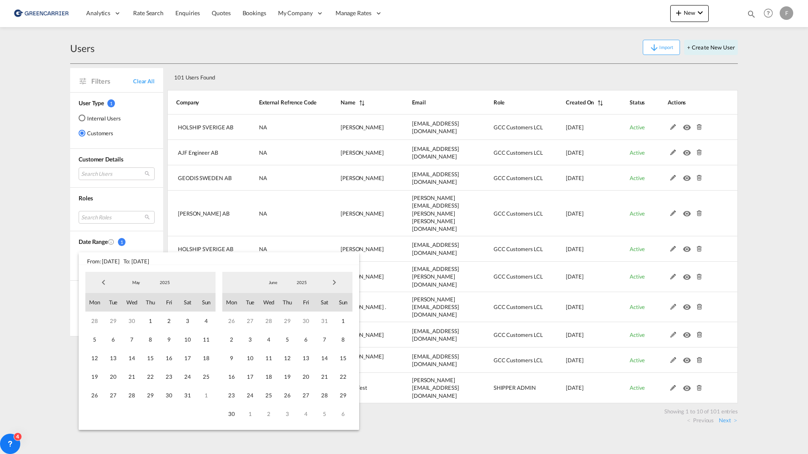
click at [101, 279] on span "Previous Month" at bounding box center [103, 282] width 17 height 17
click at [132, 328] on span "1" at bounding box center [132, 321] width 19 height 19
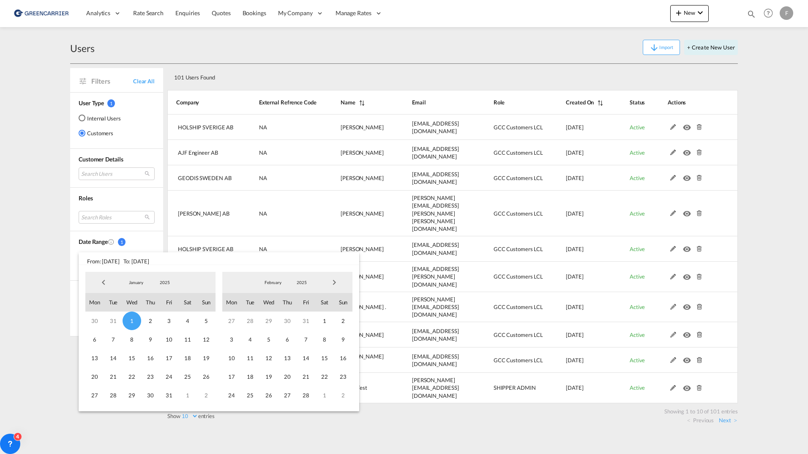
click at [338, 285] on span "Next Month" at bounding box center [334, 282] width 17 height 17
click at [325, 394] on span "31" at bounding box center [324, 395] width 19 height 19
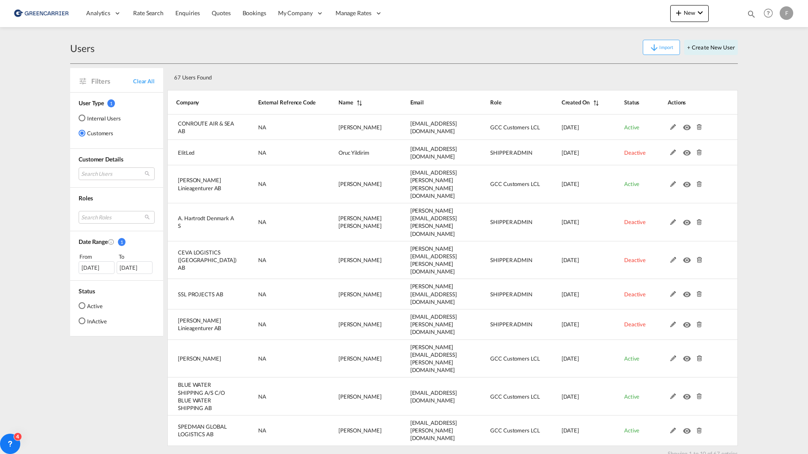
click at [96, 309] on md-radio-button "Active" at bounding box center [93, 305] width 28 height 8
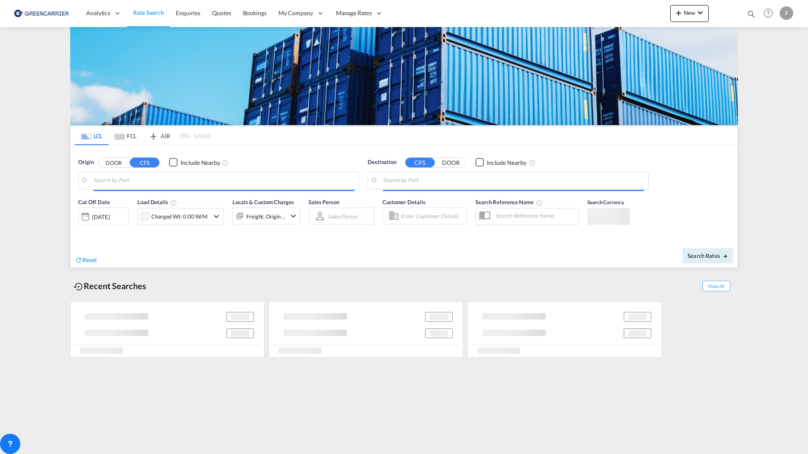
type input "[GEOGRAPHIC_DATA], NOOSL"
type input "Busan, KRPUS"
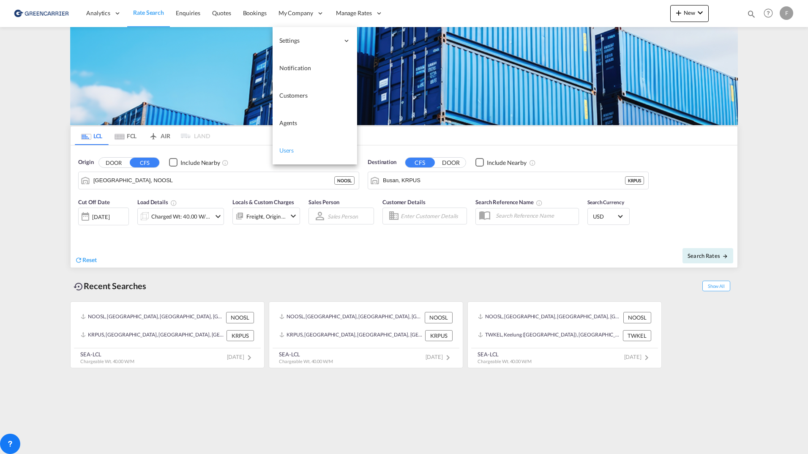
click at [285, 153] on span "Users" at bounding box center [286, 150] width 15 height 7
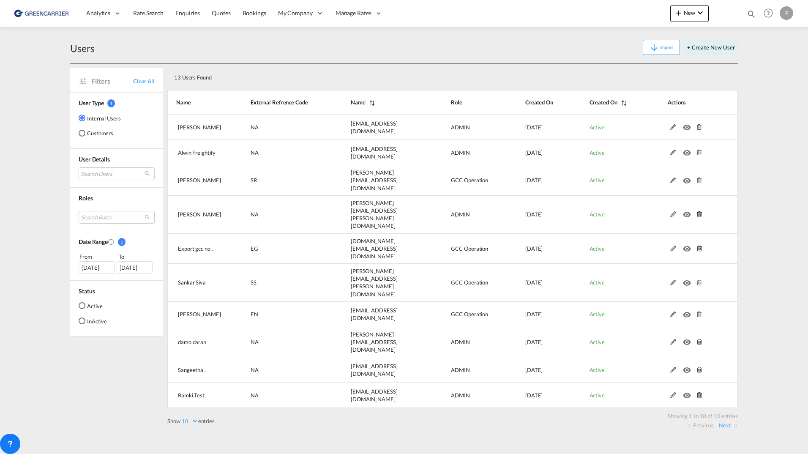
click at [96, 131] on md-radio-button "Customers" at bounding box center [100, 133] width 42 height 8
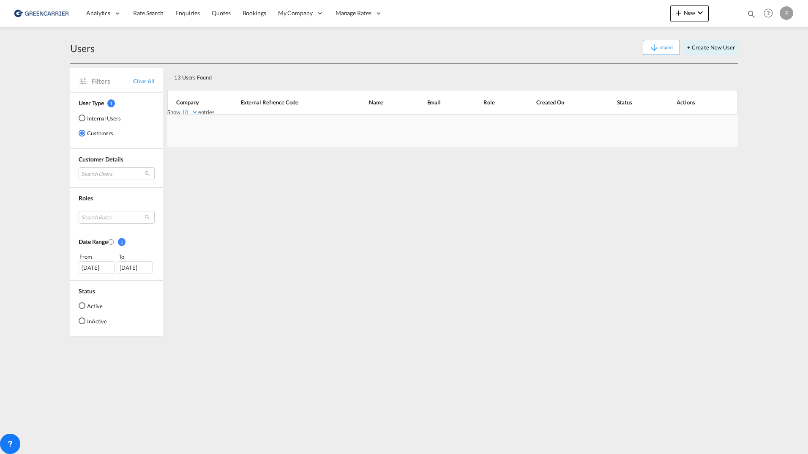
click at [95, 305] on md-radio-button "Active" at bounding box center [93, 305] width 28 height 8
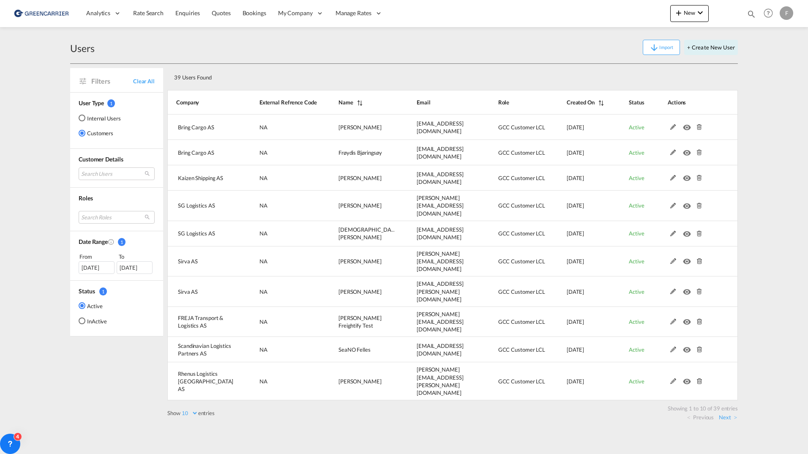
click at [95, 270] on div "[DATE]" at bounding box center [97, 267] width 36 height 13
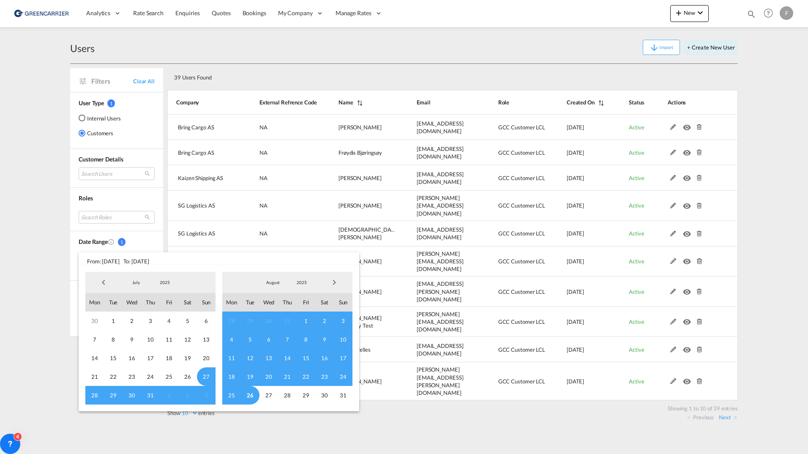
click at [44, 279] on md-backdrop at bounding box center [404, 227] width 808 height 454
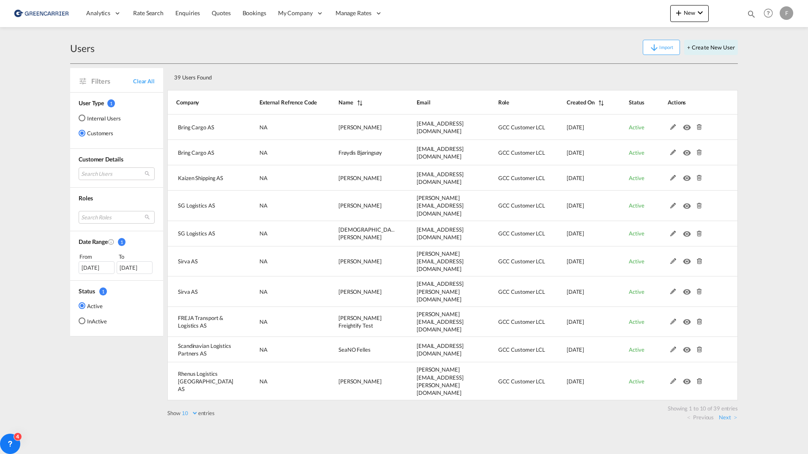
click at [132, 264] on div "[DATE]" at bounding box center [135, 267] width 36 height 13
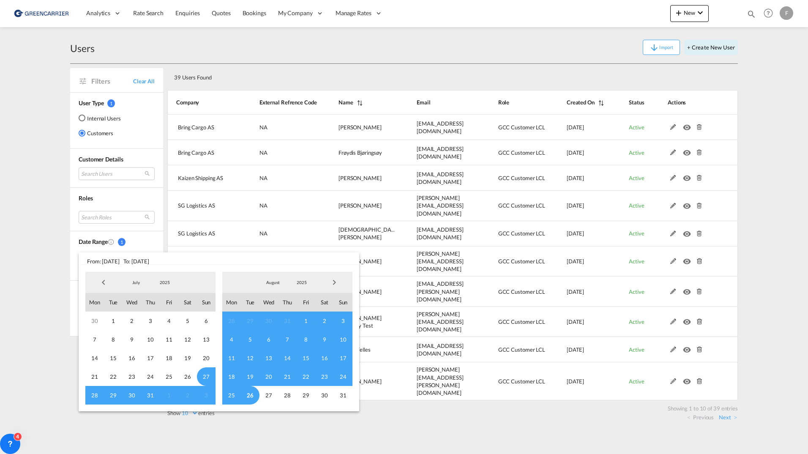
click at [107, 283] on span "Previous Month" at bounding box center [103, 282] width 17 height 17
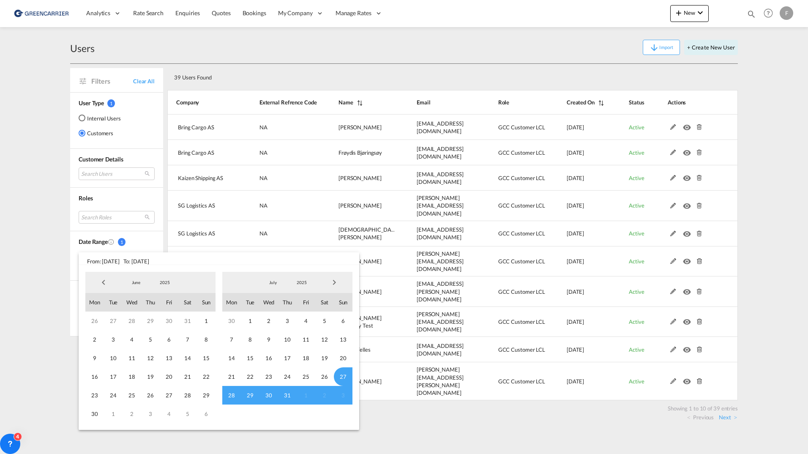
click at [107, 283] on span "Previous Month" at bounding box center [103, 282] width 17 height 17
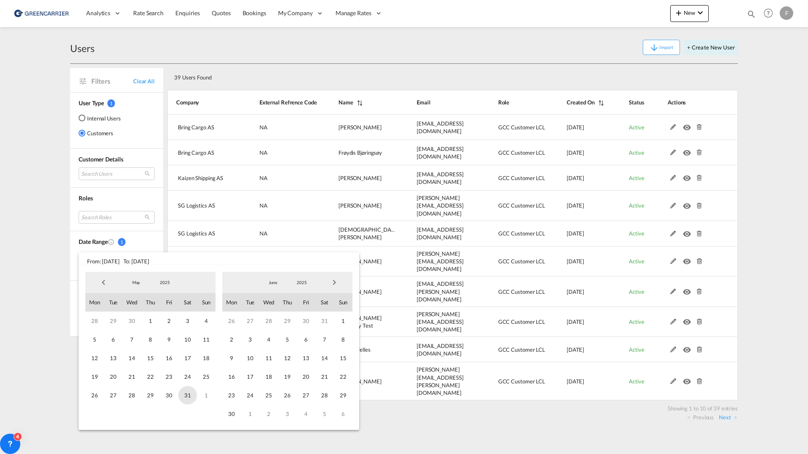
click at [183, 394] on span "31" at bounding box center [187, 395] width 19 height 19
click at [101, 281] on span "Previous Month" at bounding box center [103, 282] width 17 height 17
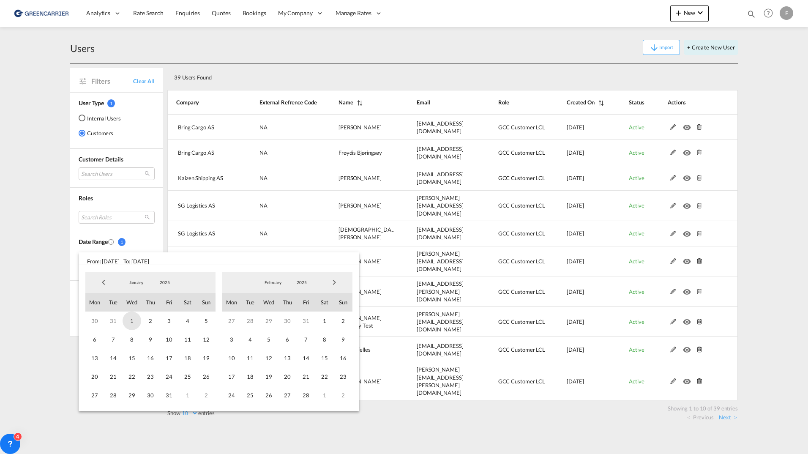
click at [131, 321] on span "1" at bounding box center [132, 321] width 19 height 19
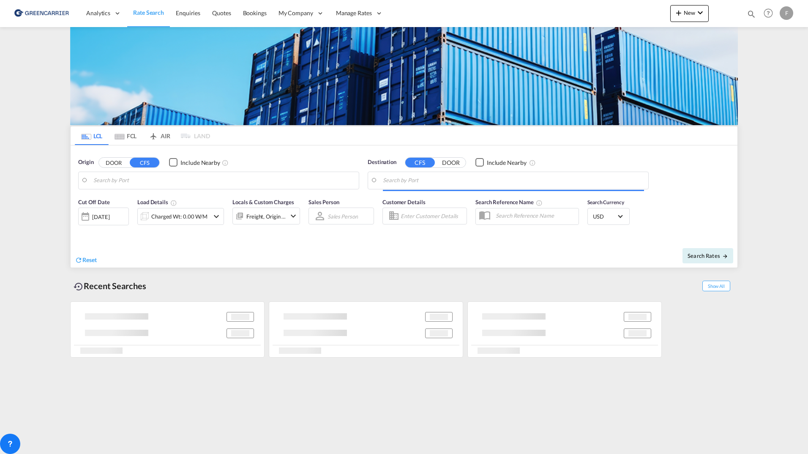
type input "[GEOGRAPHIC_DATA] ([GEOGRAPHIC_DATA]), [GEOGRAPHIC_DATA]"
type input "[PERSON_NAME] ([PERSON_NAME]), [GEOGRAPHIC_DATA]"
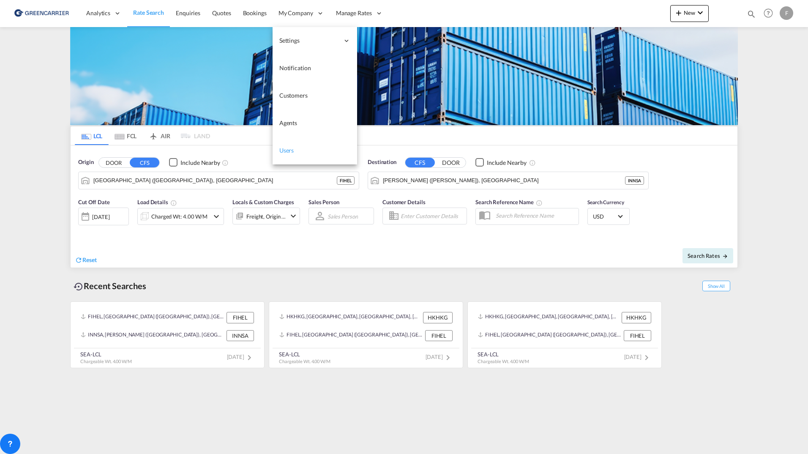
click at [288, 148] on span "Users" at bounding box center [286, 150] width 15 height 7
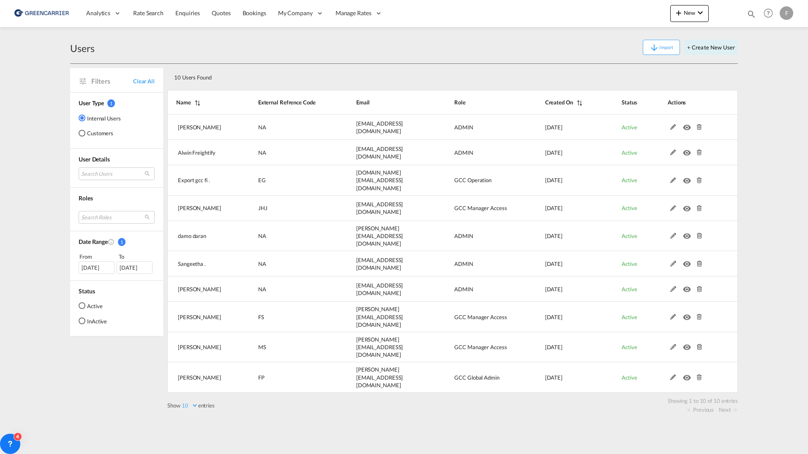
click at [101, 270] on div "[DATE]" at bounding box center [97, 267] width 36 height 13
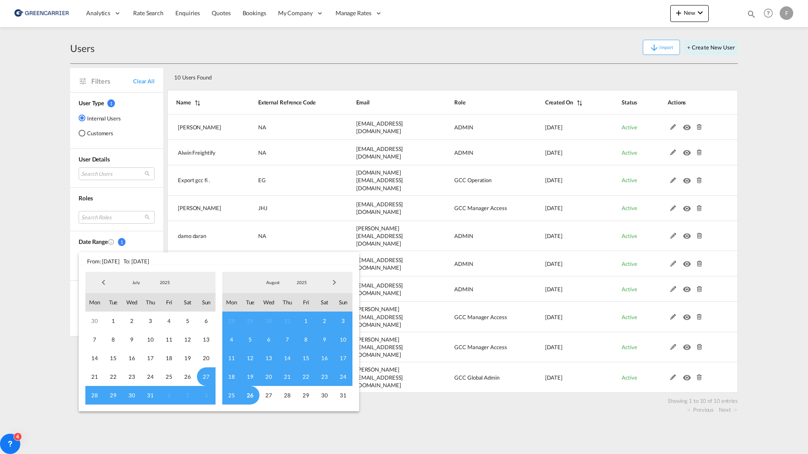
click at [101, 282] on span "Previous Month" at bounding box center [103, 282] width 17 height 17
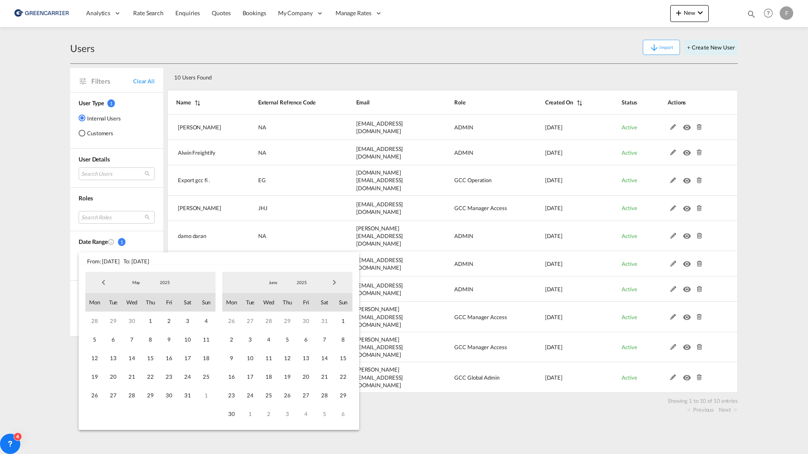
click at [101, 282] on span "Previous Month" at bounding box center [103, 282] width 17 height 17
click at [133, 321] on span "1" at bounding box center [132, 321] width 19 height 19
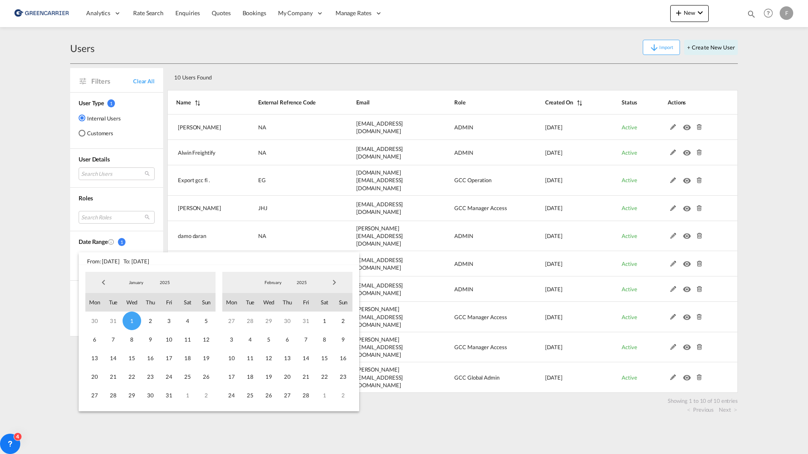
click at [334, 283] on span "Next Month" at bounding box center [334, 282] width 17 height 17
click at [327, 392] on span "31" at bounding box center [324, 395] width 19 height 19
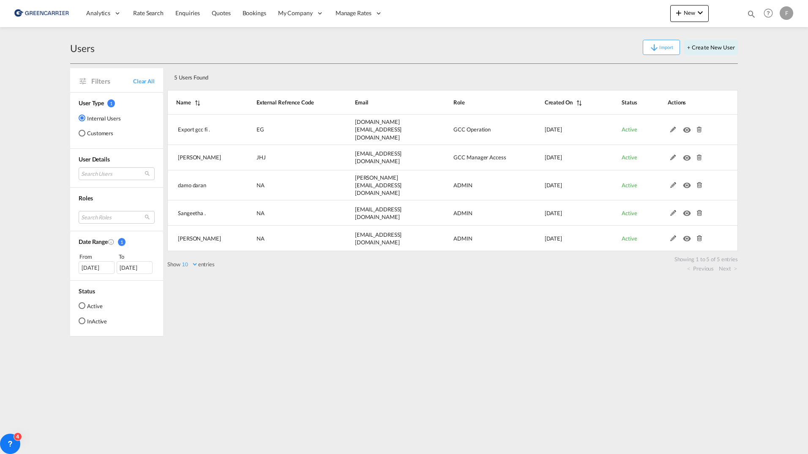
click at [93, 132] on md-radio-button "Customers" at bounding box center [100, 133] width 42 height 8
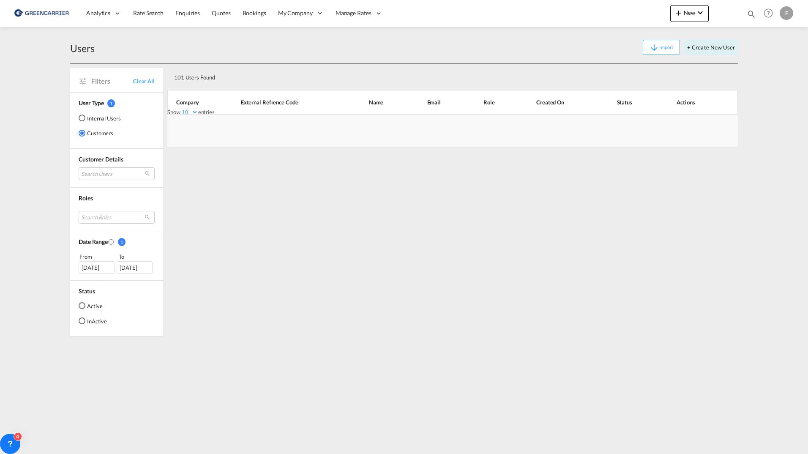
click at [96, 320] on md-radio-button "InActive" at bounding box center [93, 321] width 28 height 8
click at [89, 306] on md-radio-button "Active" at bounding box center [93, 305] width 28 height 8
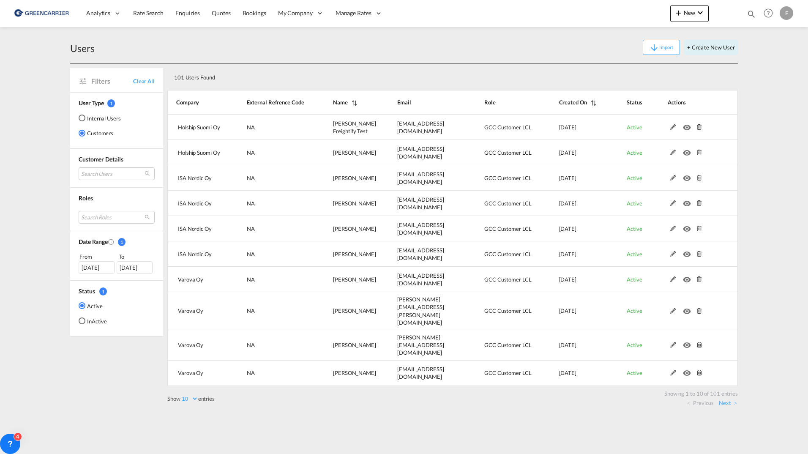
click at [104, 266] on div "[DATE]" at bounding box center [97, 267] width 36 height 13
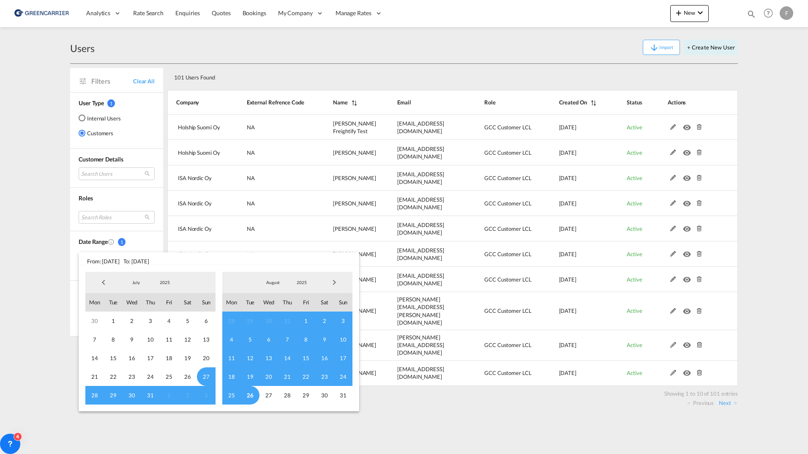
click at [104, 287] on span "Previous Month" at bounding box center [103, 282] width 17 height 17
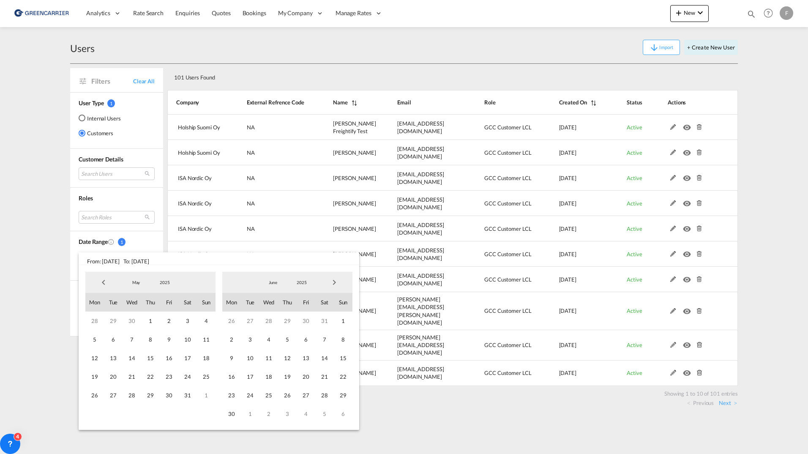
click at [104, 287] on span "Previous Month" at bounding box center [103, 282] width 17 height 17
click at [132, 317] on span "1" at bounding box center [132, 321] width 19 height 19
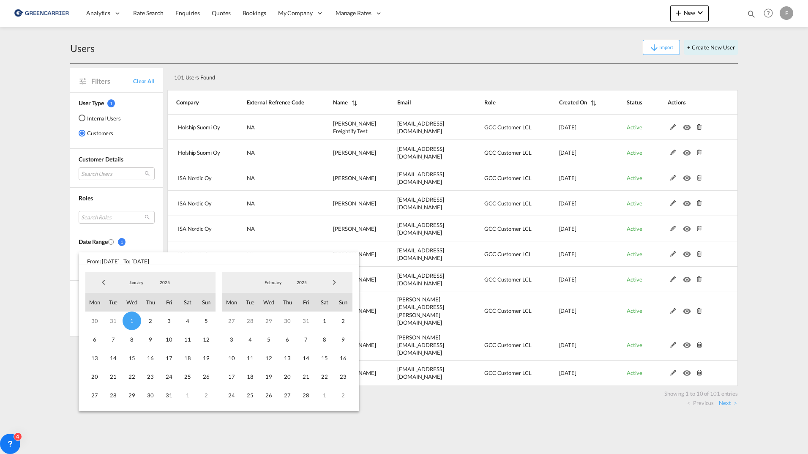
click at [335, 284] on span "Next Month" at bounding box center [334, 282] width 17 height 17
click at [334, 281] on span "Next Month" at bounding box center [334, 282] width 17 height 17
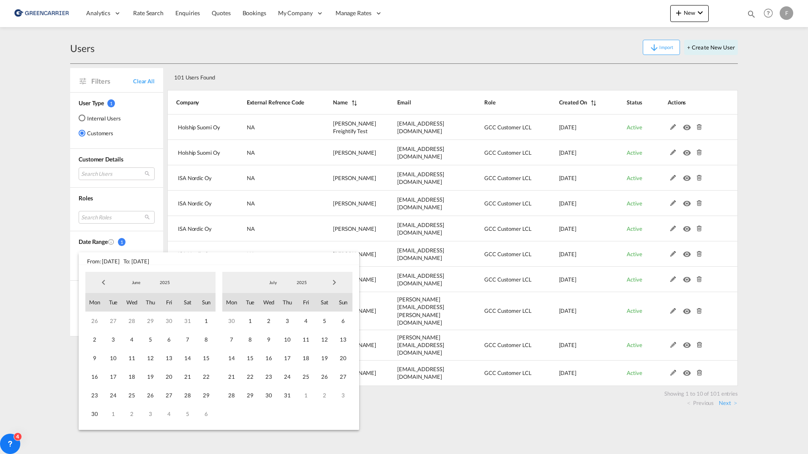
click at [101, 283] on span "Previous Month" at bounding box center [103, 282] width 17 height 17
click at [322, 396] on span "31" at bounding box center [324, 395] width 19 height 19
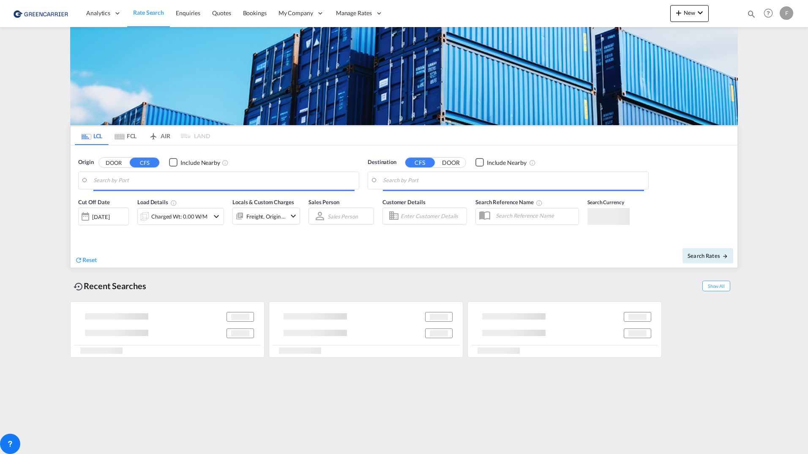
type input "[GEOGRAPHIC_DATA] ([GEOGRAPHIC_DATA]), CZPRG"
type input "[GEOGRAPHIC_DATA], SGSIN"
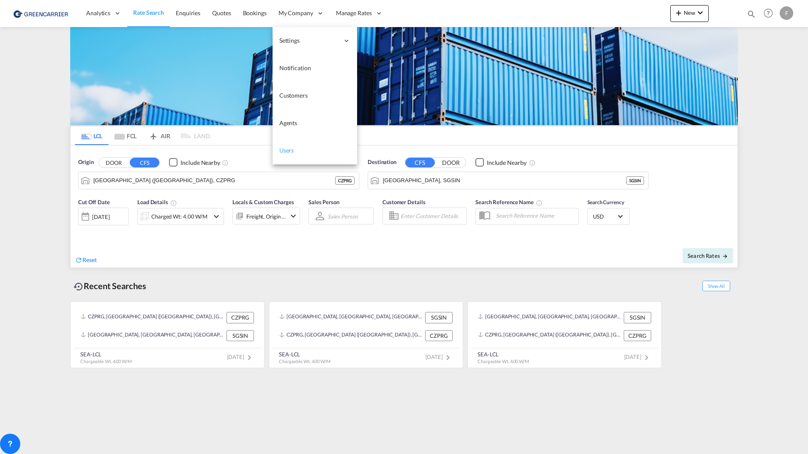
click at [291, 150] on span "Users" at bounding box center [286, 150] width 15 height 7
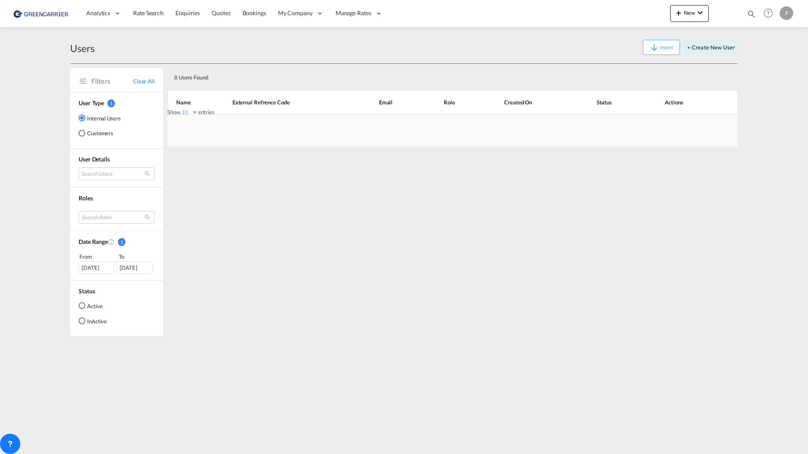
click at [80, 130] on div "Customers" at bounding box center [82, 133] width 7 height 7
click at [84, 305] on div "Active" at bounding box center [82, 305] width 7 height 7
click at [88, 265] on div "[DATE]" at bounding box center [97, 267] width 36 height 13
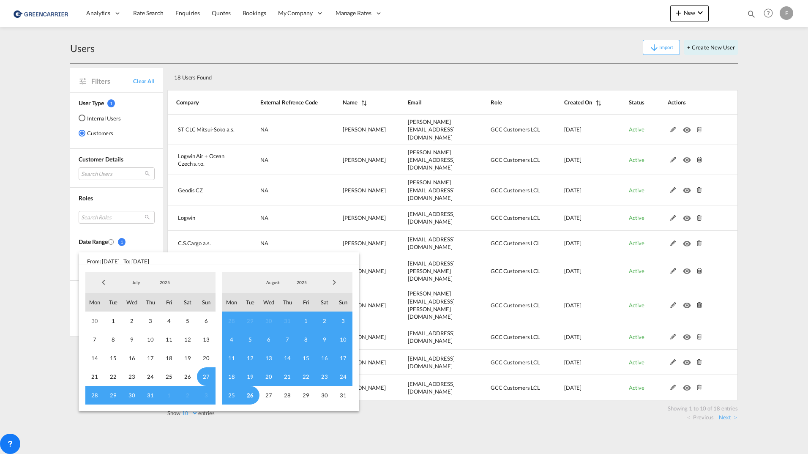
click at [104, 282] on span "Previous Month" at bounding box center [103, 282] width 17 height 17
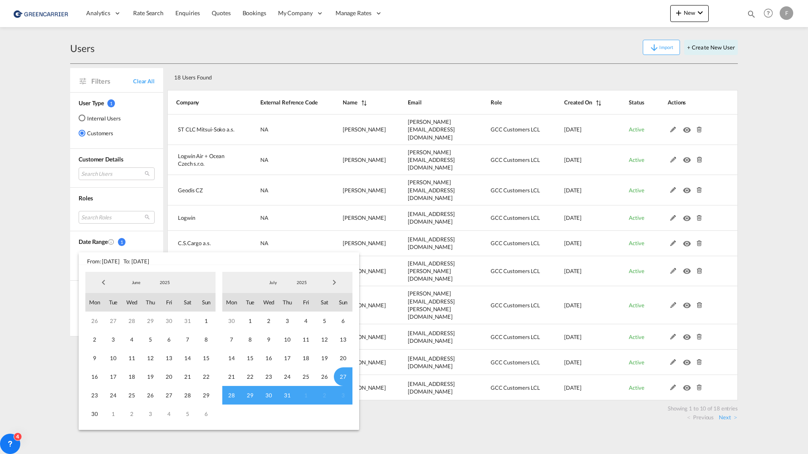
click at [104, 282] on span "Previous Month" at bounding box center [103, 282] width 17 height 17
click at [103, 282] on span "Previous Month" at bounding box center [103, 282] width 17 height 17
click at [102, 282] on span "Previous Month" at bounding box center [103, 282] width 17 height 17
click at [101, 282] on span "Previous Month" at bounding box center [103, 282] width 17 height 17
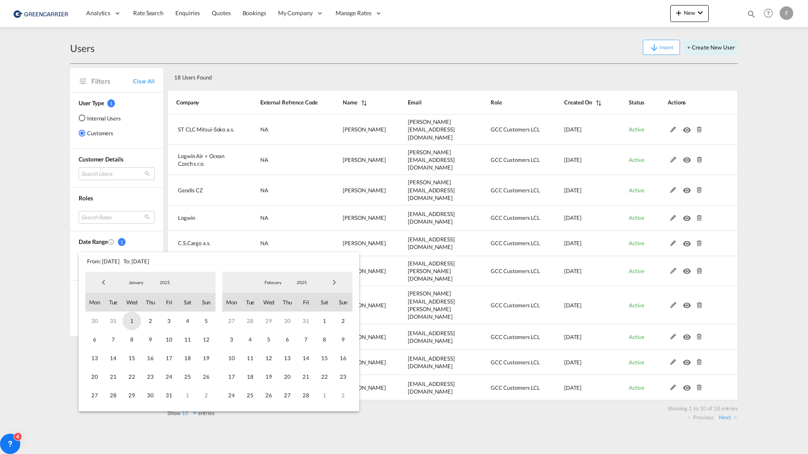
click at [134, 320] on span "1" at bounding box center [132, 321] width 19 height 19
click at [339, 284] on span "Next Month" at bounding box center [334, 282] width 17 height 17
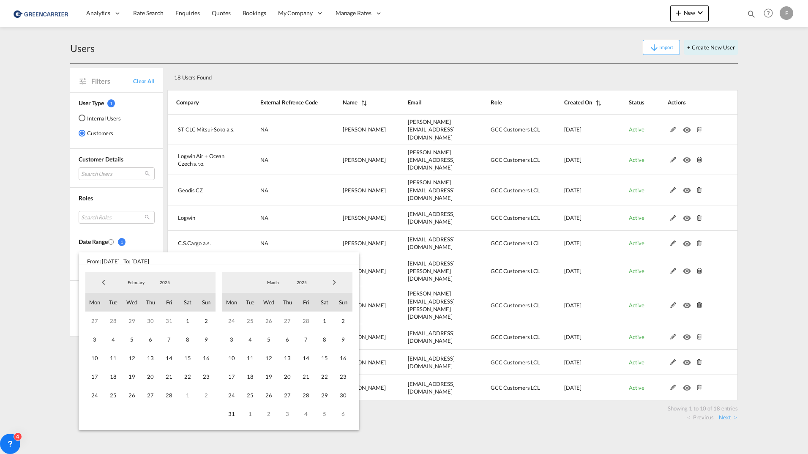
click at [339, 284] on span "Next Month" at bounding box center [334, 282] width 17 height 17
click at [101, 285] on span "Previous Month" at bounding box center [103, 282] width 17 height 17
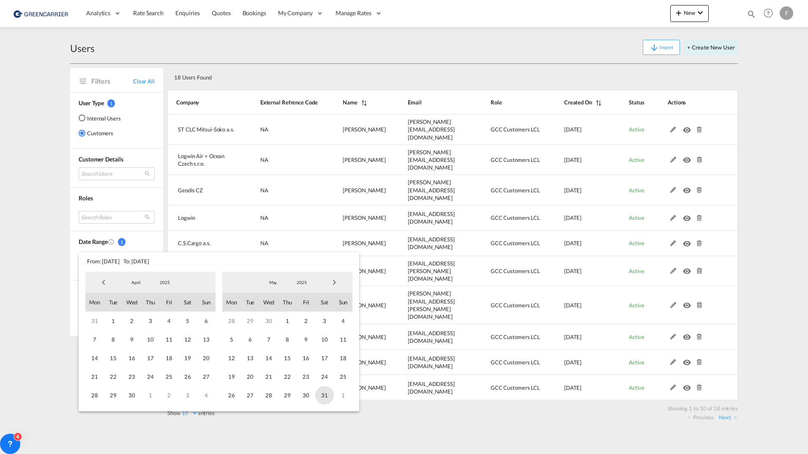
click at [326, 394] on span "31" at bounding box center [324, 395] width 19 height 19
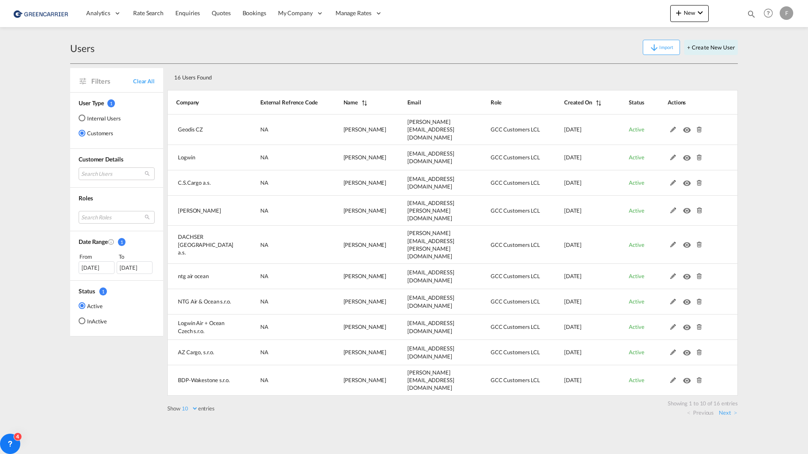
click at [383, 71] on div "16 Users Found" at bounding box center [425, 75] width 508 height 17
click at [323, 35] on div "Users Import + Create New User" at bounding box center [404, 47] width 668 height 33
click at [137, 268] on div "31 May 2025" at bounding box center [135, 267] width 36 height 13
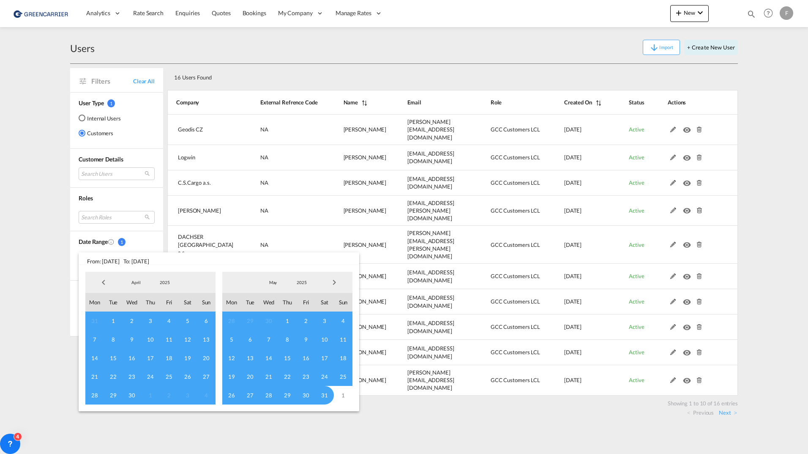
click at [339, 285] on span "Next Month" at bounding box center [334, 282] width 17 height 17
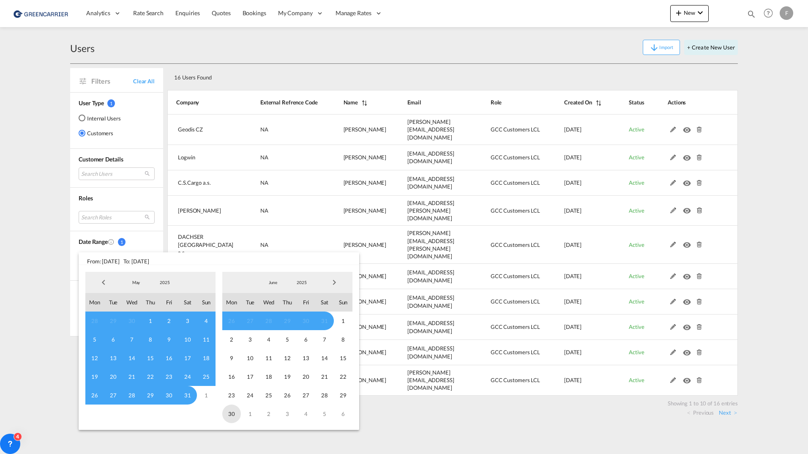
click at [234, 414] on span "30" at bounding box center [231, 414] width 19 height 19
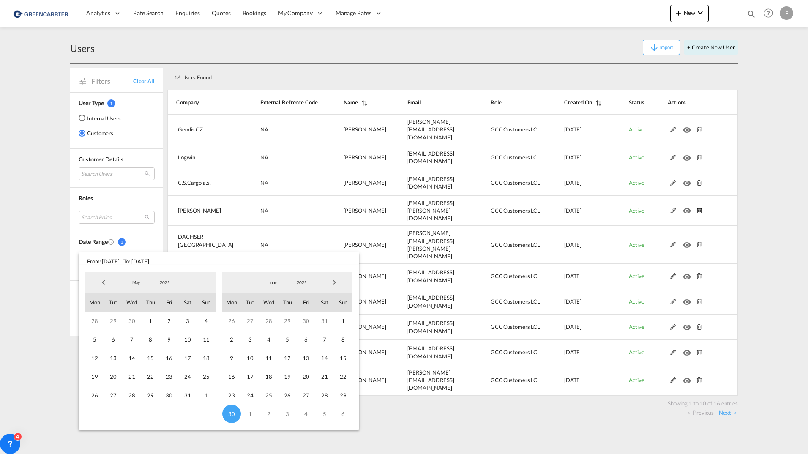
click at [102, 285] on span "Previous Month" at bounding box center [103, 282] width 17 height 17
click at [102, 286] on span "Previous Month" at bounding box center [103, 282] width 17 height 17
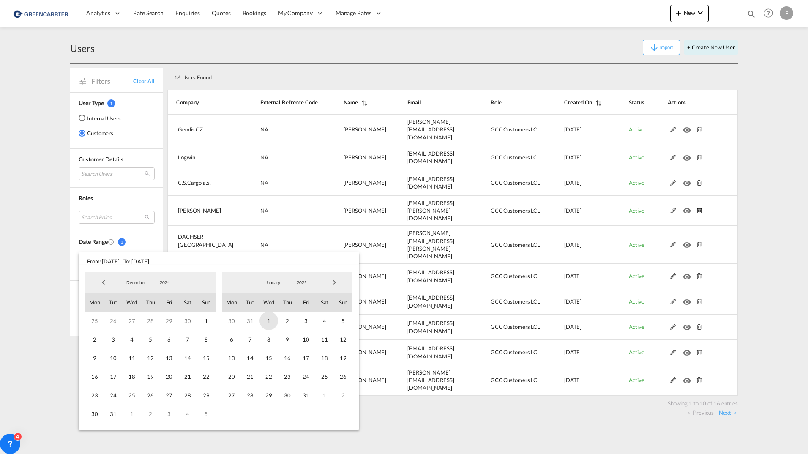
click at [274, 319] on span "1" at bounding box center [269, 321] width 19 height 19
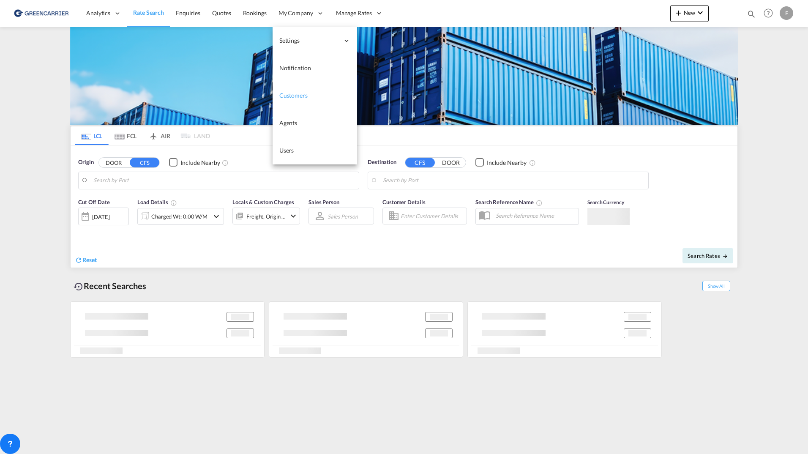
type input "[GEOGRAPHIC_DATA] ([GEOGRAPHIC_DATA]), [GEOGRAPHIC_DATA]"
type input "Busan, KRPUS"
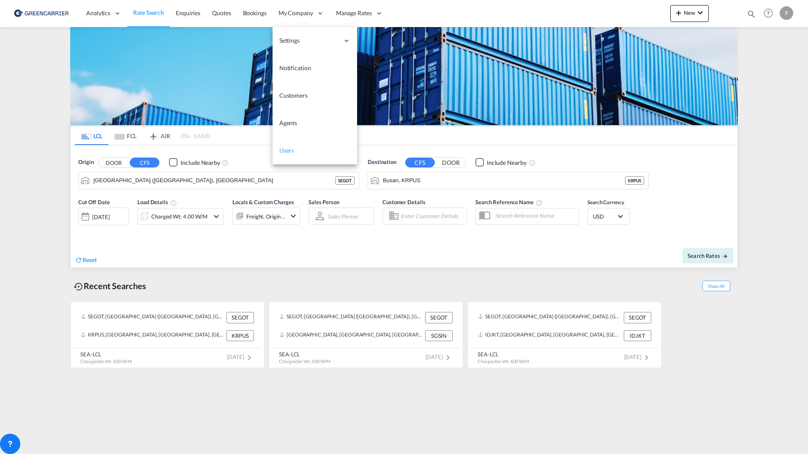
click at [291, 151] on span "Users" at bounding box center [286, 150] width 15 height 7
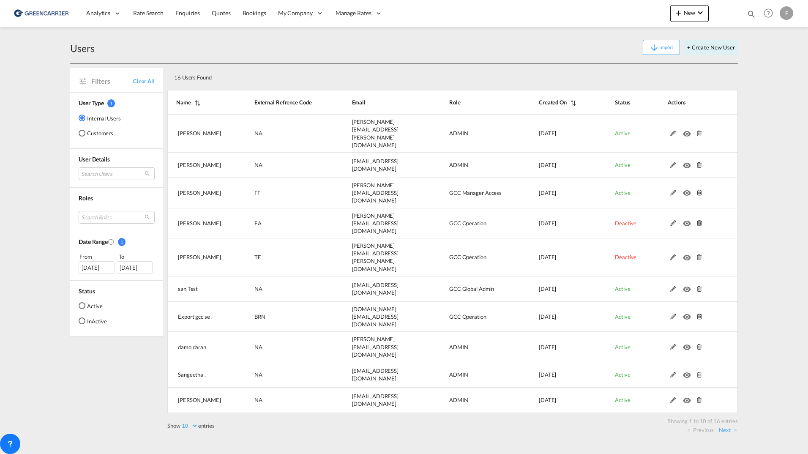
click at [101, 135] on md-radio-button "Customers" at bounding box center [100, 133] width 42 height 8
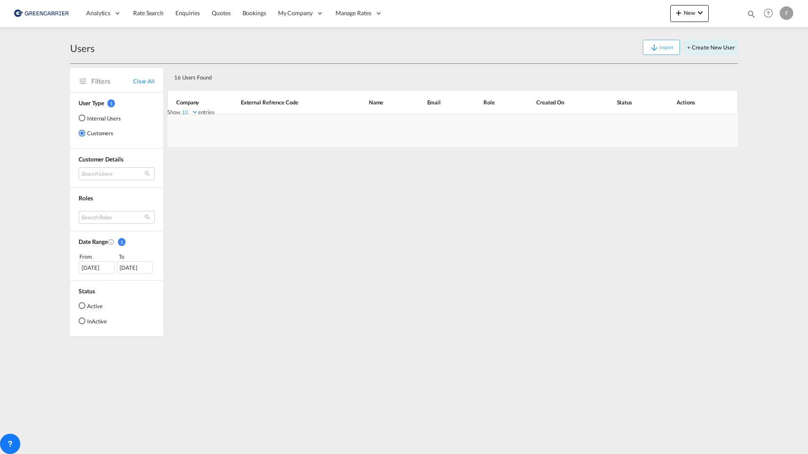
click at [91, 301] on md-radio-button "Active" at bounding box center [93, 305] width 28 height 8
click at [89, 272] on div "[DATE]" at bounding box center [97, 267] width 36 height 13
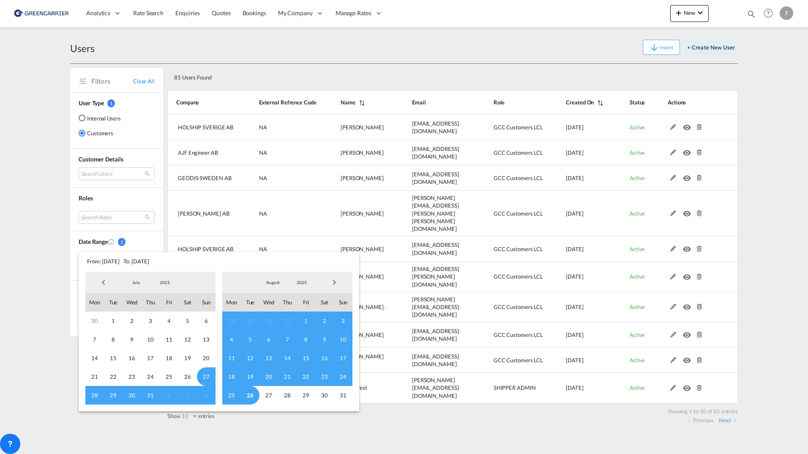
click at [93, 280] on div at bounding box center [103, 282] width 36 height 17
click at [96, 282] on div at bounding box center [103, 282] width 36 height 17
click at [98, 282] on span "Previous Month" at bounding box center [103, 282] width 17 height 17
click at [99, 282] on span "Previous Month" at bounding box center [103, 282] width 17 height 17
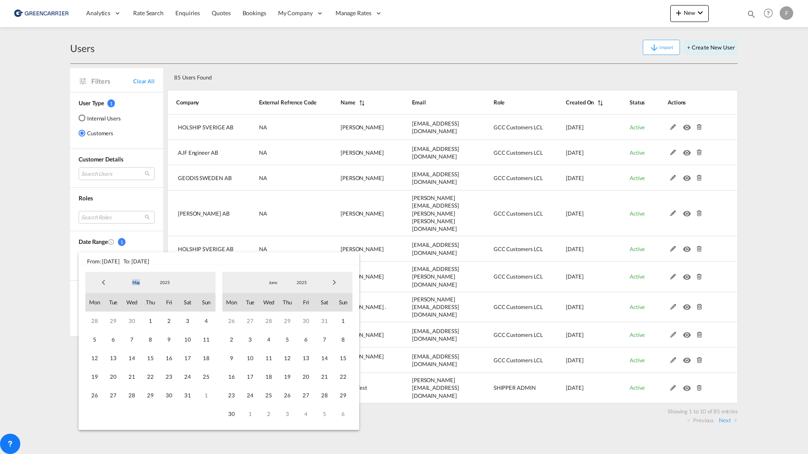
click at [99, 282] on span "Previous Month" at bounding box center [103, 282] width 17 height 17
click at [100, 282] on span "Previous Month" at bounding box center [103, 282] width 17 height 17
click at [131, 319] on span "1" at bounding box center [132, 321] width 19 height 19
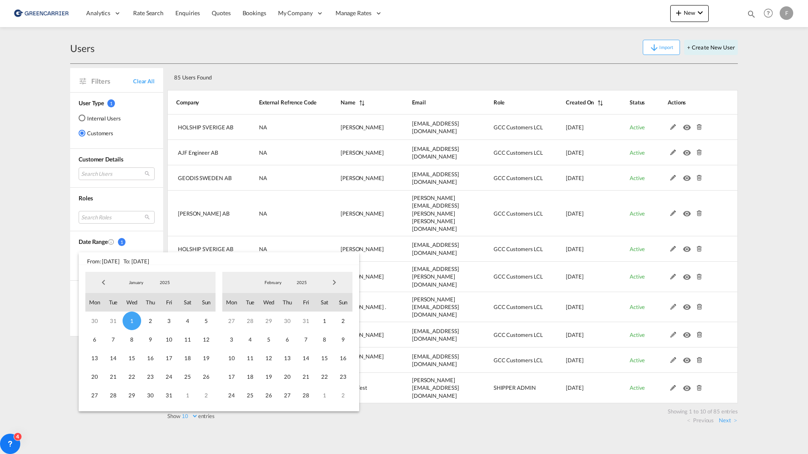
drag, startPoint x: 348, startPoint y: 281, endPoint x: 339, endPoint y: 282, distance: 8.1
click at [346, 282] on div at bounding box center [334, 282] width 36 height 17
click at [328, 282] on span "Next Month" at bounding box center [334, 282] width 17 height 17
click at [329, 282] on span "Next Month" at bounding box center [334, 282] width 17 height 17
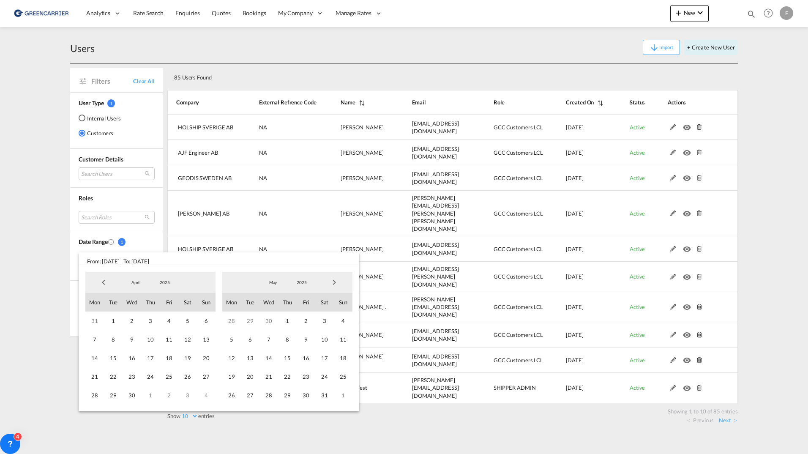
click at [331, 283] on span "Next Month" at bounding box center [334, 282] width 17 height 17
click at [233, 413] on span "30" at bounding box center [231, 414] width 19 height 19
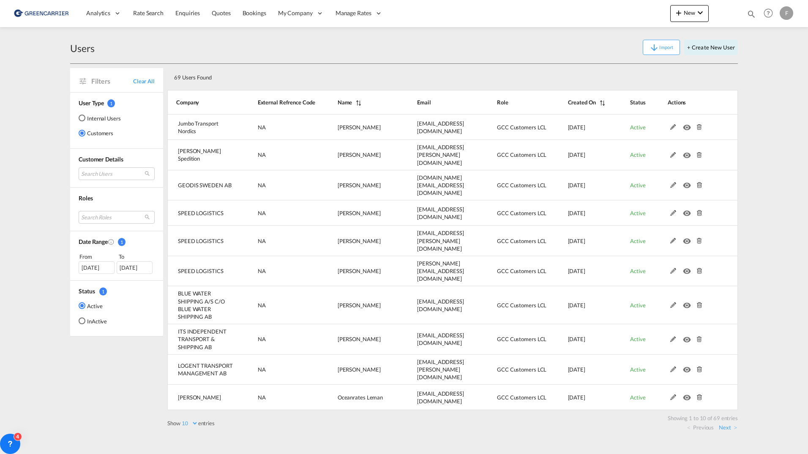
click at [87, 270] on div "[DATE]" at bounding box center [97, 267] width 36 height 13
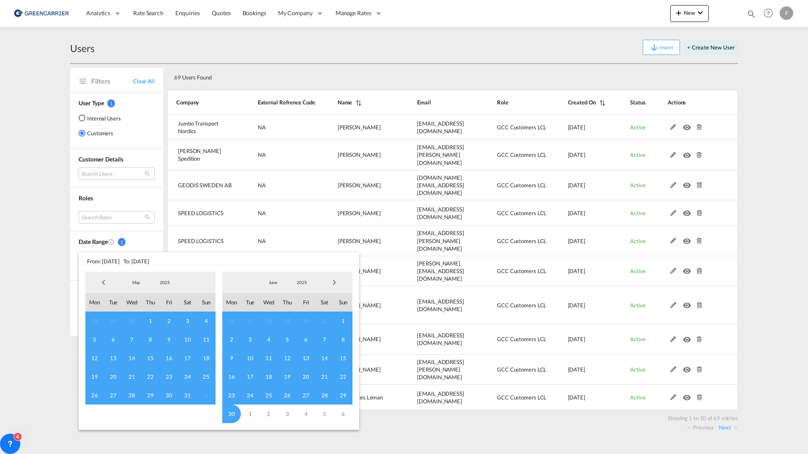
click at [102, 284] on span "Previous Month" at bounding box center [103, 282] width 17 height 17
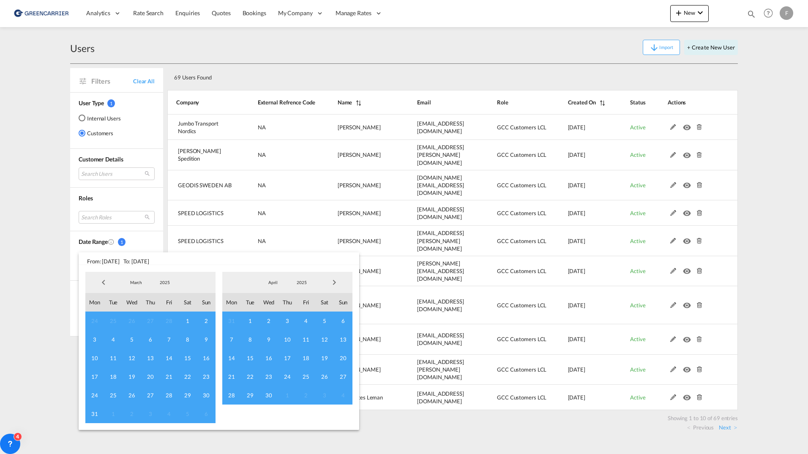
click at [102, 284] on span "Previous Month" at bounding box center [103, 282] width 17 height 17
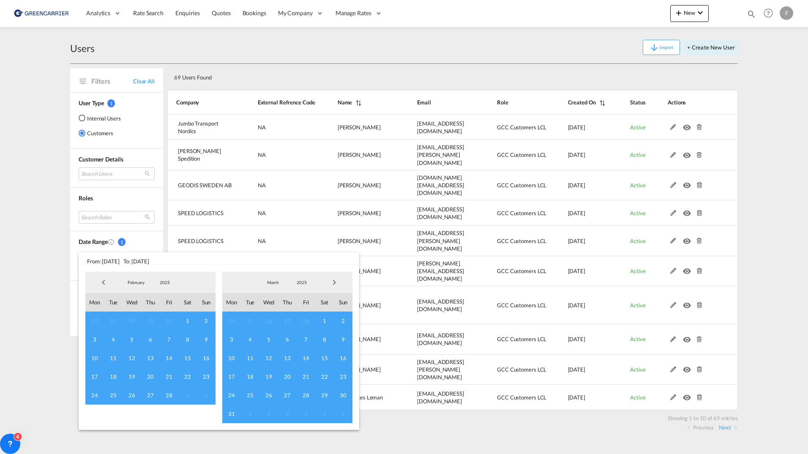
click at [102, 284] on span "Previous Month" at bounding box center [103, 282] width 17 height 17
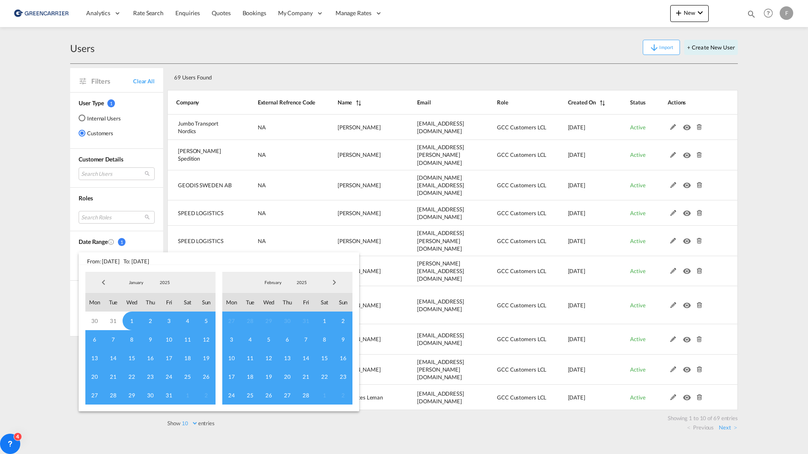
click at [102, 284] on span "Previous Month" at bounding box center [103, 282] width 17 height 17
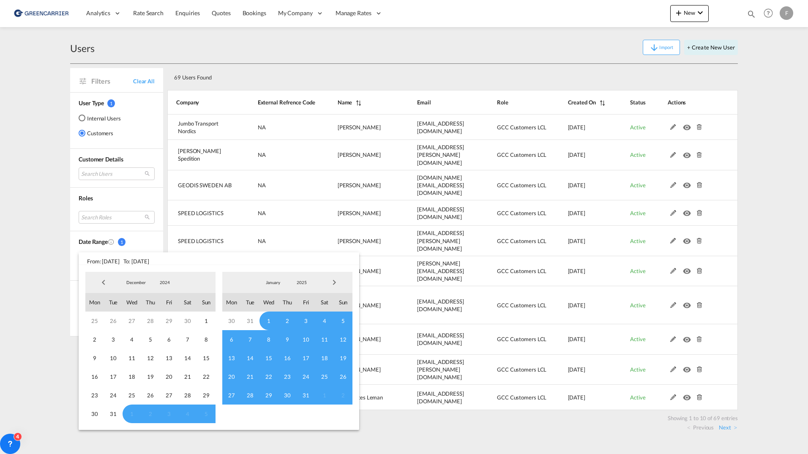
click at [270, 321] on span "1" at bounding box center [269, 321] width 19 height 19
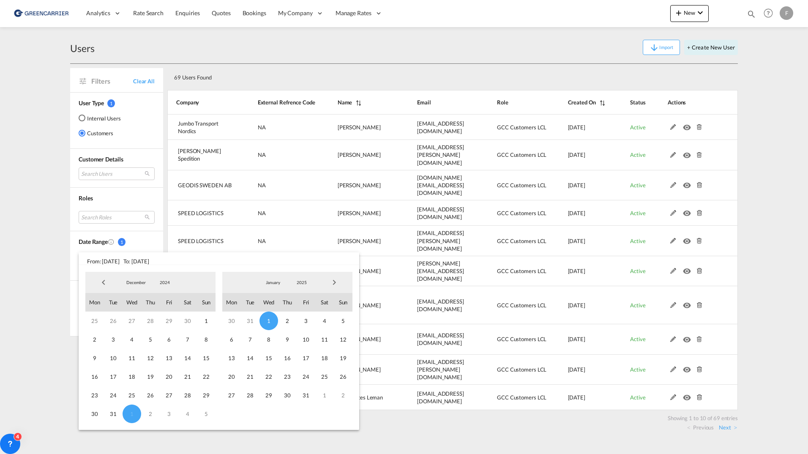
click at [338, 282] on span "Next Month" at bounding box center [334, 282] width 17 height 17
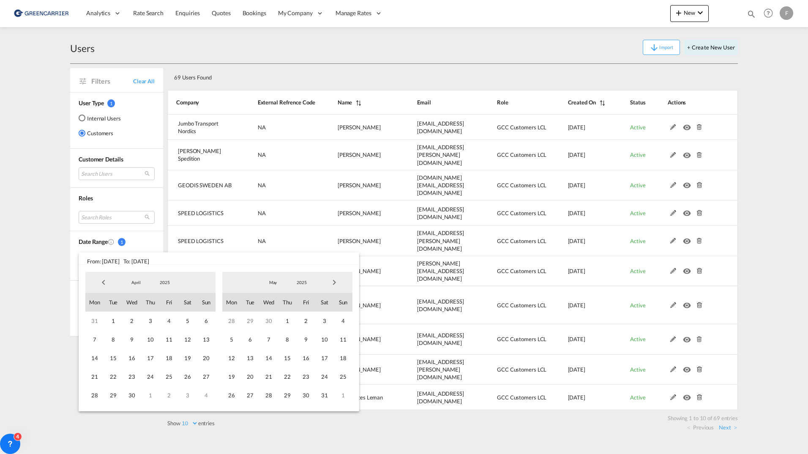
click at [338, 282] on span "Next Month" at bounding box center [334, 282] width 17 height 17
click at [290, 397] on span "31" at bounding box center [287, 395] width 19 height 19
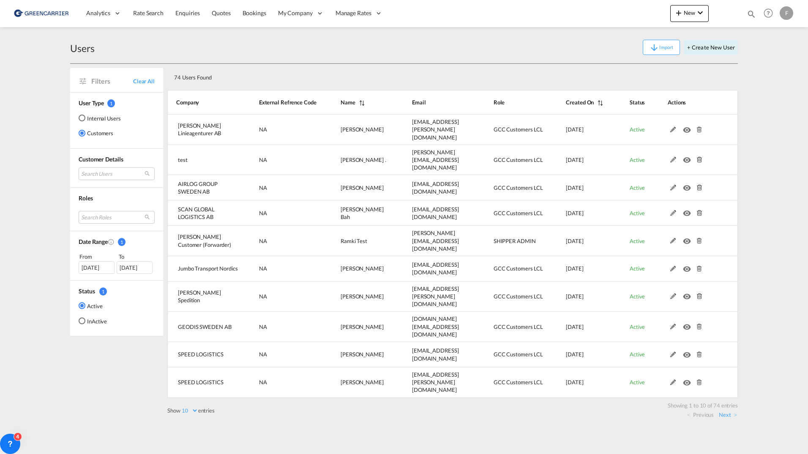
click at [399, 60] on div "Users Import + Create New User" at bounding box center [404, 47] width 668 height 33
click at [252, 15] on span "Bookings" at bounding box center [255, 12] width 24 height 7
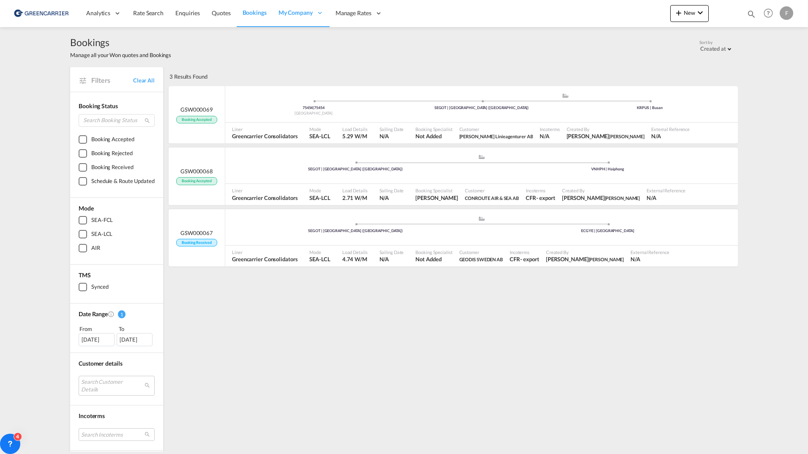
click at [98, 338] on div "[DATE]" at bounding box center [97, 339] width 36 height 13
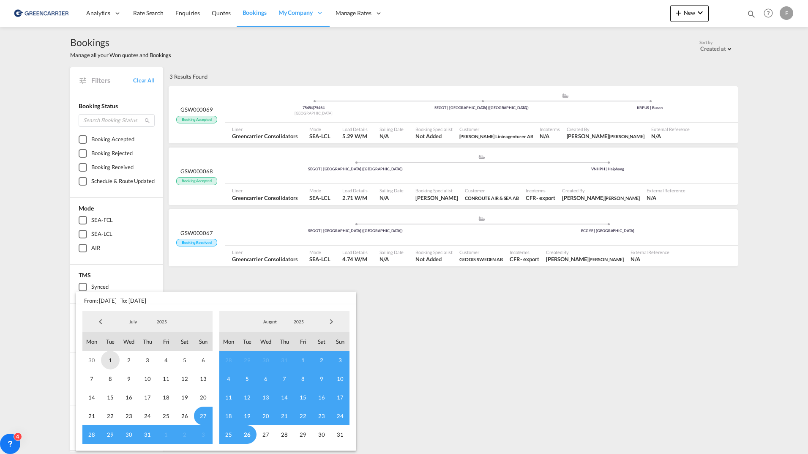
click at [112, 362] on span "1" at bounding box center [110, 360] width 19 height 19
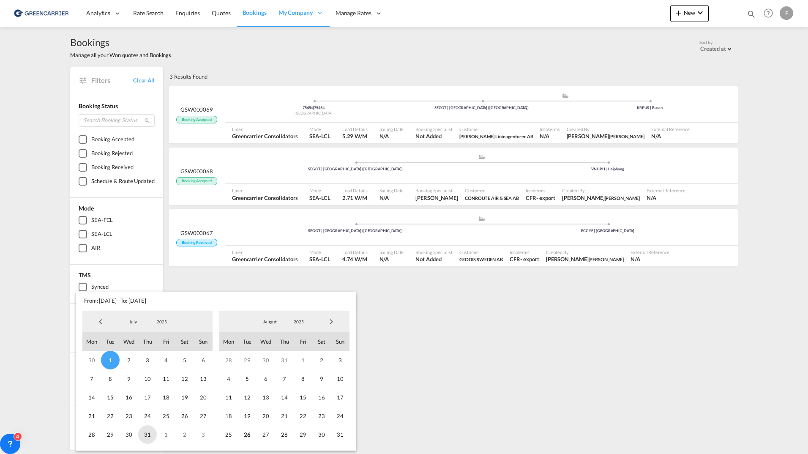
click at [152, 438] on span "31" at bounding box center [147, 434] width 19 height 19
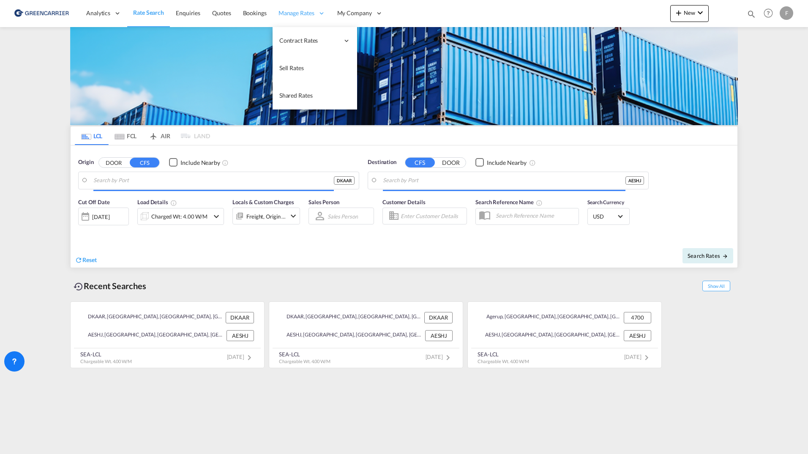
type input "[GEOGRAPHIC_DATA], [GEOGRAPHIC_DATA]"
type input "Sharjah, AESHJ"
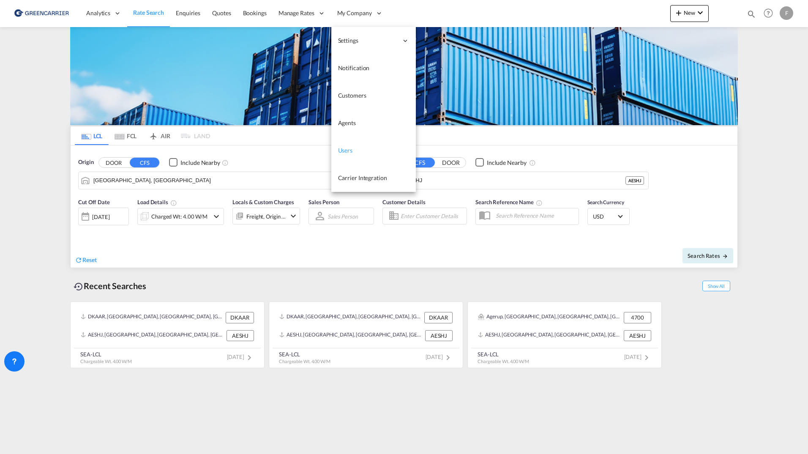
click at [347, 147] on span "Users" at bounding box center [345, 150] width 15 height 7
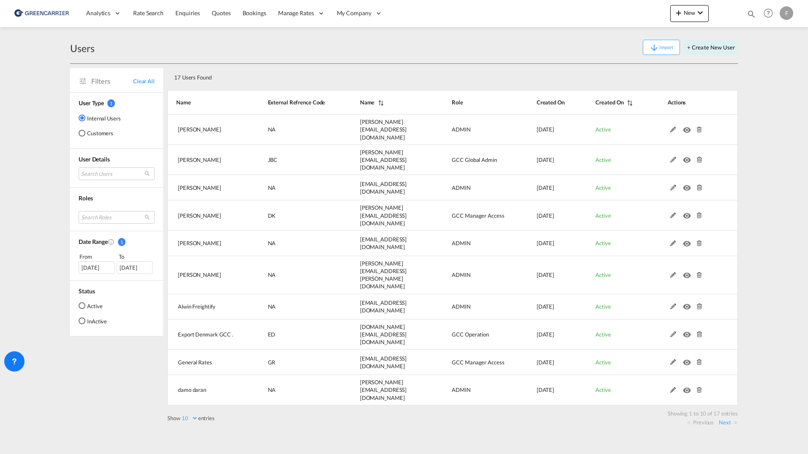
click at [96, 130] on md-radio-button "Customers" at bounding box center [100, 133] width 42 height 8
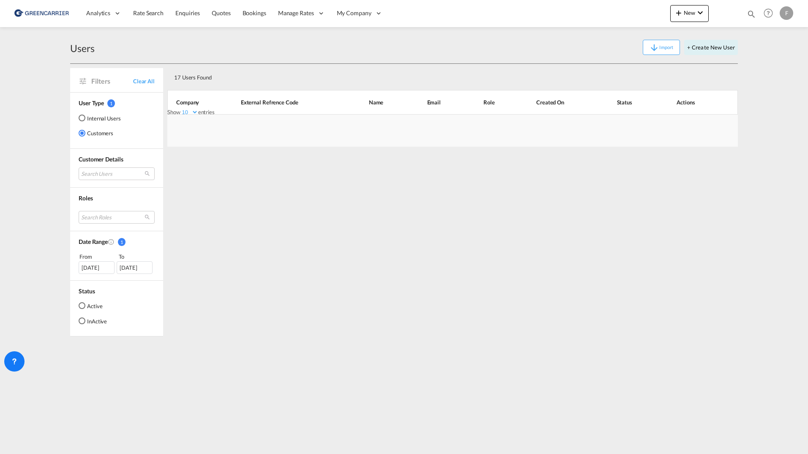
click at [90, 307] on md-radio-button "Active" at bounding box center [93, 305] width 28 height 8
click at [92, 268] on div "[DATE]" at bounding box center [97, 267] width 36 height 13
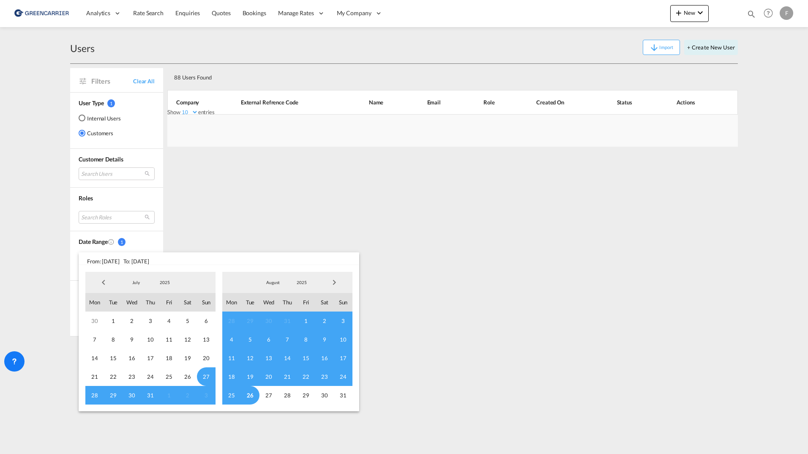
click at [103, 284] on span "Previous Month" at bounding box center [103, 282] width 17 height 17
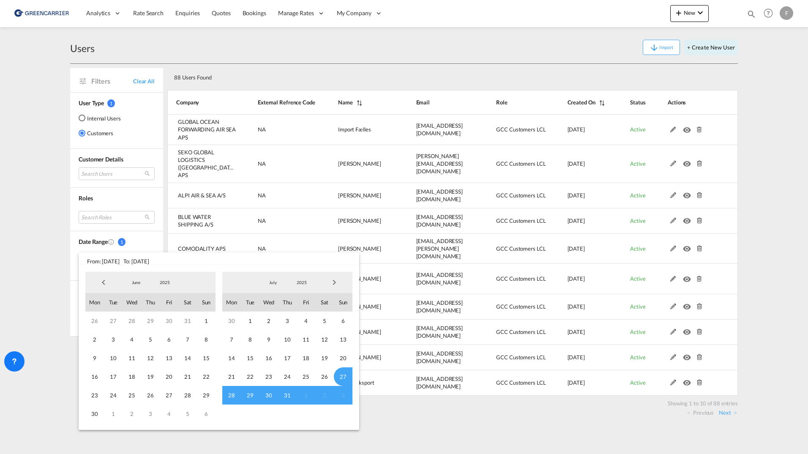
click at [103, 284] on span "Previous Month" at bounding box center [103, 282] width 17 height 17
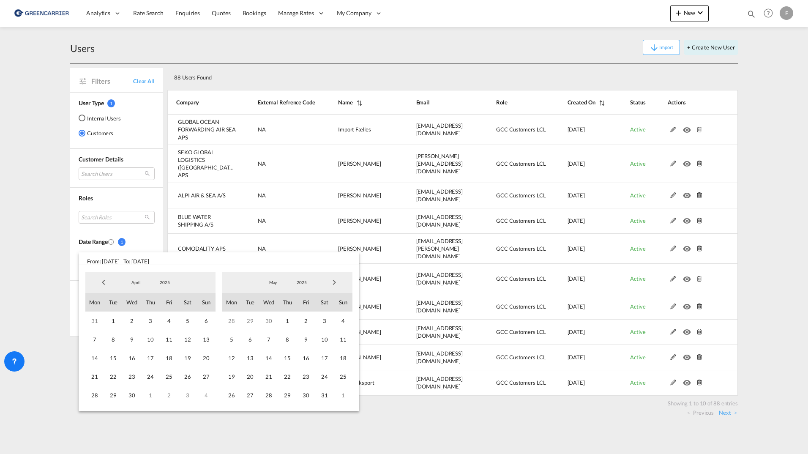
click at [103, 284] on span "Previous Month" at bounding box center [103, 282] width 17 height 17
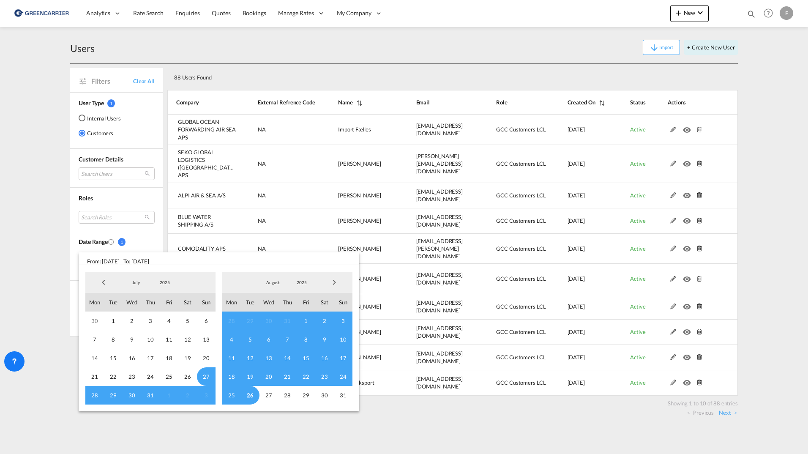
click at [103, 284] on span "Previous Month" at bounding box center [103, 282] width 17 height 17
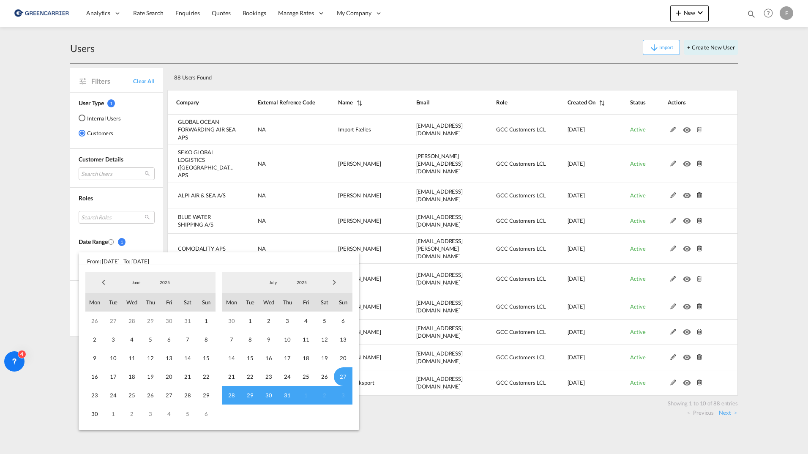
click at [101, 283] on span "Previous Month" at bounding box center [103, 282] width 17 height 17
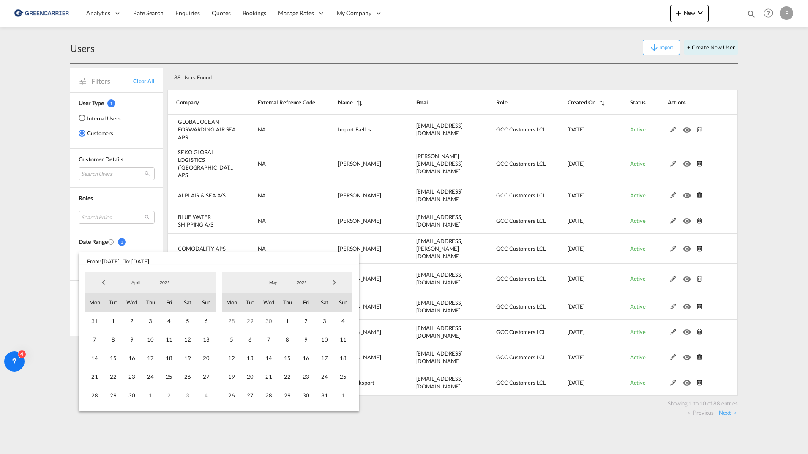
click at [101, 282] on span "Previous Month" at bounding box center [103, 282] width 17 height 17
click at [132, 319] on span "1" at bounding box center [132, 321] width 19 height 19
click at [334, 282] on span "Next Month" at bounding box center [334, 282] width 17 height 17
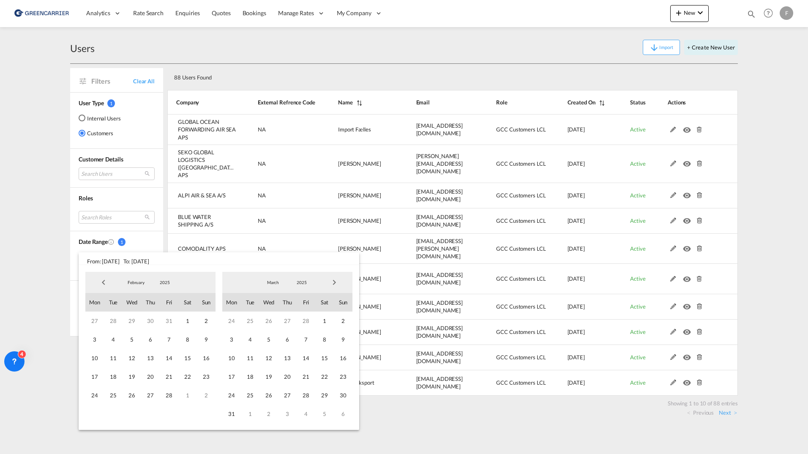
click at [334, 282] on span "Next Month" at bounding box center [334, 282] width 17 height 17
click at [98, 413] on span "30" at bounding box center [94, 414] width 19 height 19
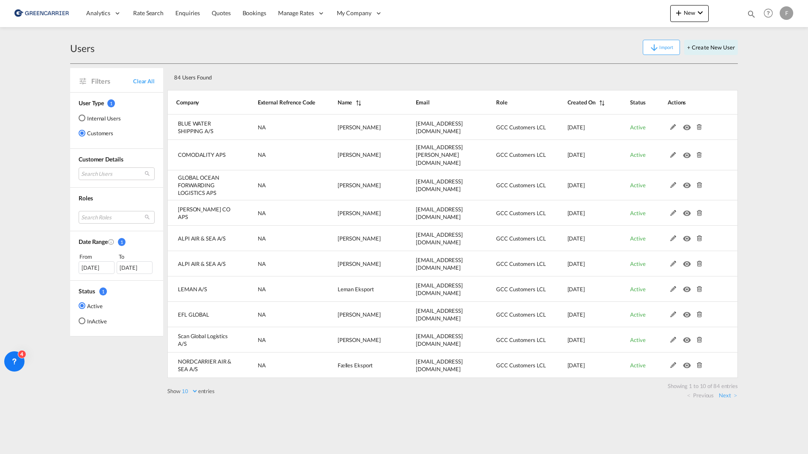
click at [98, 268] on div "[DATE]" at bounding box center [97, 267] width 36 height 13
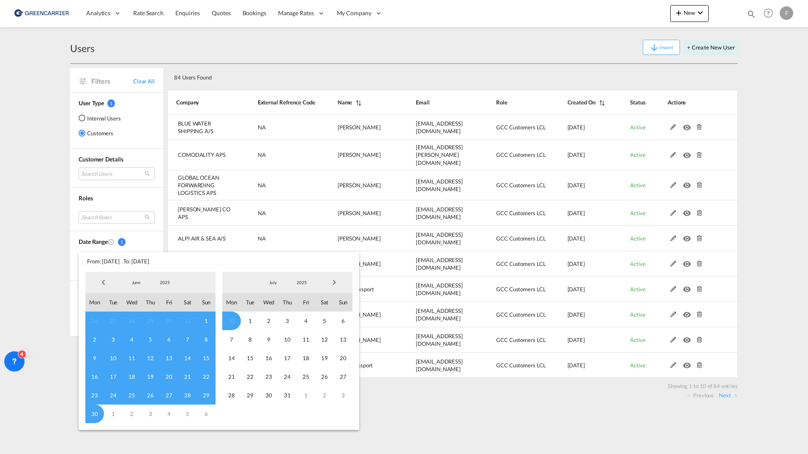
click at [97, 283] on span "Previous Month" at bounding box center [103, 282] width 17 height 17
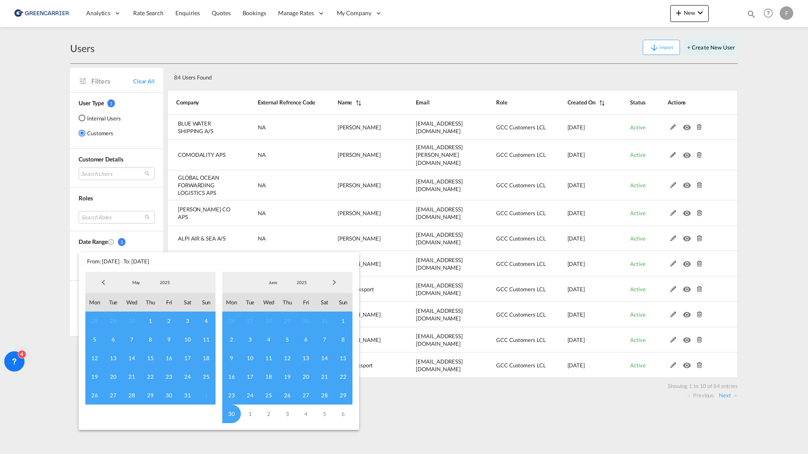
click at [97, 283] on span "Previous Month" at bounding box center [103, 282] width 17 height 17
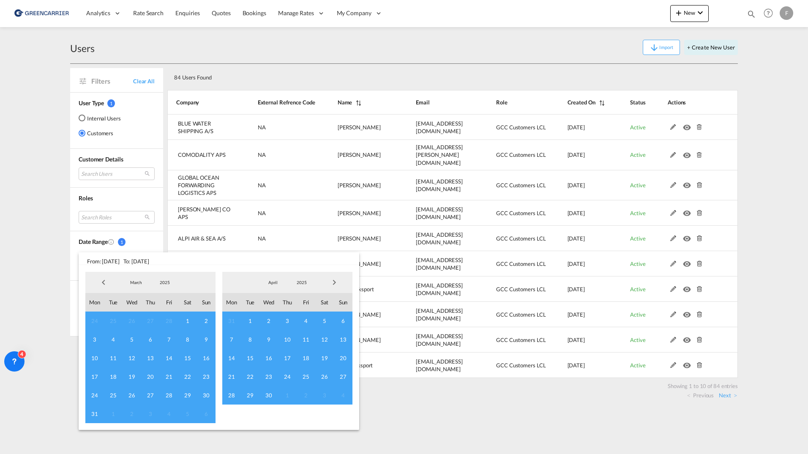
click at [97, 283] on span "Previous Month" at bounding box center [103, 282] width 17 height 17
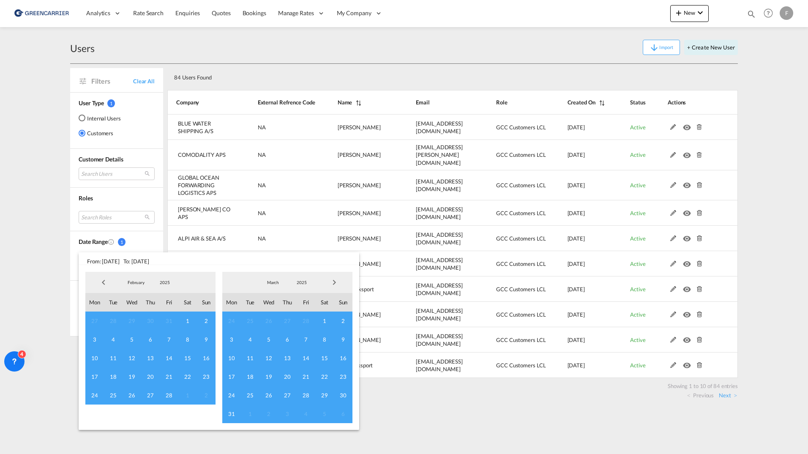
click at [97, 283] on span "Previous Month" at bounding box center [103, 282] width 17 height 17
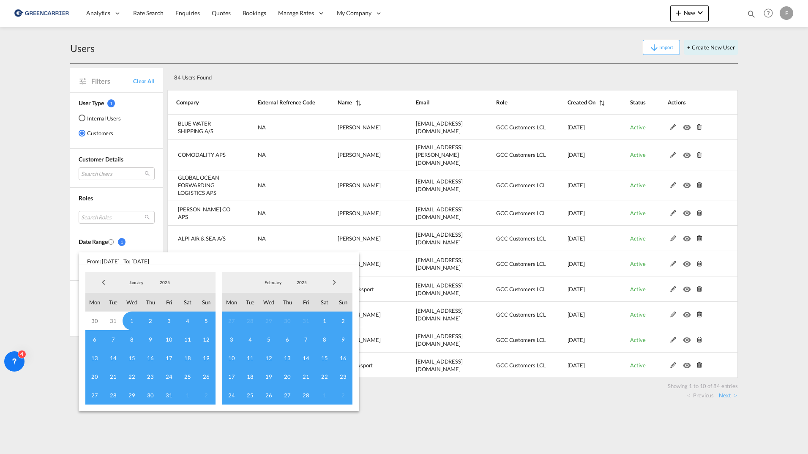
click at [134, 323] on span "1" at bounding box center [132, 321] width 19 height 19
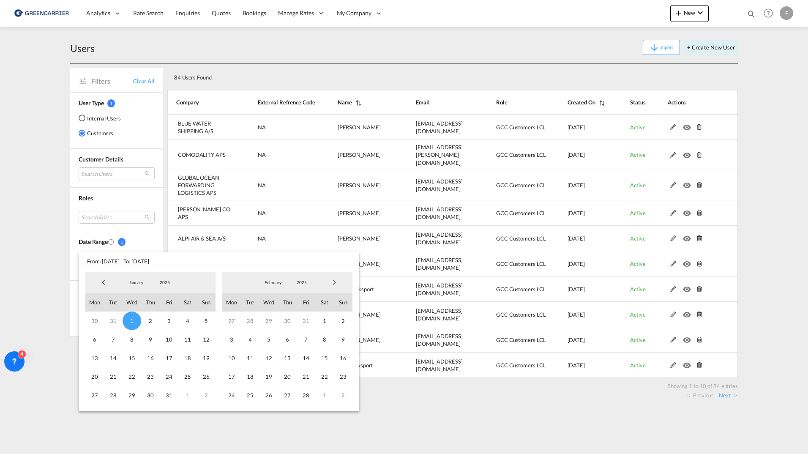
click at [336, 281] on span "Next Month" at bounding box center [334, 282] width 17 height 17
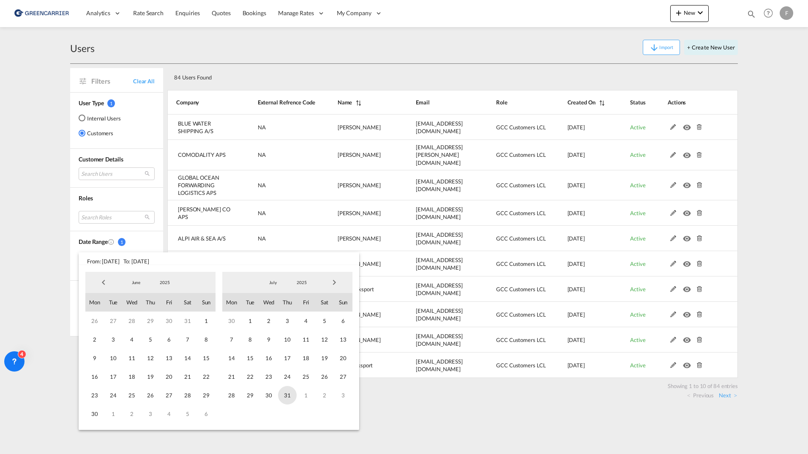
click at [287, 393] on span "31" at bounding box center [287, 395] width 19 height 19
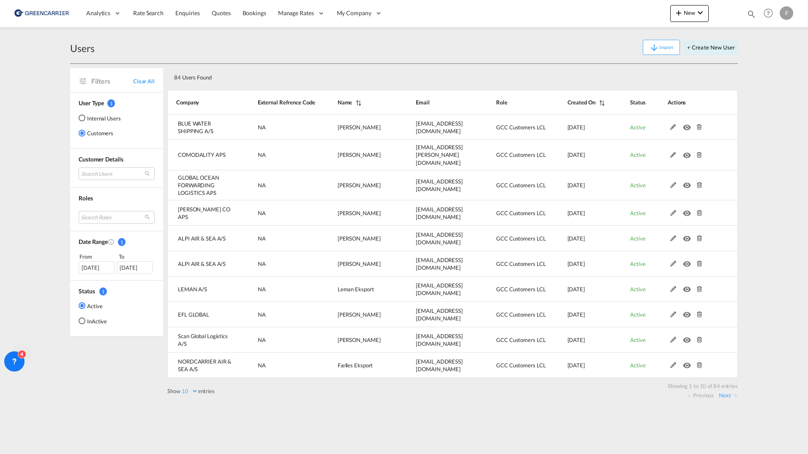
click at [295, 85] on div "84 Users Found" at bounding box center [452, 76] width 571 height 24
click at [255, 17] on span "Bookings" at bounding box center [255, 13] width 24 height 8
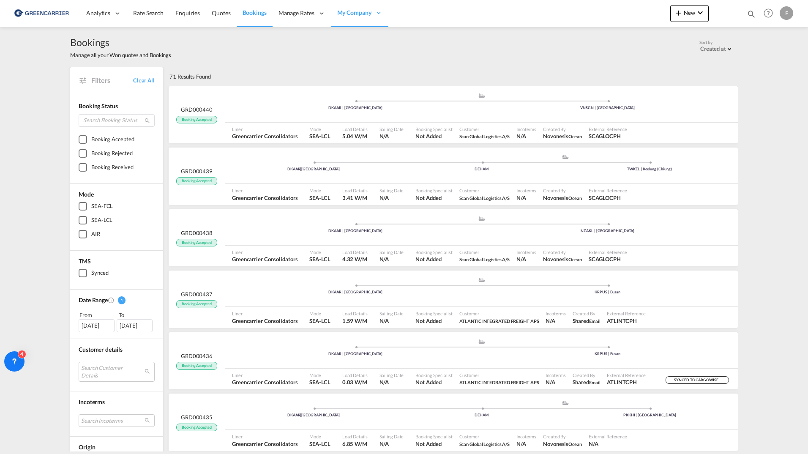
click at [97, 330] on div "[DATE]" at bounding box center [97, 325] width 36 height 13
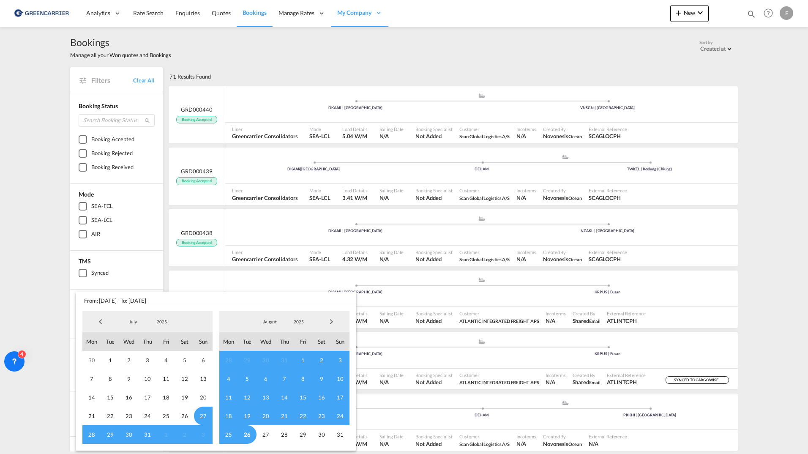
click at [102, 326] on span "Previous Month" at bounding box center [100, 321] width 17 height 17
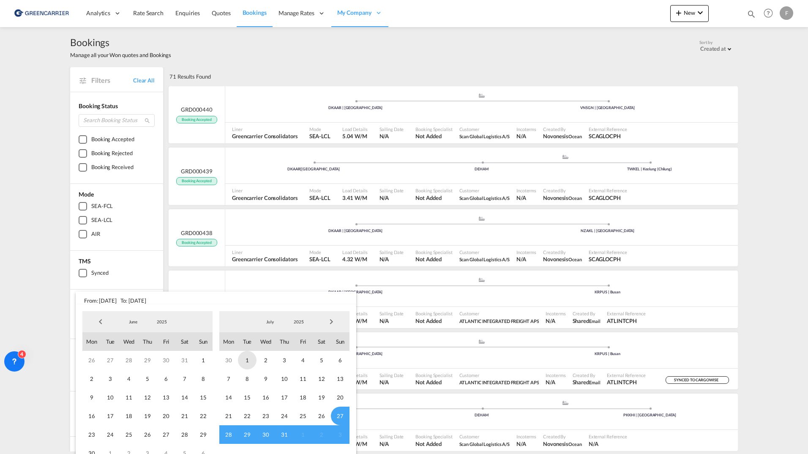
click at [245, 362] on span "1" at bounding box center [247, 360] width 19 height 19
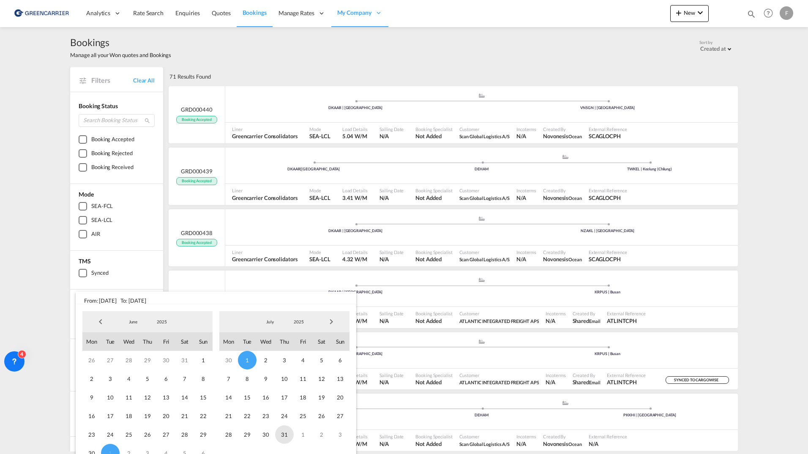
click at [287, 434] on span "31" at bounding box center [284, 434] width 19 height 19
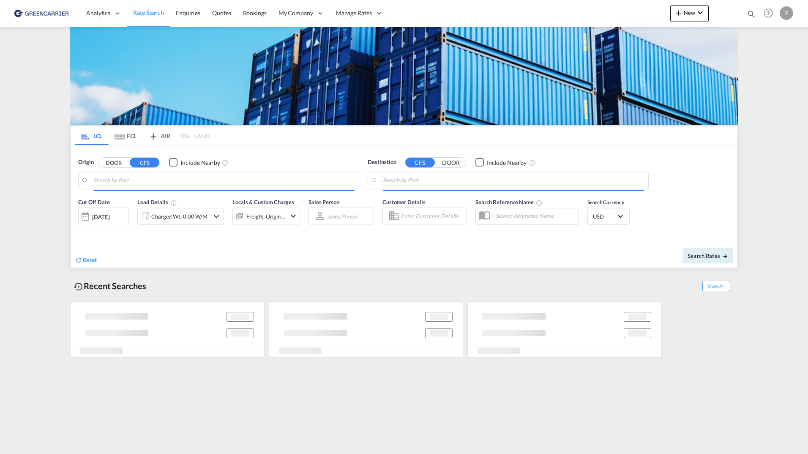
type input "[GEOGRAPHIC_DATA], NOOSL"
type input "Busan, KRPUS"
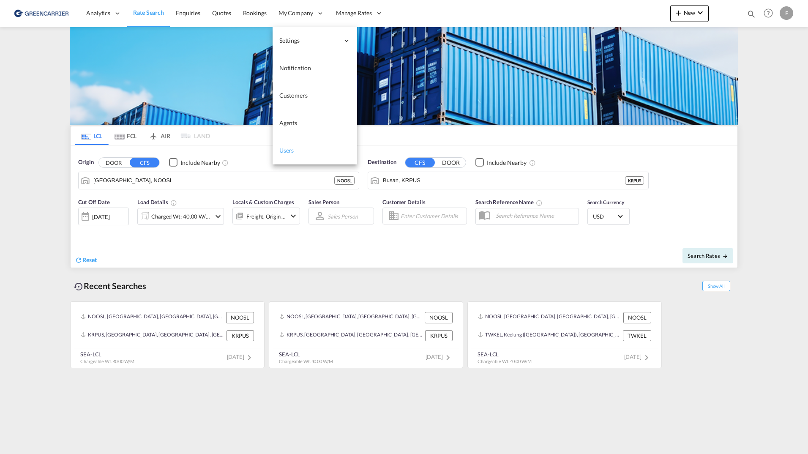
click at [293, 149] on span "Users" at bounding box center [286, 150] width 15 height 7
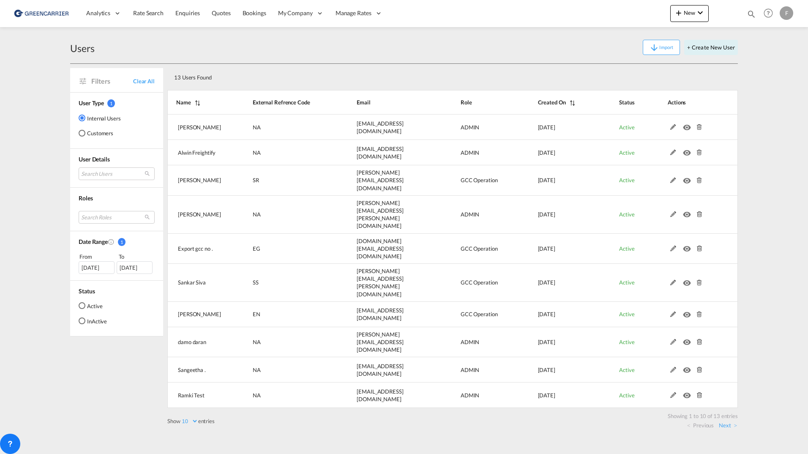
click at [96, 134] on md-radio-button "Customers" at bounding box center [100, 133] width 42 height 8
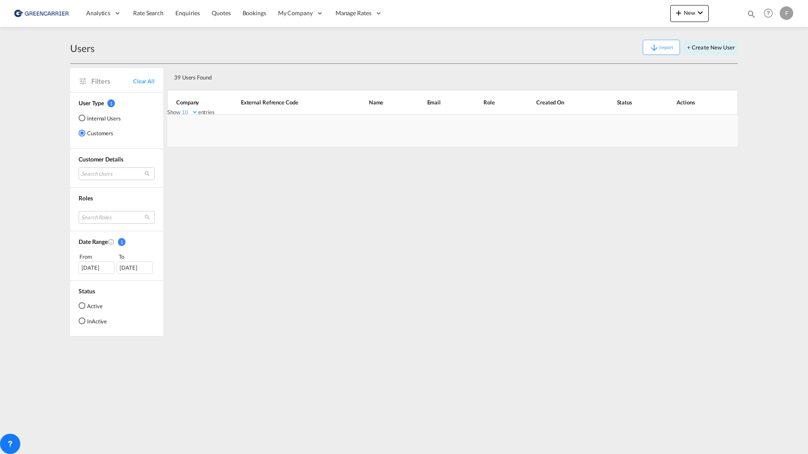
click at [89, 308] on md-radio-button "Active" at bounding box center [93, 305] width 28 height 8
click at [98, 266] on div "[DATE]" at bounding box center [97, 267] width 36 height 13
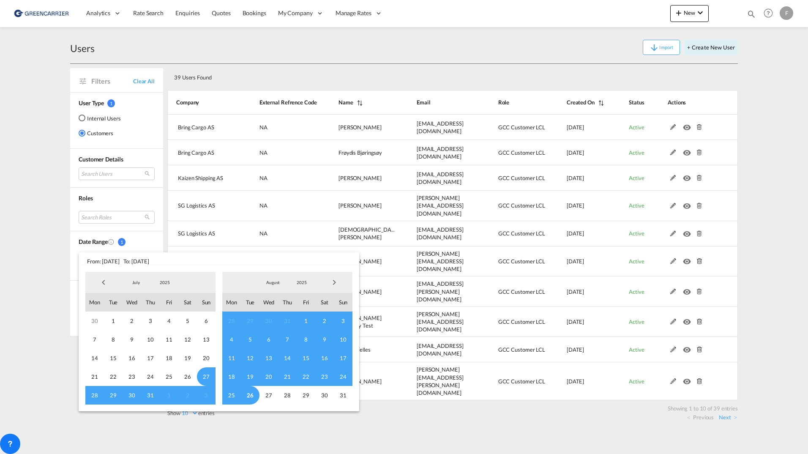
click at [102, 284] on span "Previous Month" at bounding box center [103, 282] width 17 height 17
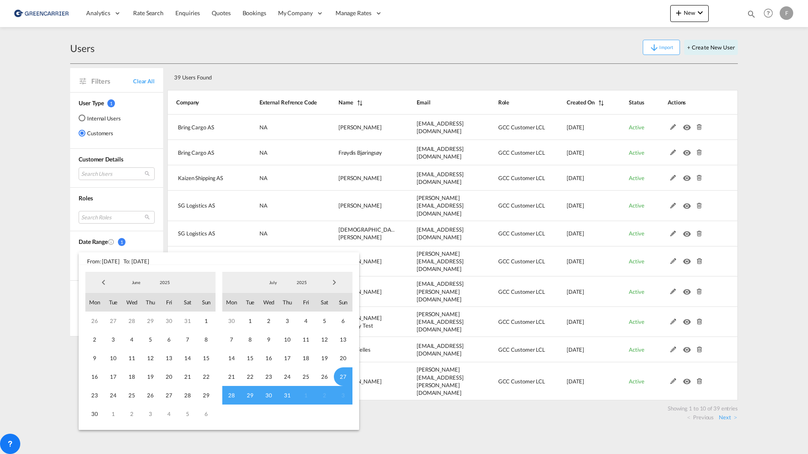
click at [102, 284] on span "Previous Month" at bounding box center [103, 282] width 17 height 17
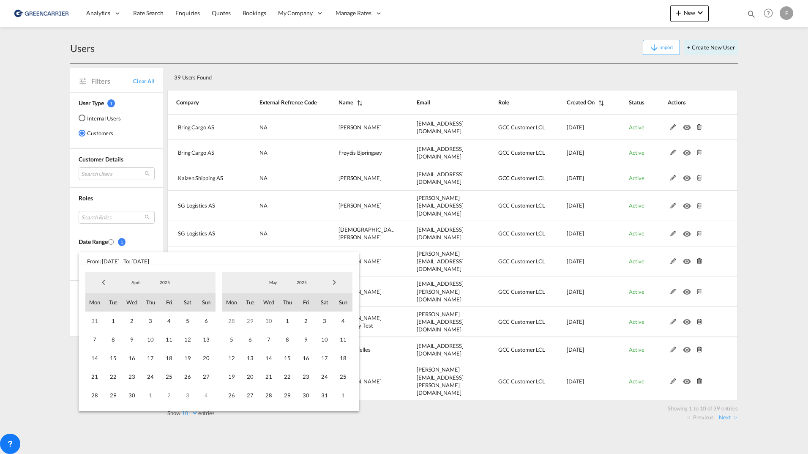
click at [102, 284] on span "Previous Month" at bounding box center [103, 282] width 17 height 17
click at [135, 319] on span "1" at bounding box center [132, 321] width 19 height 19
click at [334, 282] on span "Next Month" at bounding box center [334, 282] width 17 height 17
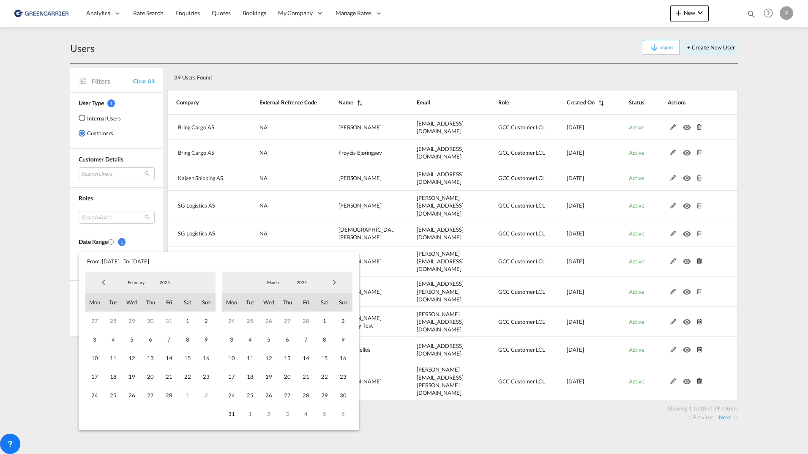
click at [334, 282] on span "Next Month" at bounding box center [334, 282] width 17 height 17
click at [234, 415] on span "30" at bounding box center [231, 414] width 19 height 19
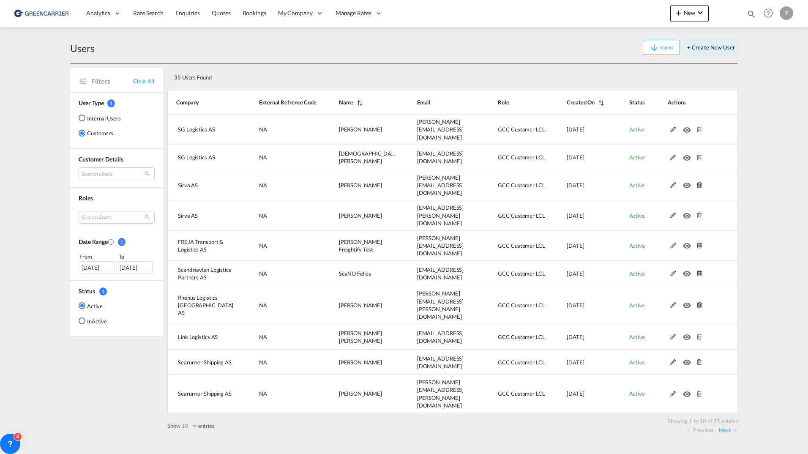
click at [90, 267] on div "[DATE]" at bounding box center [97, 267] width 36 height 13
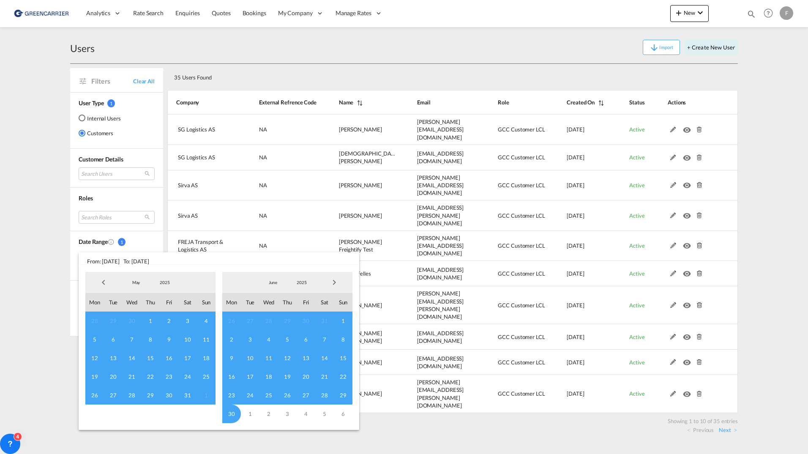
click at [98, 282] on span "Previous Month" at bounding box center [103, 282] width 17 height 17
click at [101, 283] on span "Previous Month" at bounding box center [103, 282] width 17 height 17
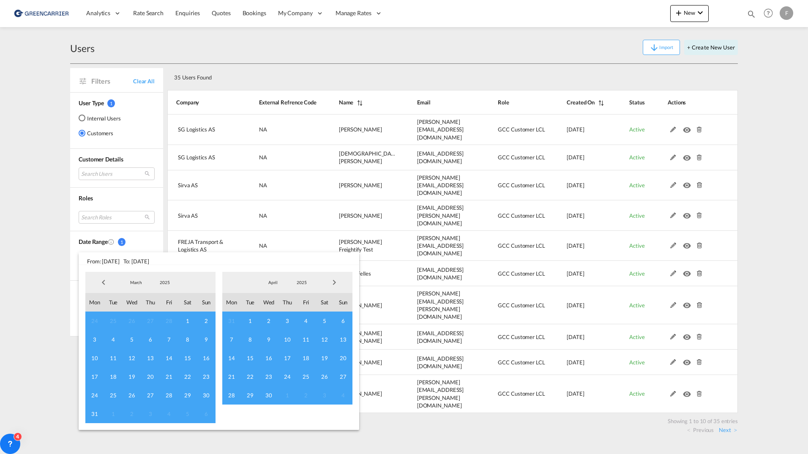
click at [101, 283] on span "Previous Month" at bounding box center [103, 282] width 17 height 17
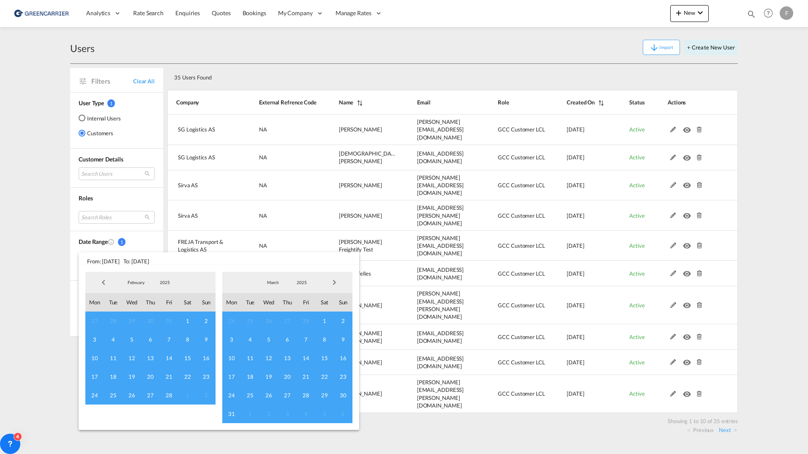
click at [102, 284] on span "Previous Month" at bounding box center [103, 282] width 17 height 17
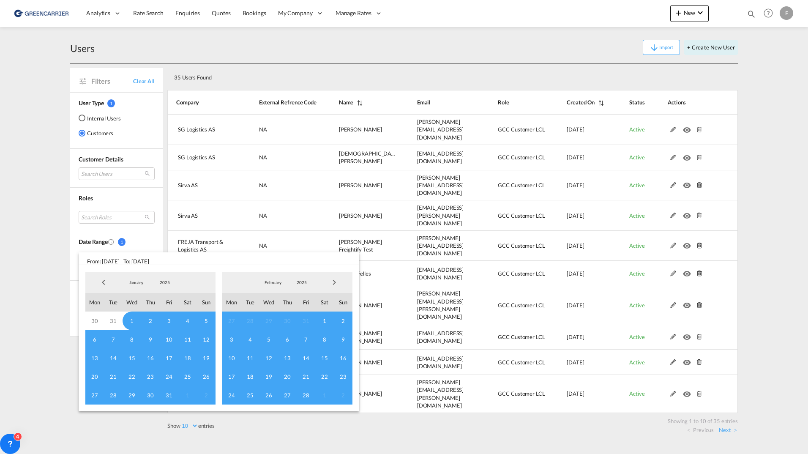
click at [133, 316] on span "1" at bounding box center [132, 321] width 19 height 19
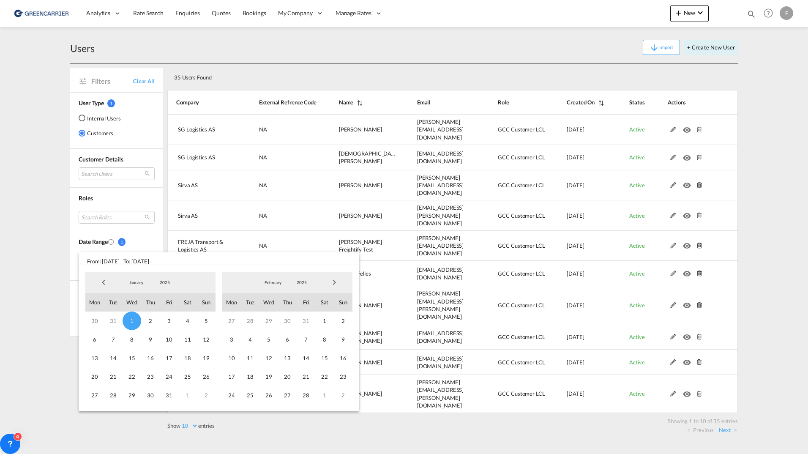
click at [334, 282] on span "Next Month" at bounding box center [334, 282] width 17 height 17
click at [334, 281] on span "Next Month" at bounding box center [334, 282] width 17 height 17
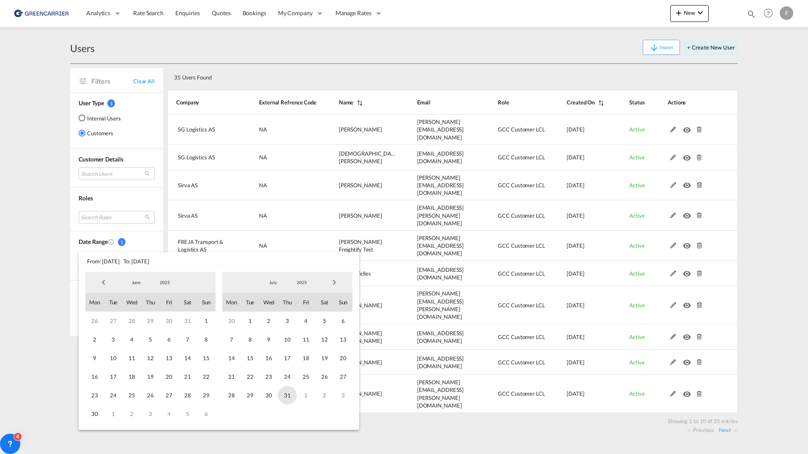
click at [288, 394] on span "31" at bounding box center [287, 395] width 19 height 19
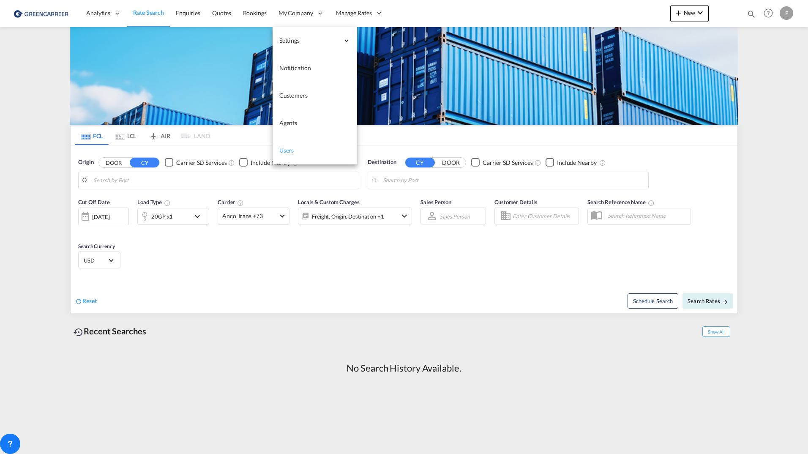
click at [287, 147] on span "Users" at bounding box center [286, 150] width 15 height 7
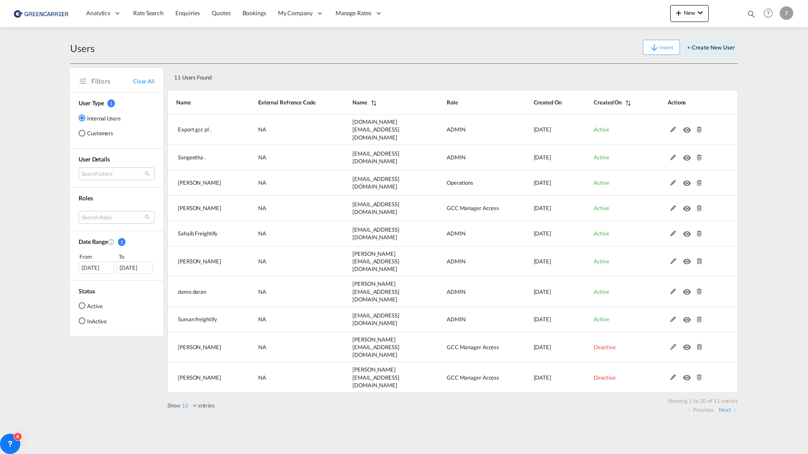
click at [88, 134] on md-radio-button "Customers" at bounding box center [100, 133] width 42 height 8
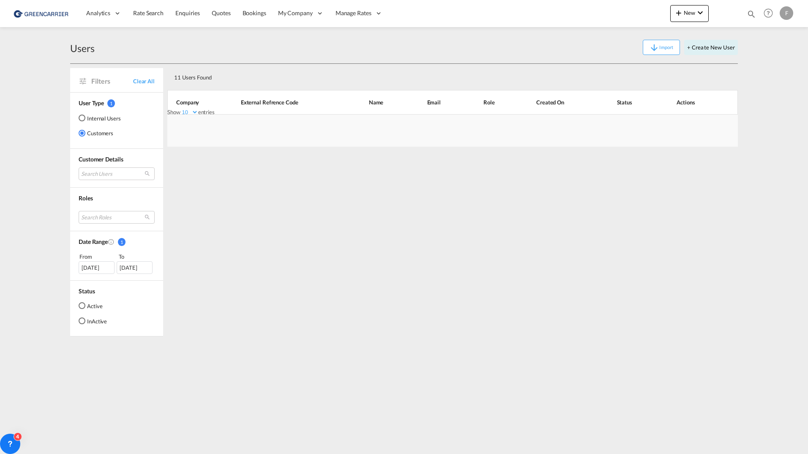
click at [97, 309] on md-radio-button "Active" at bounding box center [93, 305] width 28 height 8
click at [287, 54] on div "Import + Create New User" at bounding box center [416, 47] width 643 height 15
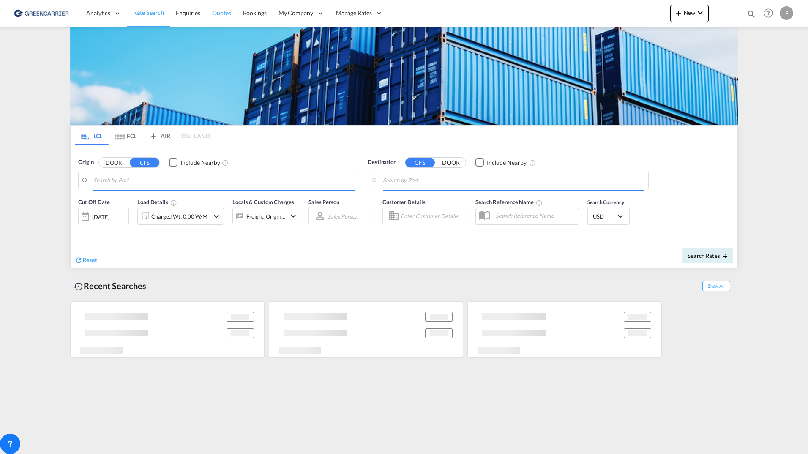
type input "[GEOGRAPHIC_DATA], NOOSL"
type input "Busan, KRPUS"
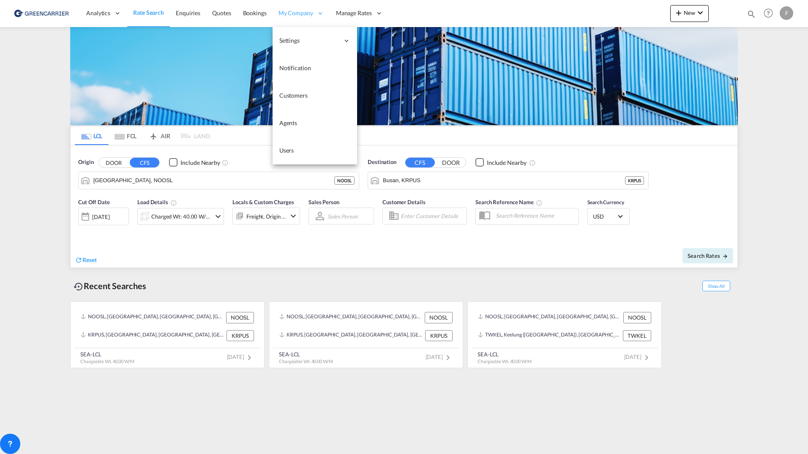
click at [319, 2] on div "My Company" at bounding box center [301, 13] width 57 height 27
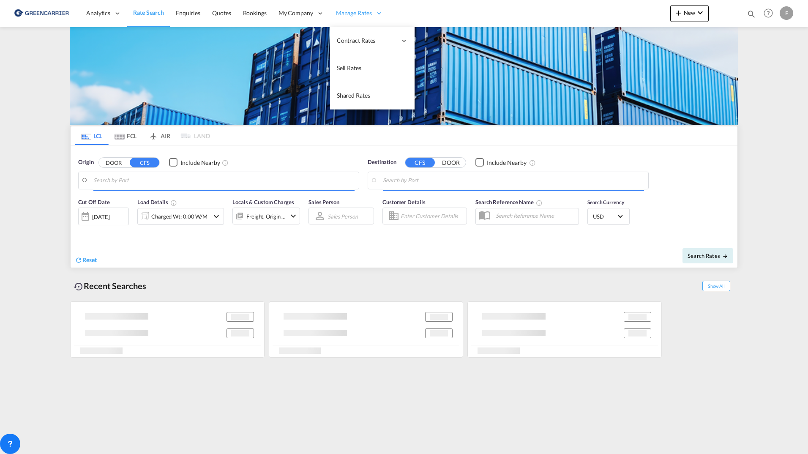
type input "[GEOGRAPHIC_DATA] ([GEOGRAPHIC_DATA]), [GEOGRAPHIC_DATA]"
type input "[PERSON_NAME] ([PERSON_NAME]), [GEOGRAPHIC_DATA]"
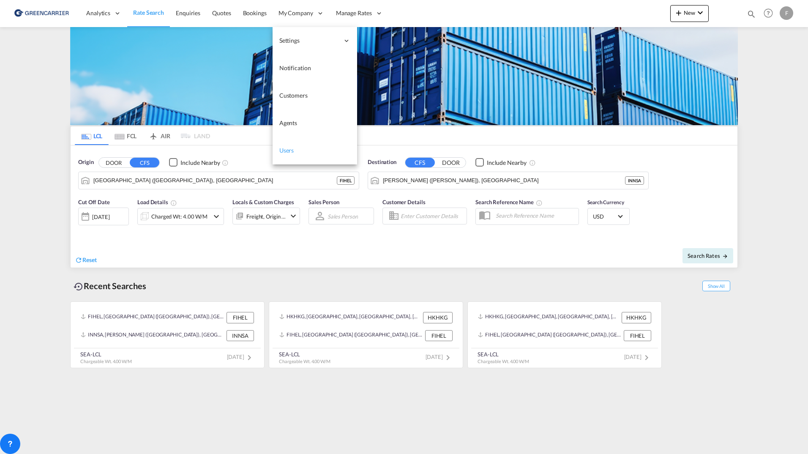
click at [290, 151] on span "Users" at bounding box center [286, 150] width 15 height 7
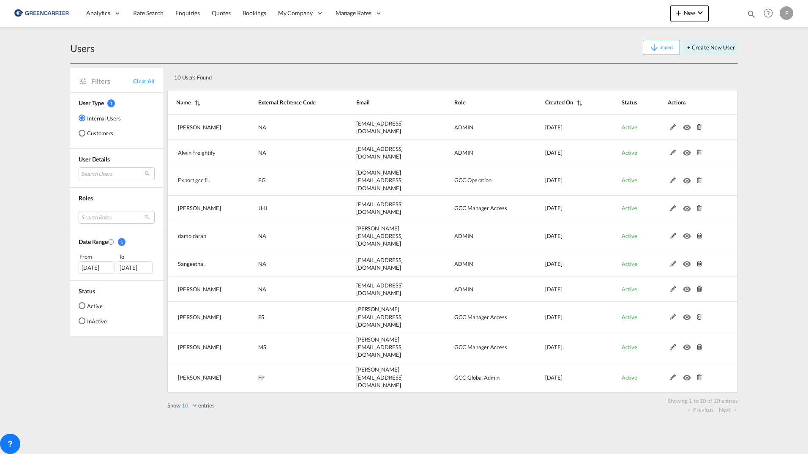
click at [90, 302] on md-radio-button "Active" at bounding box center [93, 305] width 28 height 8
click at [95, 131] on md-radio-button "Customers" at bounding box center [100, 133] width 42 height 8
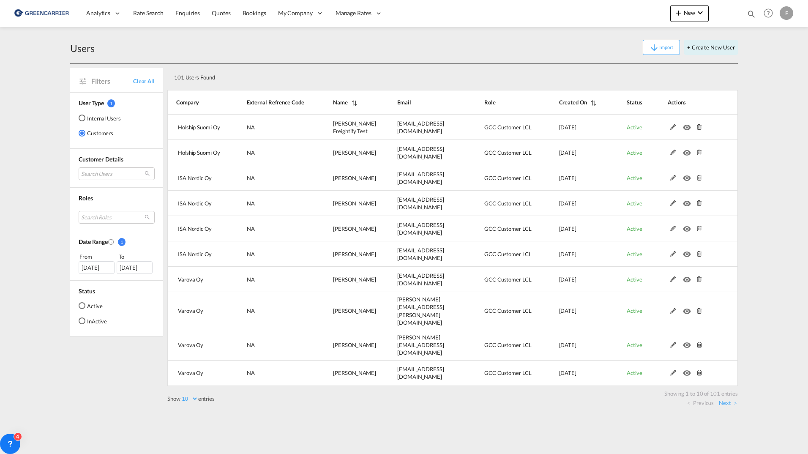
click at [98, 269] on div "[DATE]" at bounding box center [97, 267] width 36 height 13
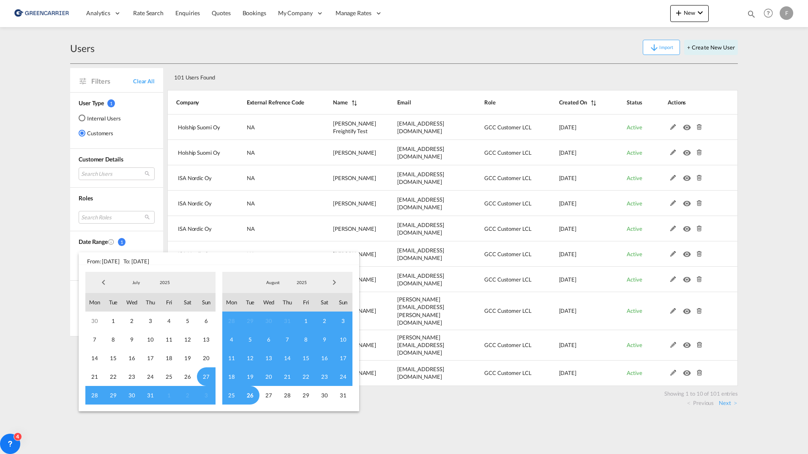
click at [104, 281] on span "Previous Month" at bounding box center [103, 282] width 17 height 17
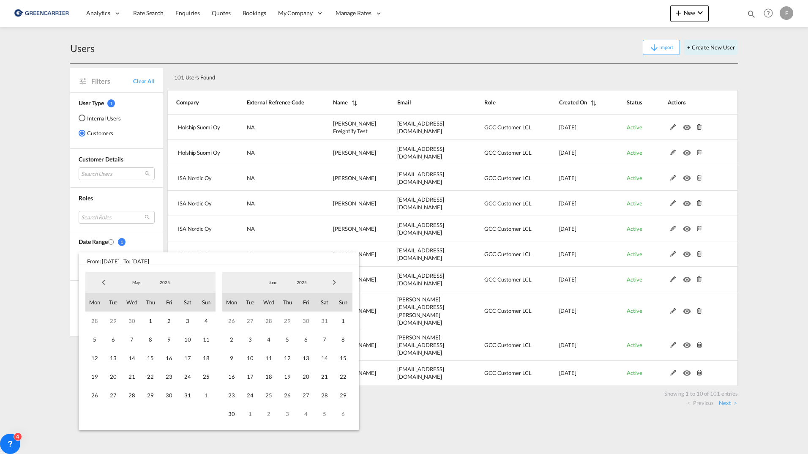
click at [104, 281] on span "Previous Month" at bounding box center [103, 282] width 17 height 17
click at [133, 320] on span "1" at bounding box center [132, 321] width 19 height 19
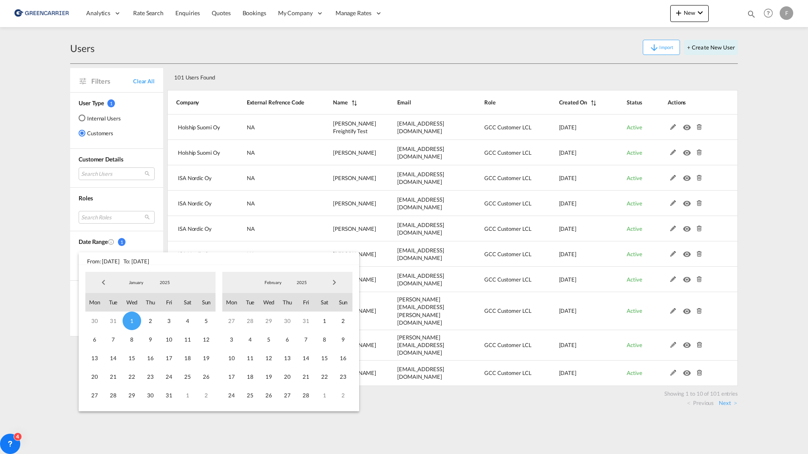
click at [333, 283] on span "Next Month" at bounding box center [334, 282] width 17 height 17
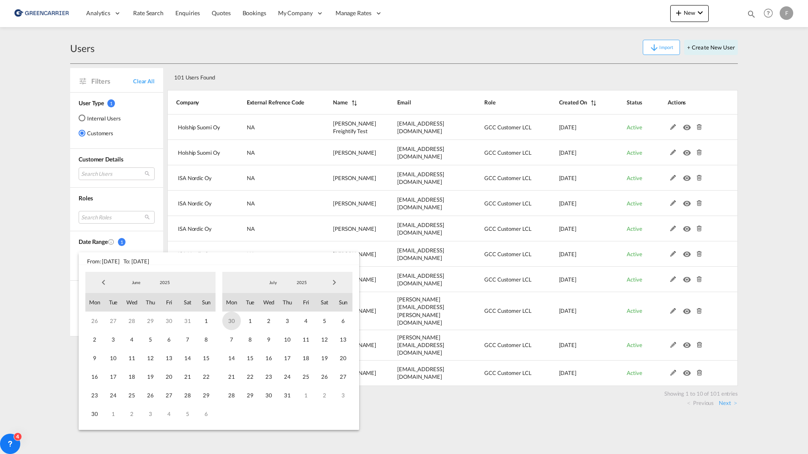
click at [227, 320] on span "30" at bounding box center [231, 321] width 19 height 19
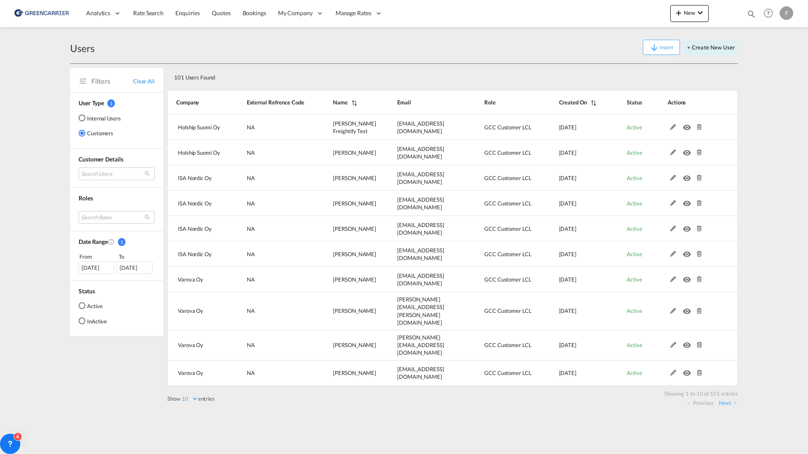
click at [94, 307] on md-radio-button "Active" at bounding box center [93, 305] width 28 height 8
click at [141, 269] on div "30 Jun 2025" at bounding box center [135, 267] width 36 height 13
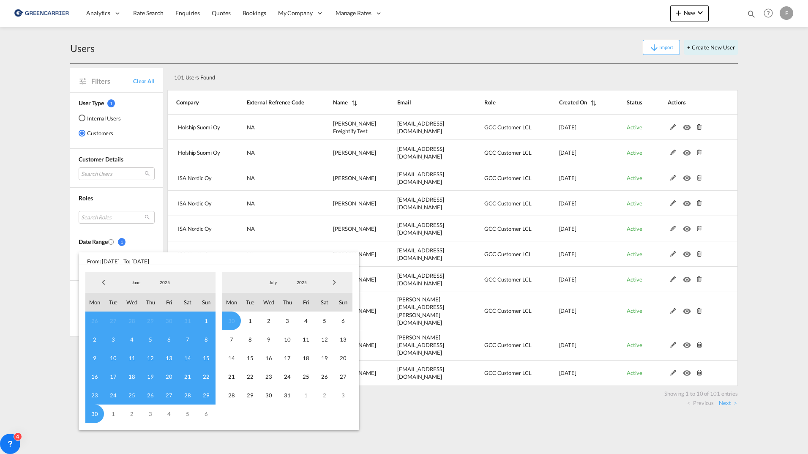
click at [152, 247] on md-backdrop at bounding box center [404, 227] width 808 height 454
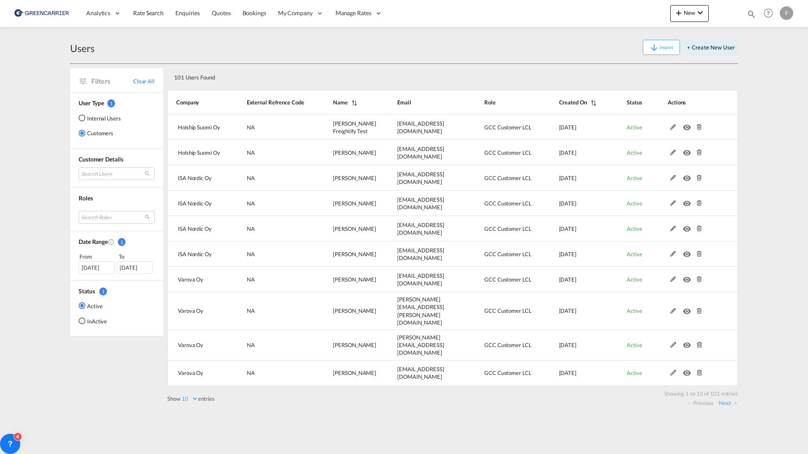
click at [134, 272] on div "30 Jun 2025" at bounding box center [135, 267] width 36 height 13
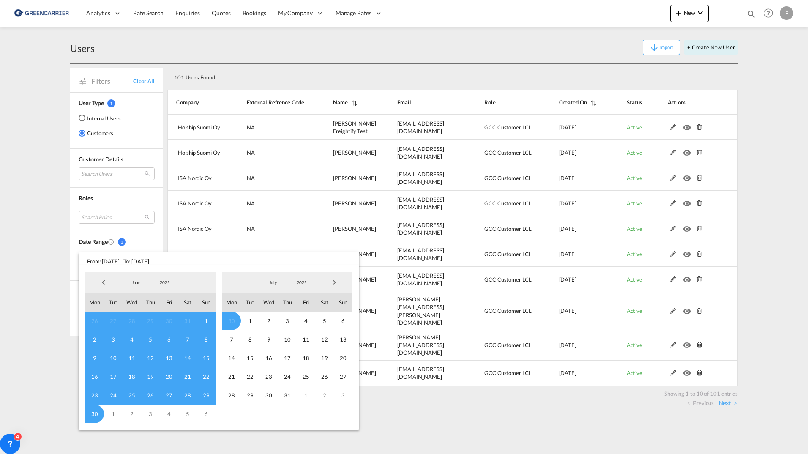
click at [230, 322] on span "30" at bounding box center [231, 321] width 19 height 19
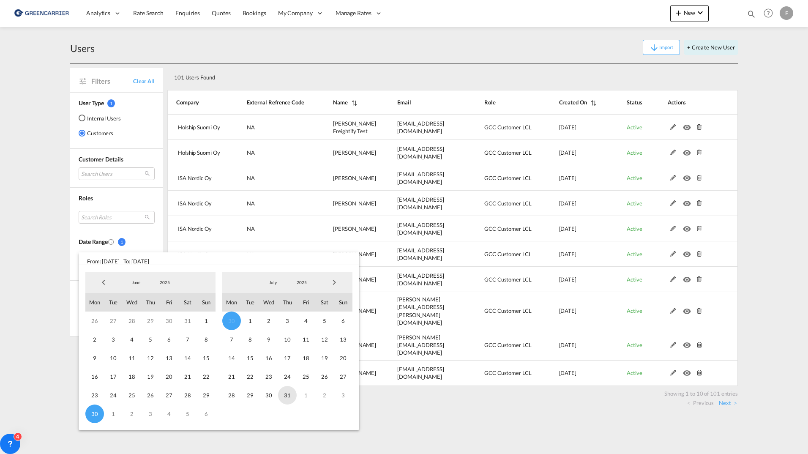
click at [285, 397] on span "31" at bounding box center [287, 395] width 19 height 19
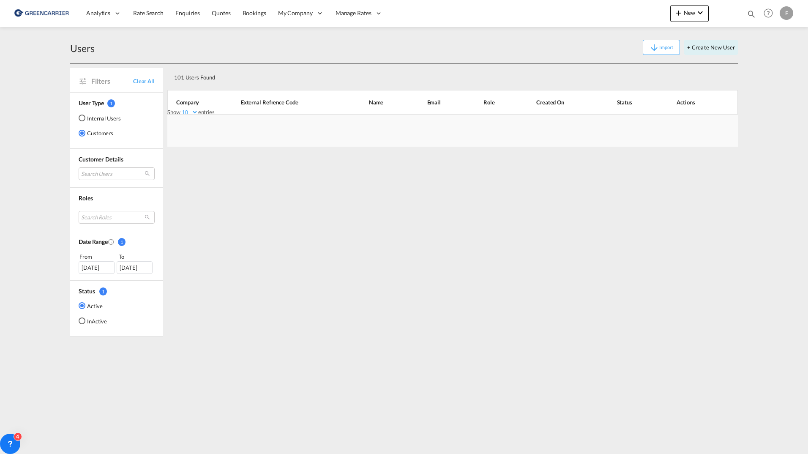
click at [89, 269] on div "30 Jun 2025" at bounding box center [97, 267] width 36 height 13
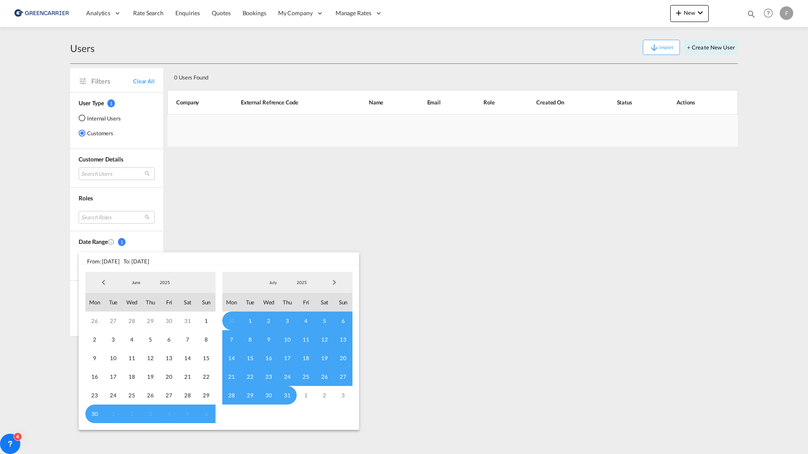
click at [101, 283] on span "Previous Month" at bounding box center [103, 282] width 17 height 17
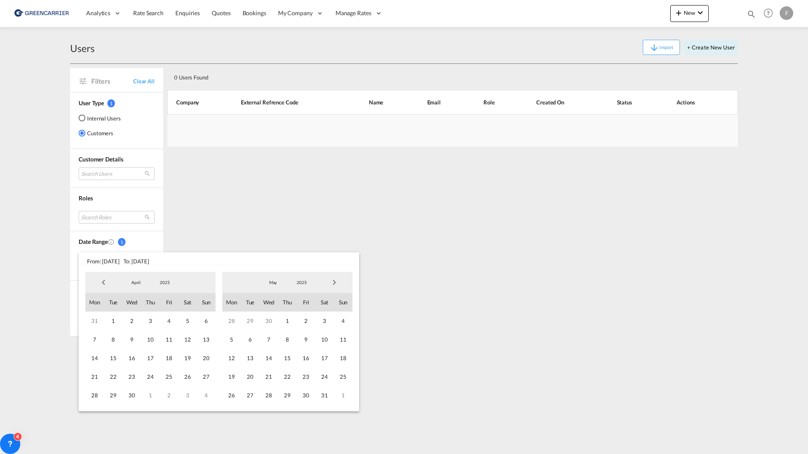
click at [101, 283] on span "Previous Month" at bounding box center [103, 282] width 17 height 17
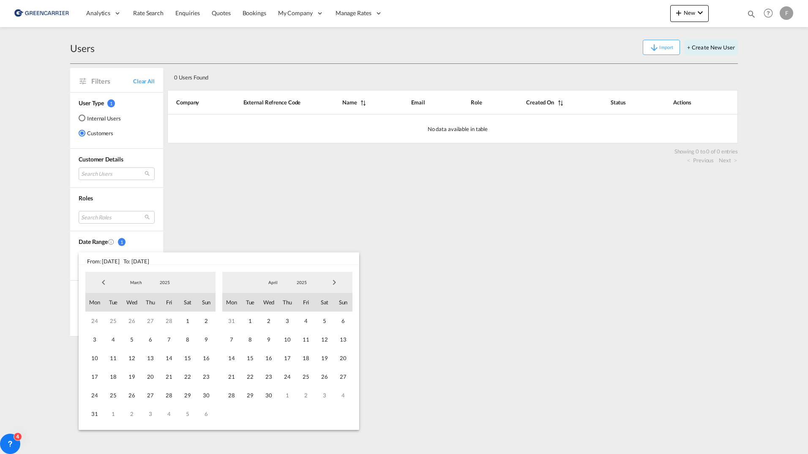
click at [101, 283] on span "Previous Month" at bounding box center [103, 282] width 17 height 17
click at [134, 320] on span "1" at bounding box center [132, 321] width 19 height 19
click at [339, 287] on span "Next Month" at bounding box center [334, 282] width 17 height 17
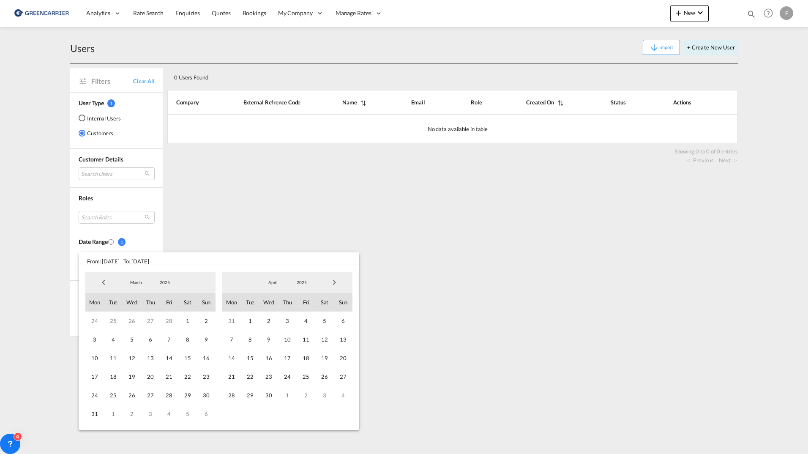
click at [339, 287] on span "Next Month" at bounding box center [334, 282] width 17 height 17
click at [288, 396] on span "31" at bounding box center [287, 395] width 19 height 19
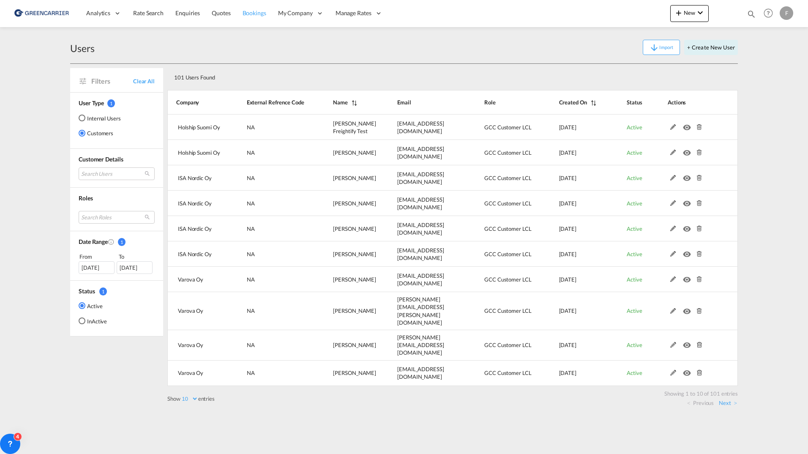
click at [250, 13] on span "Bookings" at bounding box center [255, 12] width 24 height 7
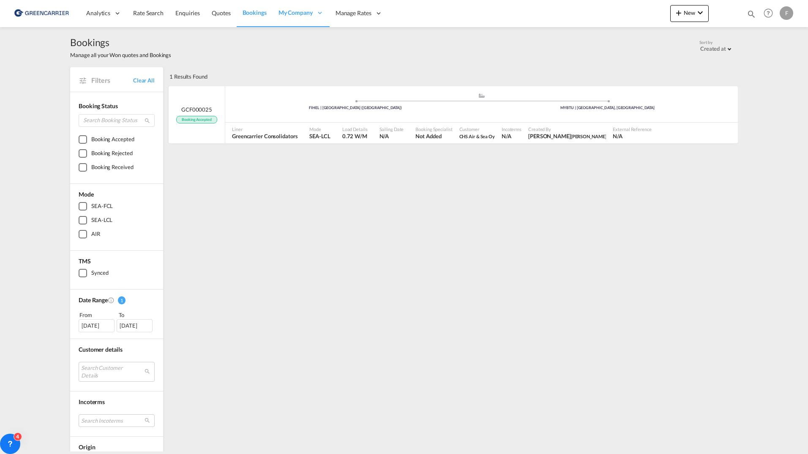
click at [90, 323] on div "[DATE]" at bounding box center [97, 325] width 36 height 13
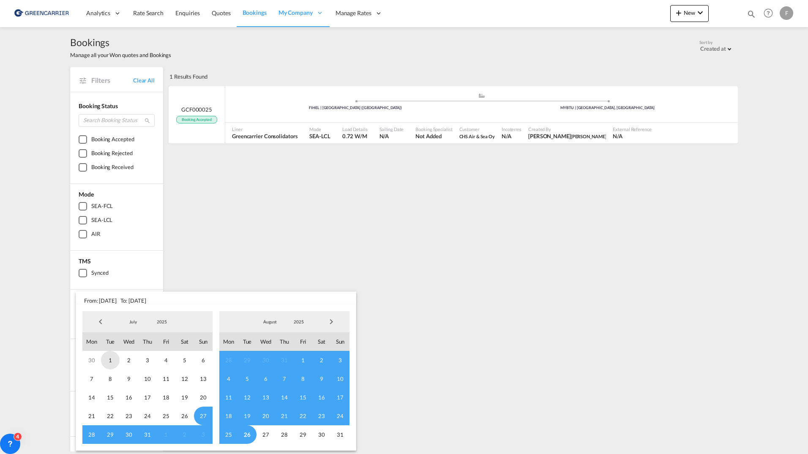
click at [111, 362] on span "1" at bounding box center [110, 360] width 19 height 19
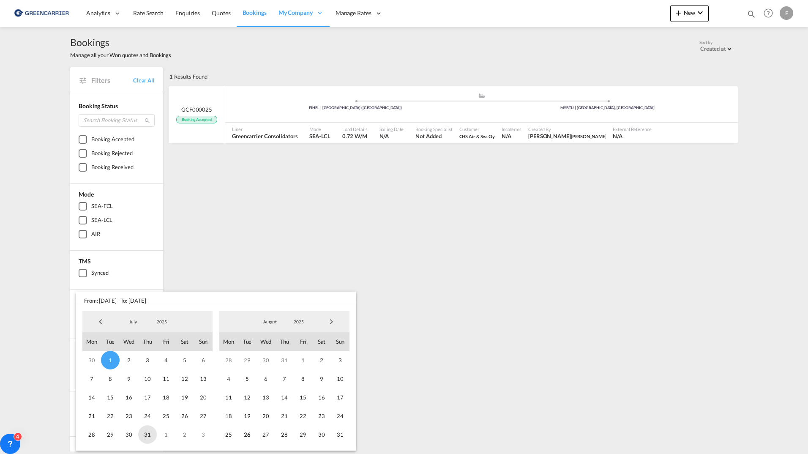
click at [147, 434] on span "31" at bounding box center [147, 434] width 19 height 19
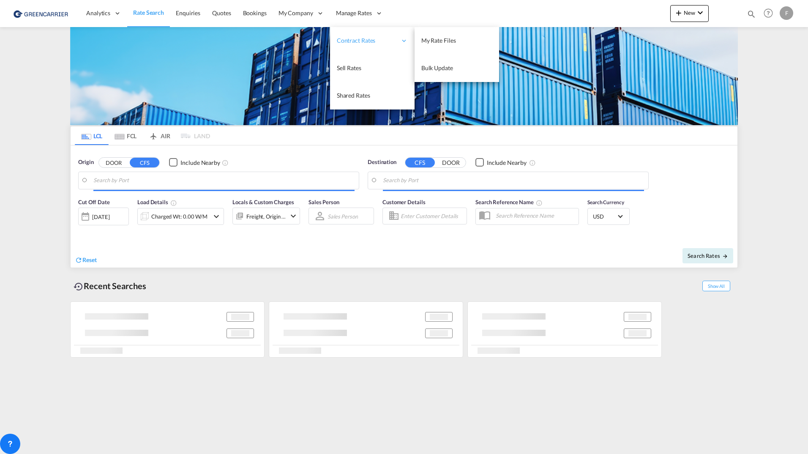
type input "[GEOGRAPHIC_DATA] ([GEOGRAPHIC_DATA]), CZPRG"
type input "[GEOGRAPHIC_DATA], SGSIN"
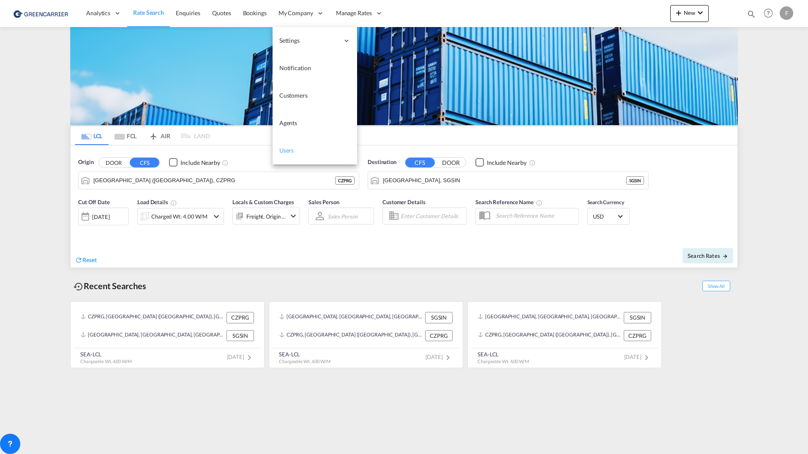
click at [287, 150] on span "Users" at bounding box center [286, 150] width 15 height 7
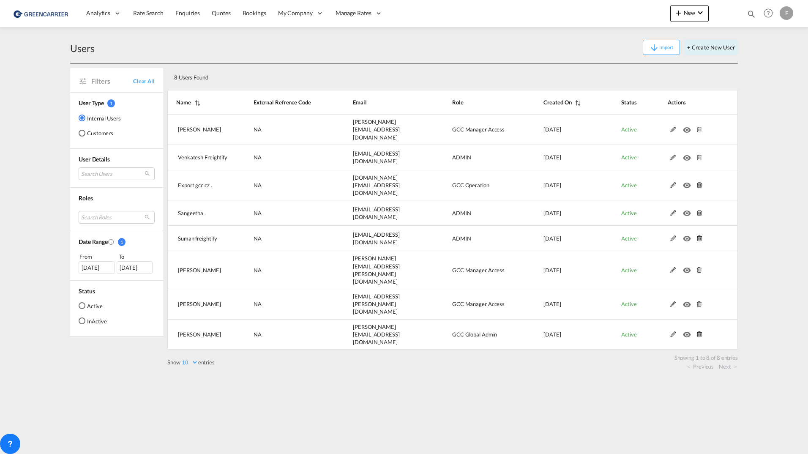
click at [96, 271] on div "[DATE]" at bounding box center [97, 267] width 36 height 13
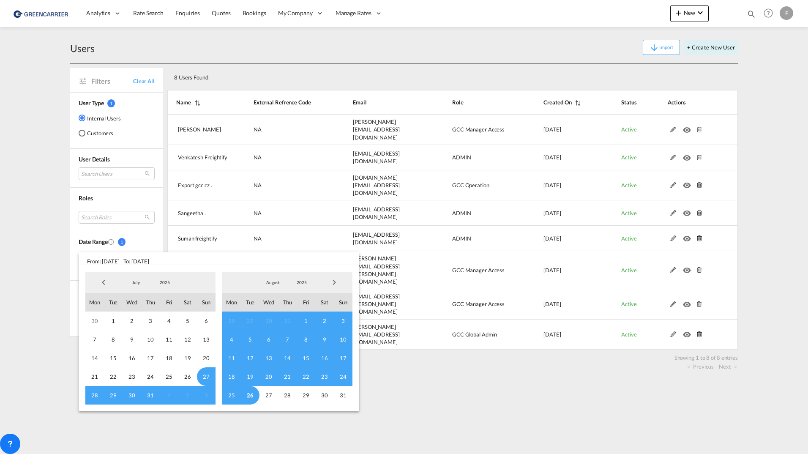
click at [110, 286] on span "Previous Month" at bounding box center [103, 282] width 17 height 17
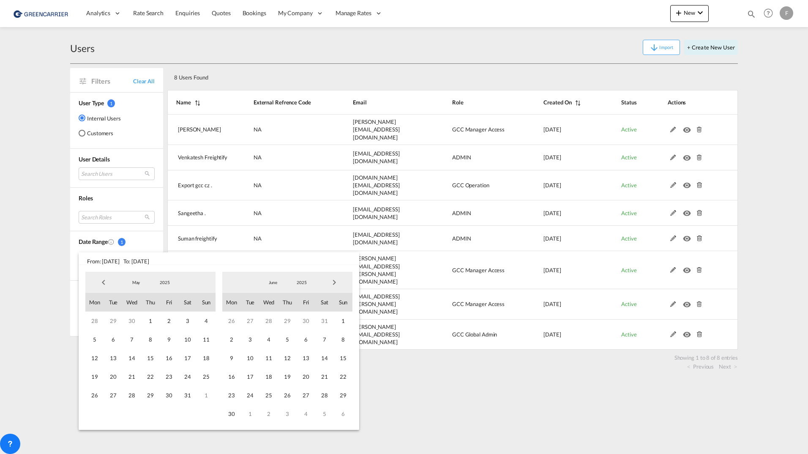
click at [110, 286] on span "Previous Month" at bounding box center [103, 282] width 17 height 17
click at [136, 321] on span "1" at bounding box center [132, 321] width 19 height 19
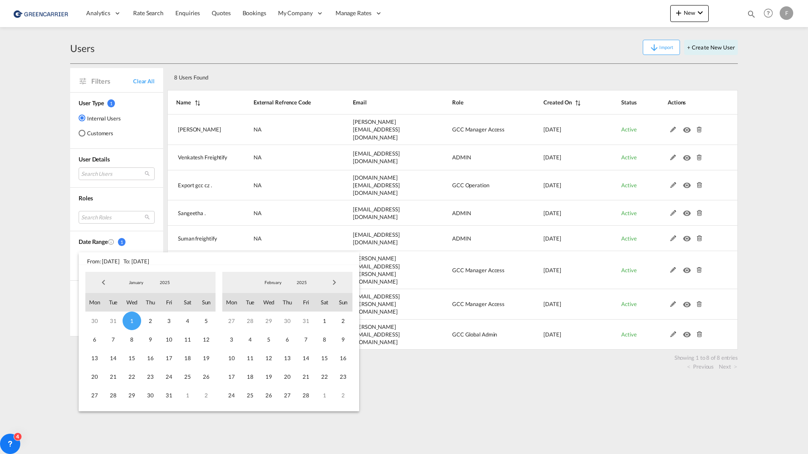
click at [341, 286] on span "Next Month" at bounding box center [334, 282] width 17 height 17
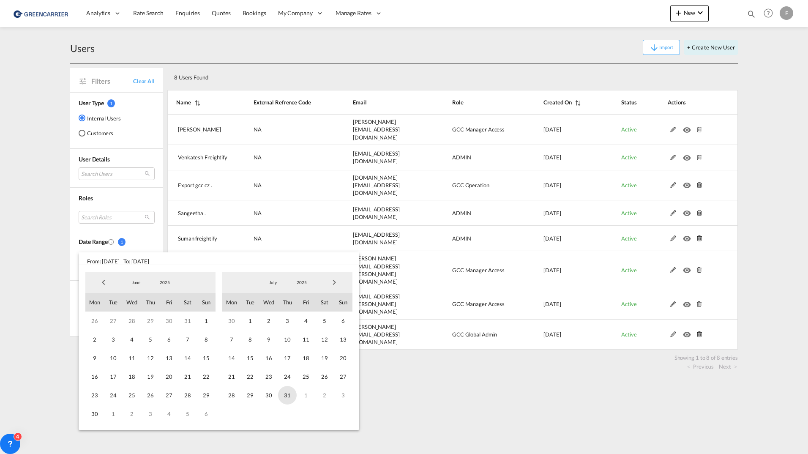
click at [286, 397] on span "31" at bounding box center [287, 395] width 19 height 19
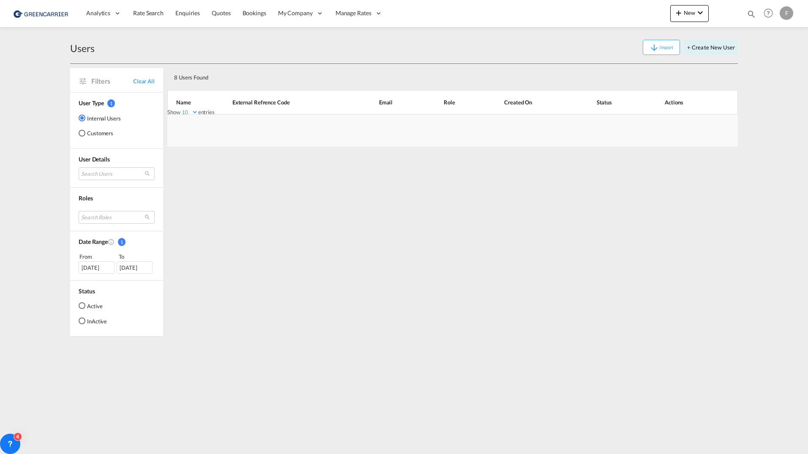
click at [93, 130] on md-radio-button "Customers" at bounding box center [100, 133] width 42 height 8
click at [90, 309] on md-radio-button "Active" at bounding box center [93, 305] width 28 height 8
click at [95, 262] on div "[DATE]" at bounding box center [97, 267] width 36 height 13
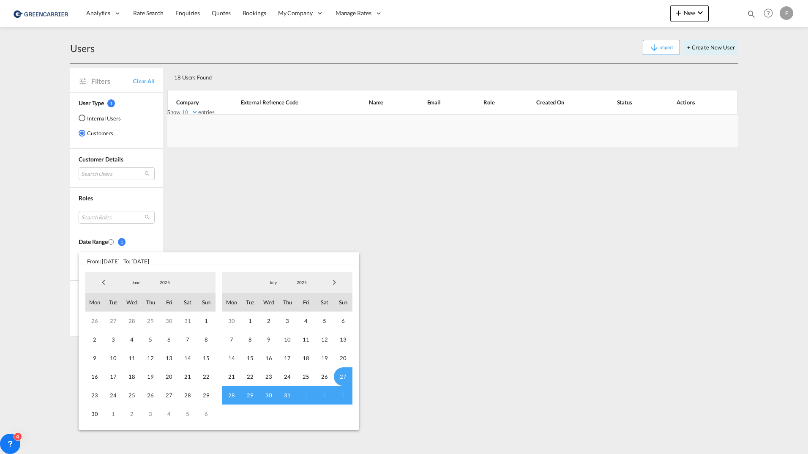
click at [101, 280] on span "Previous Month" at bounding box center [103, 282] width 17 height 17
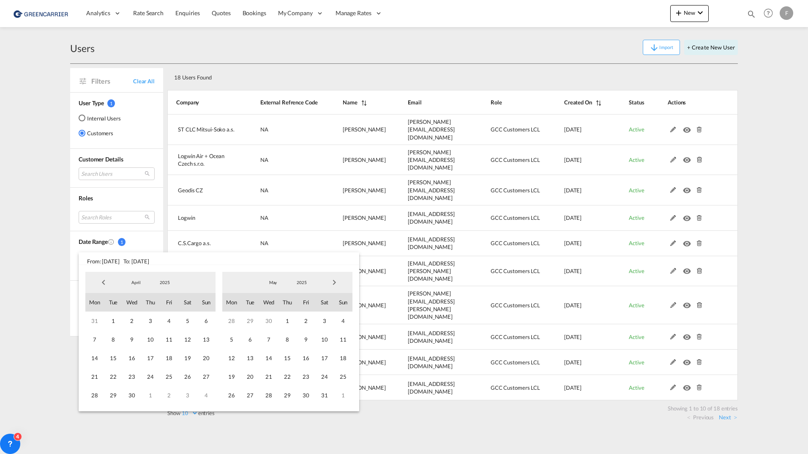
click at [101, 280] on span "Previous Month" at bounding box center [103, 282] width 17 height 17
click at [134, 320] on span "1" at bounding box center [132, 321] width 19 height 19
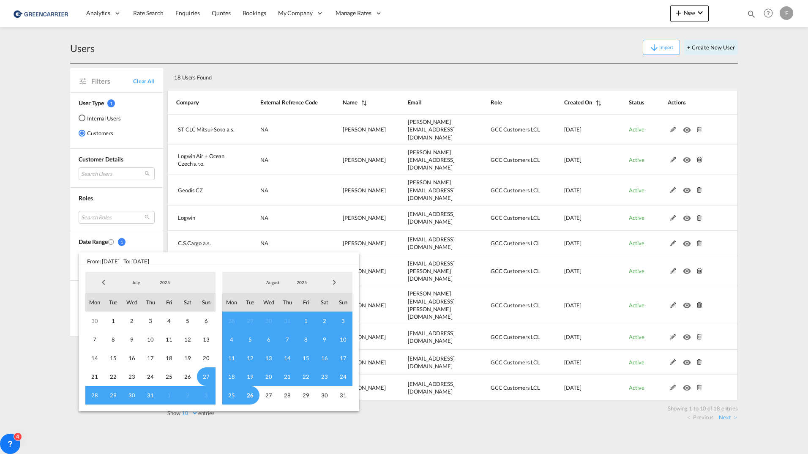
click at [338, 285] on span "Next Month" at bounding box center [334, 282] width 17 height 17
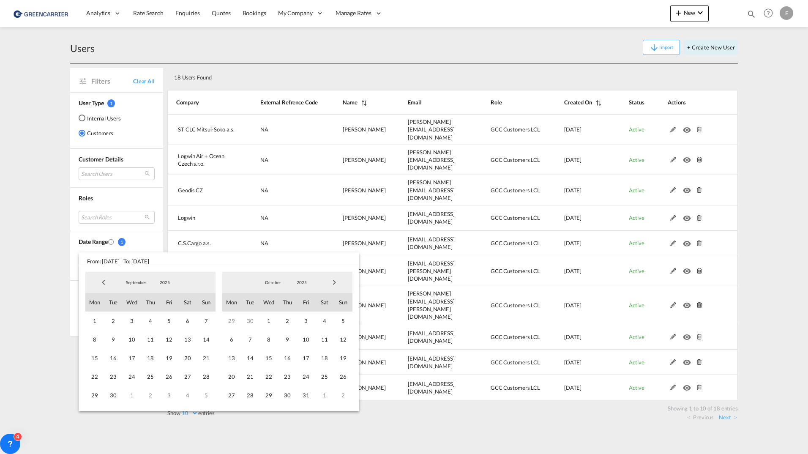
click at [99, 282] on span "Previous Month" at bounding box center [103, 282] width 17 height 17
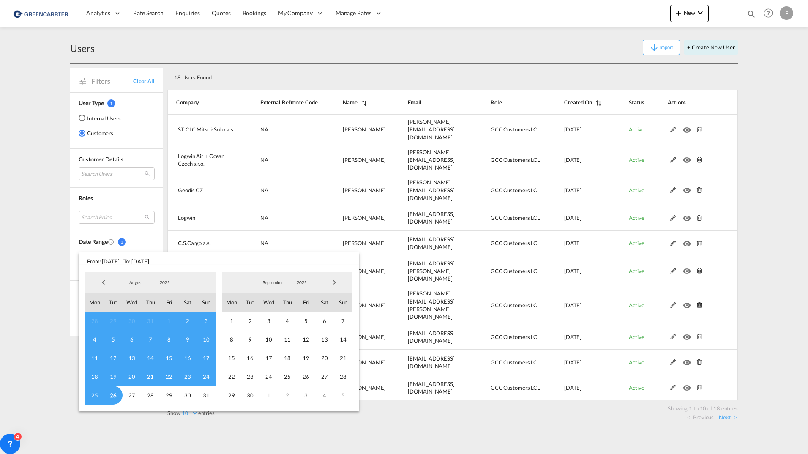
click at [104, 279] on span "Previous Month" at bounding box center [103, 282] width 17 height 17
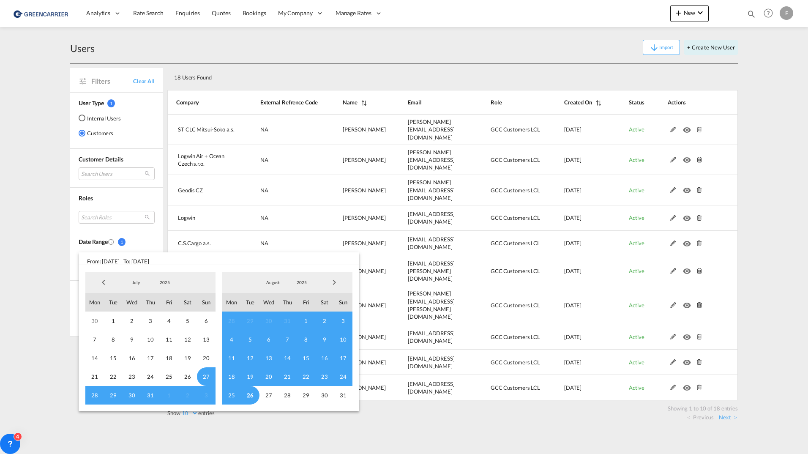
click at [151, 395] on span "31" at bounding box center [150, 395] width 19 height 19
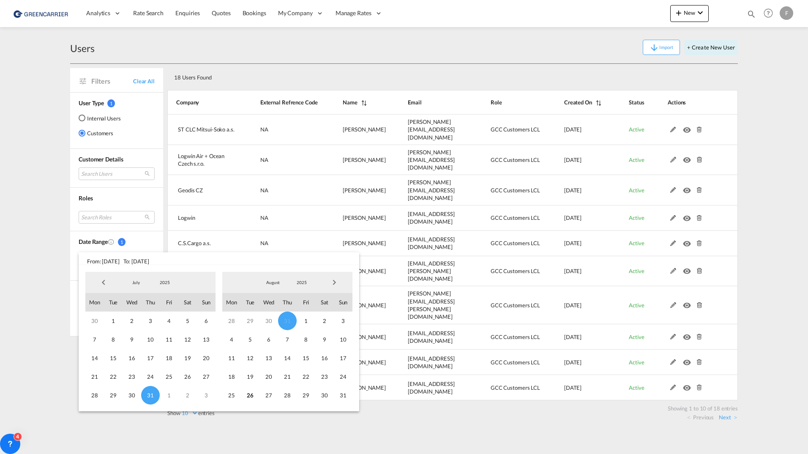
click at [100, 286] on span "Previous Month" at bounding box center [103, 282] width 17 height 17
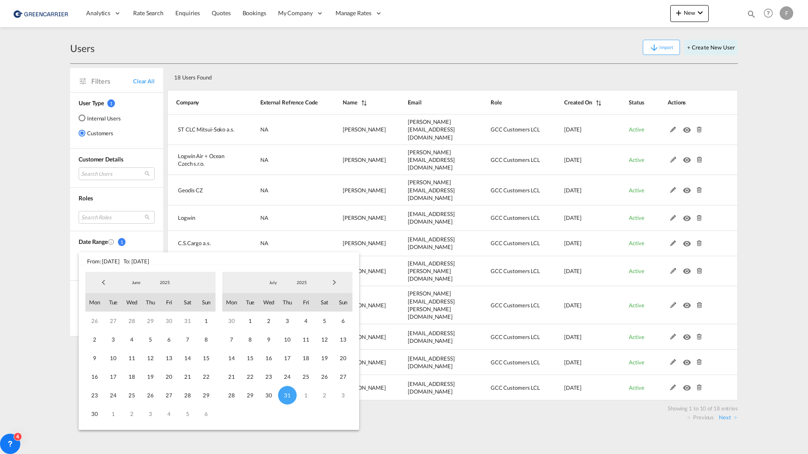
click at [100, 286] on span "Previous Month" at bounding box center [103, 282] width 17 height 17
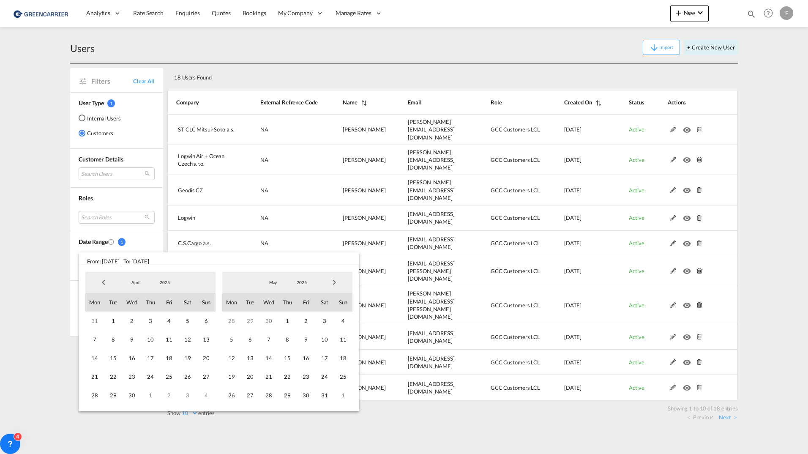
click at [101, 286] on span "Previous Month" at bounding box center [103, 282] width 17 height 17
click at [131, 320] on span "1" at bounding box center [132, 321] width 19 height 19
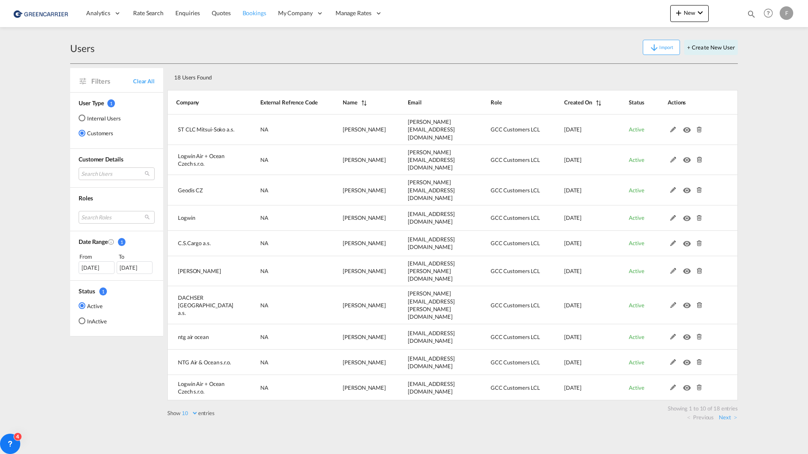
click at [260, 13] on span "Bookings" at bounding box center [255, 12] width 24 height 7
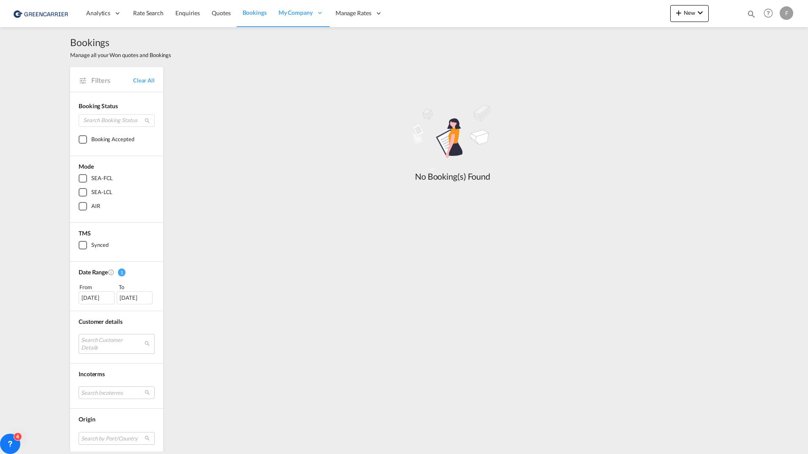
click at [89, 298] on div "[DATE]" at bounding box center [97, 297] width 36 height 13
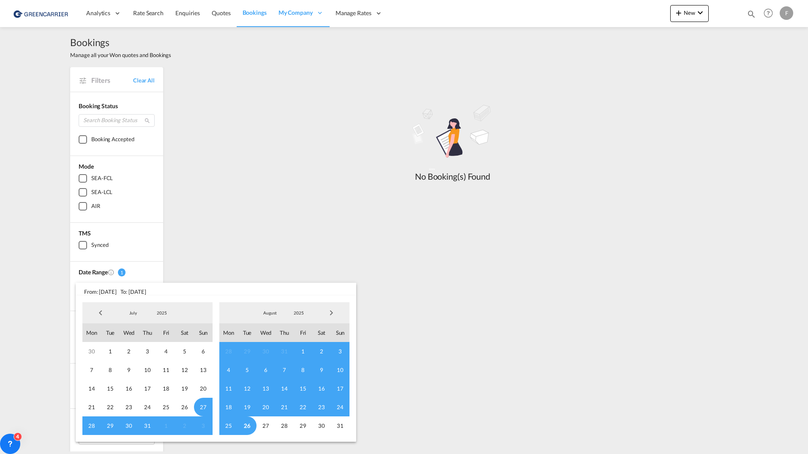
click at [101, 314] on span "Previous Month" at bounding box center [100, 312] width 17 height 17
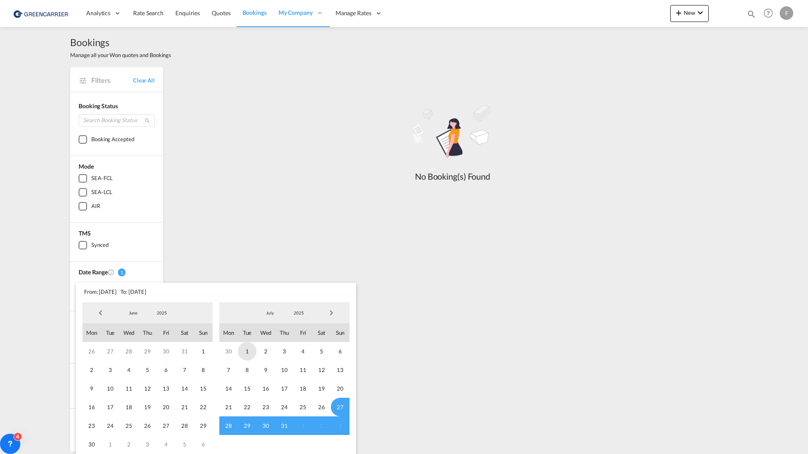
click at [250, 350] on span "1" at bounding box center [247, 351] width 19 height 19
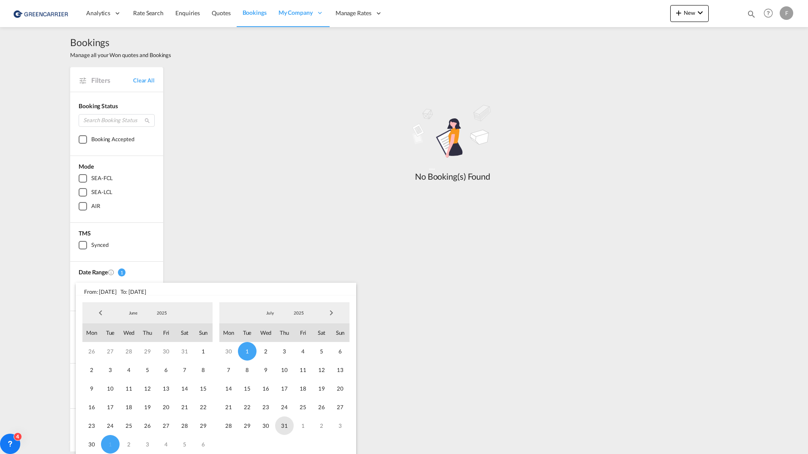
click at [285, 426] on span "31" at bounding box center [284, 425] width 19 height 19
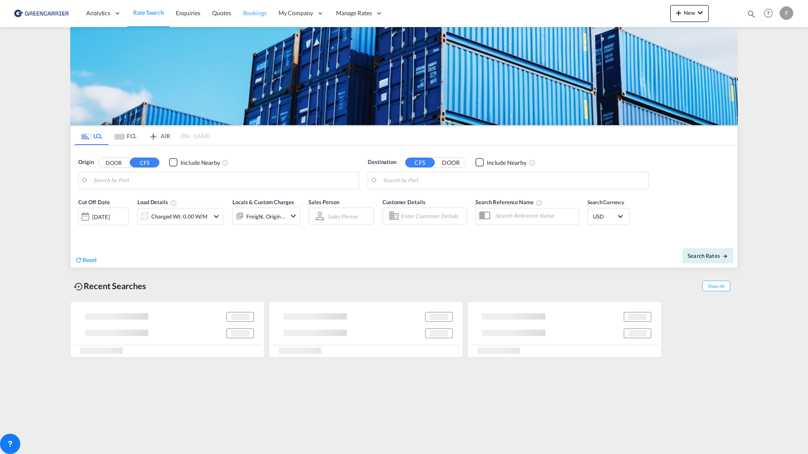
click at [249, 13] on span "Bookings" at bounding box center [255, 12] width 24 height 7
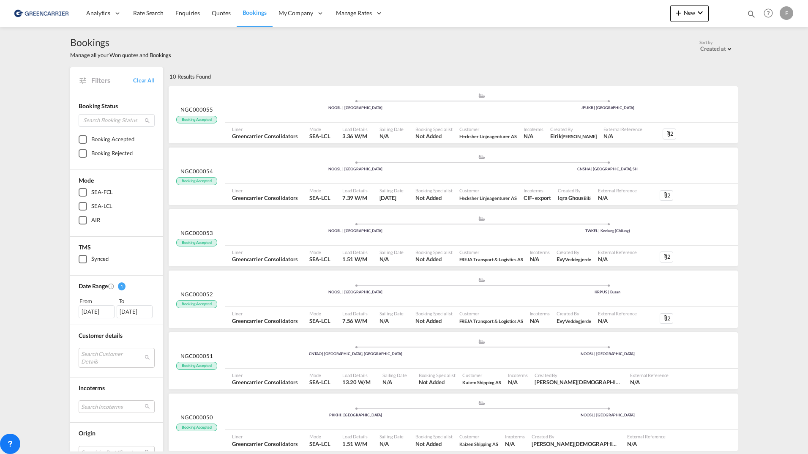
click at [101, 307] on div "[DATE]" at bounding box center [97, 311] width 36 height 13
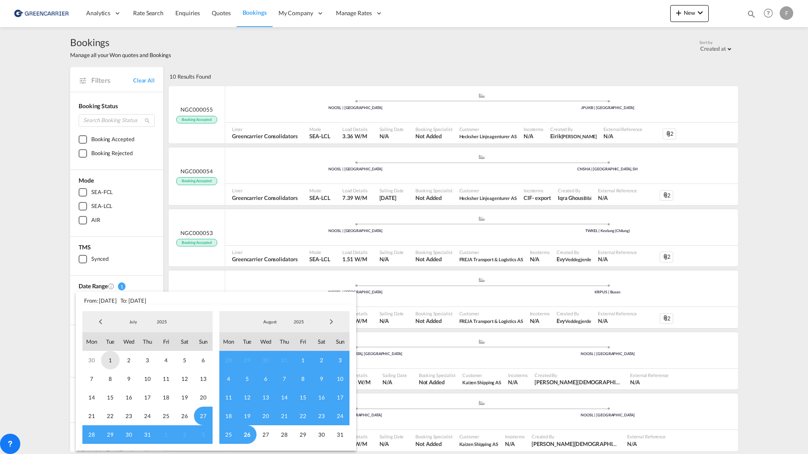
drag, startPoint x: 101, startPoint y: 307, endPoint x: 113, endPoint y: 360, distance: 54.7
click at [113, 360] on span "1" at bounding box center [110, 360] width 19 height 19
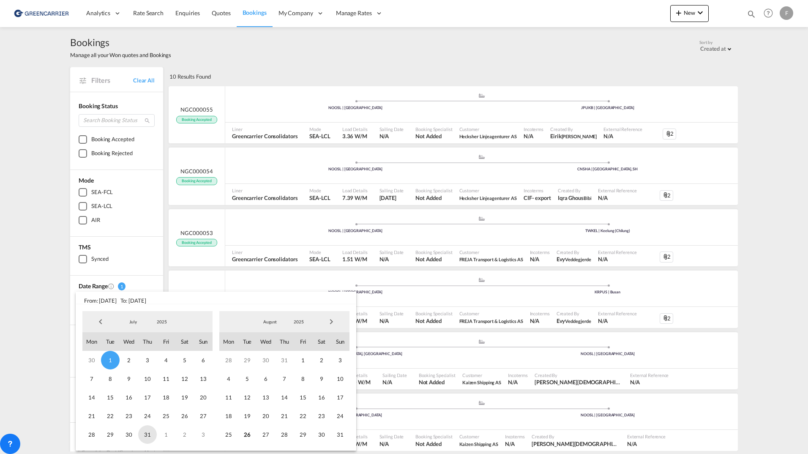
click at [144, 435] on span "31" at bounding box center [147, 434] width 19 height 19
